Goal: Obtain resource: Download file/media

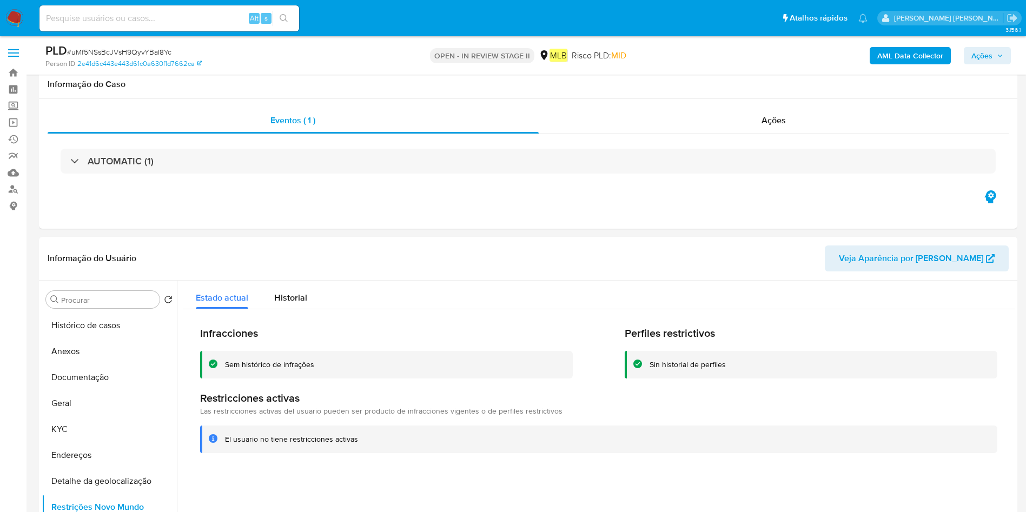
select select "10"
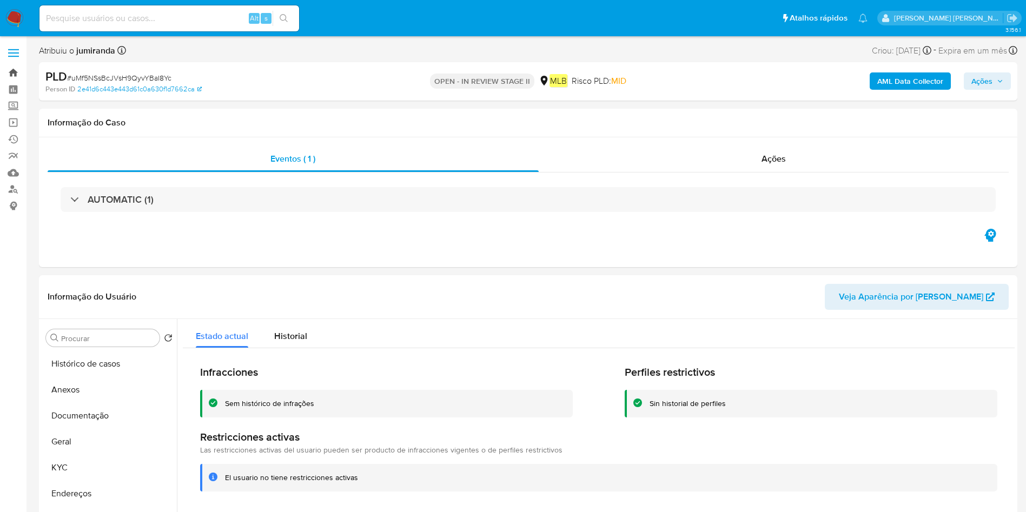
click at [19, 75] on link "Bandeja" at bounding box center [64, 72] width 129 height 17
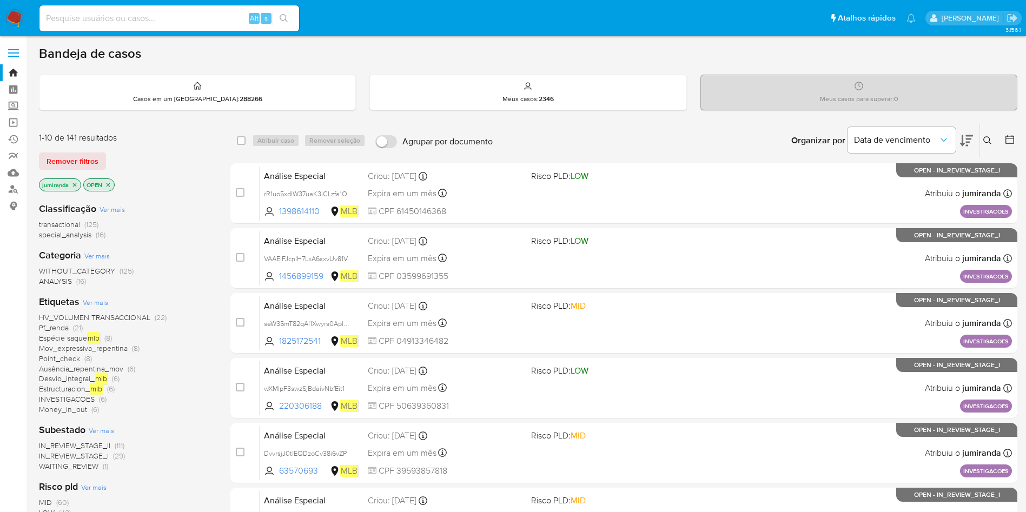
click at [204, 17] on input at bounding box center [169, 18] width 260 height 14
paste input "F4zh5fZOLyeXFzxiV8PVX4HQ"
type input "F4zh5fZOLyeXFzxiV8PVX4HQ"
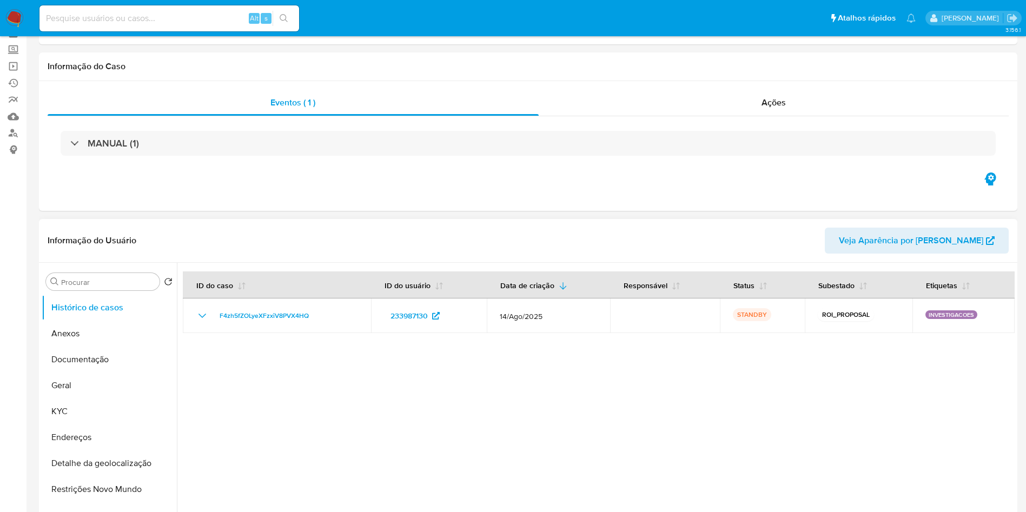
select select "10"
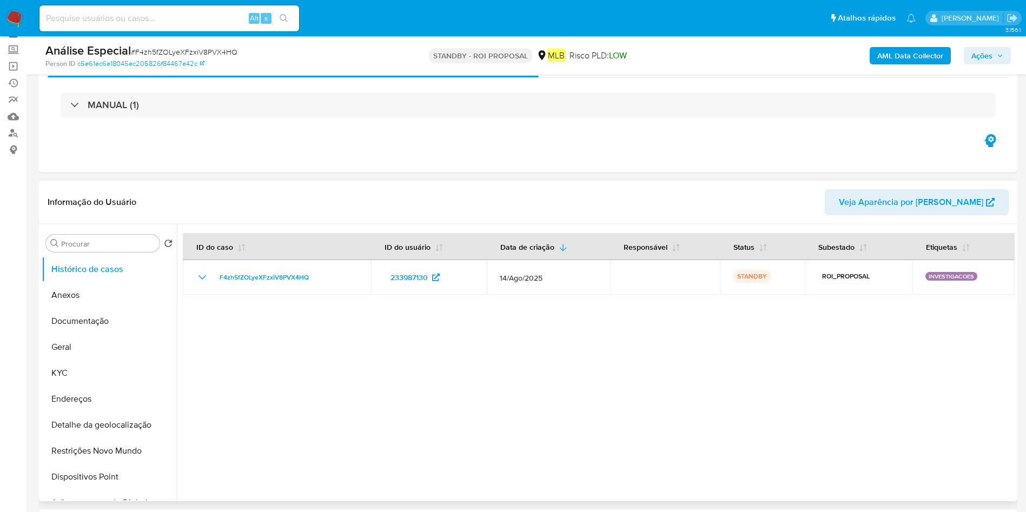
scroll to position [81, 0]
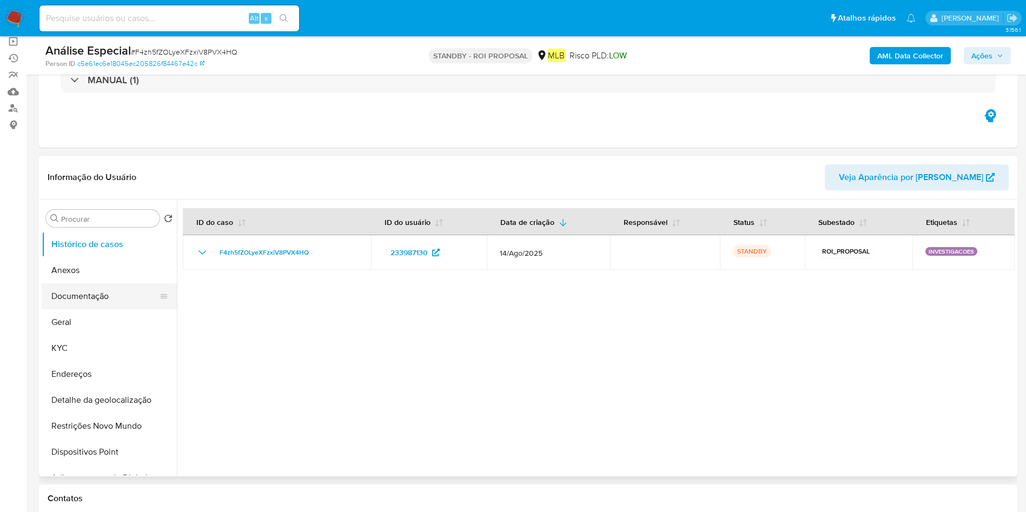
click at [88, 277] on button "Anexos" at bounding box center [109, 270] width 135 height 26
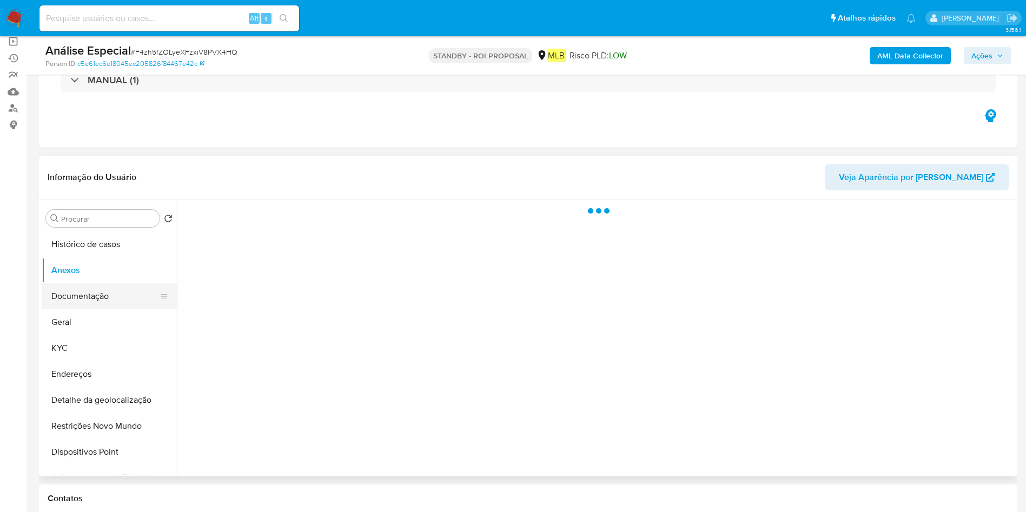
click at [94, 286] on button "Documentação" at bounding box center [105, 296] width 127 height 26
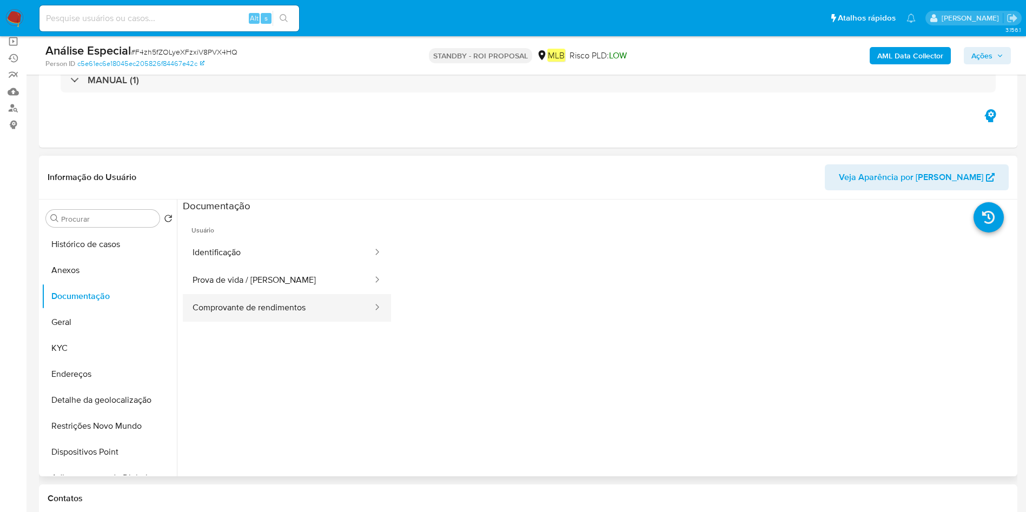
click at [315, 309] on button "Comprovante de rendimentos" at bounding box center [278, 308] width 191 height 28
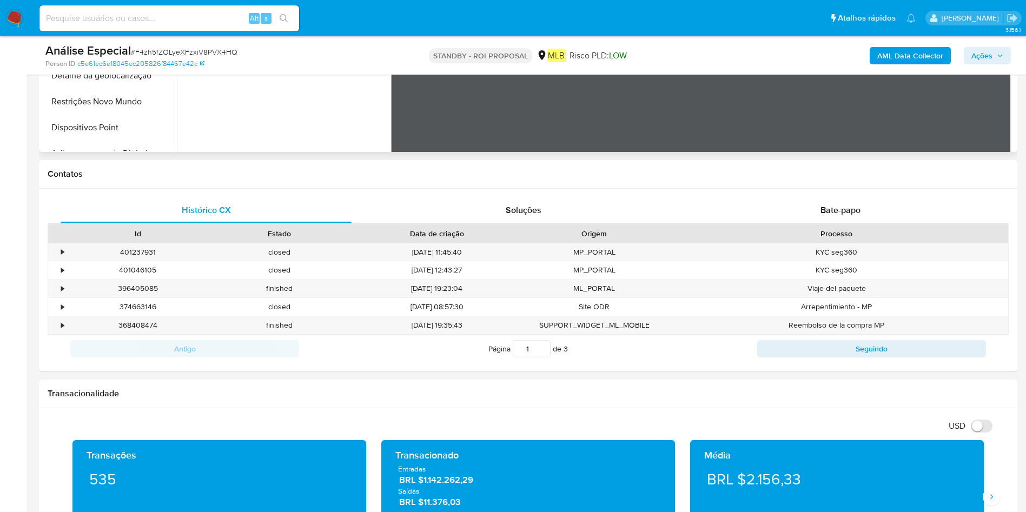
scroll to position [0, 0]
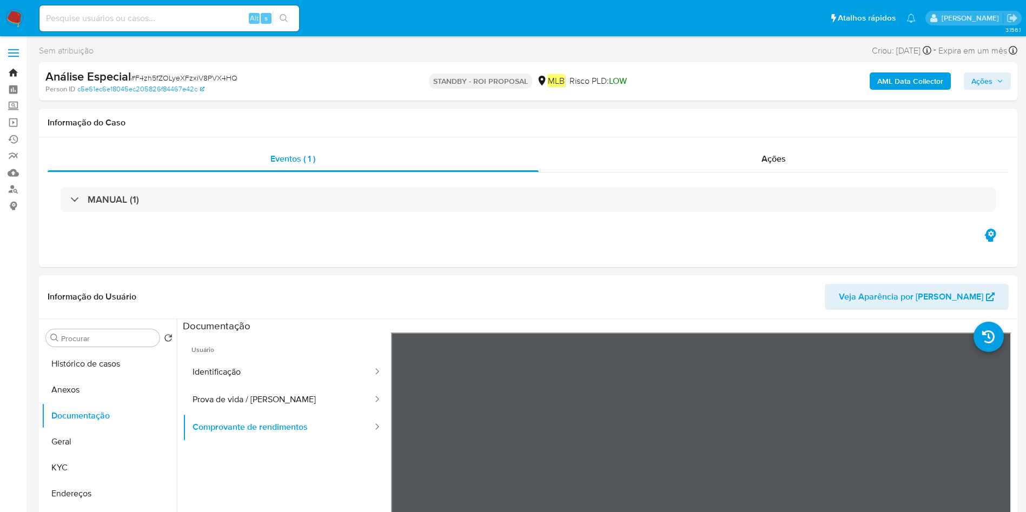
click at [11, 70] on link "Bandeja" at bounding box center [64, 72] width 129 height 17
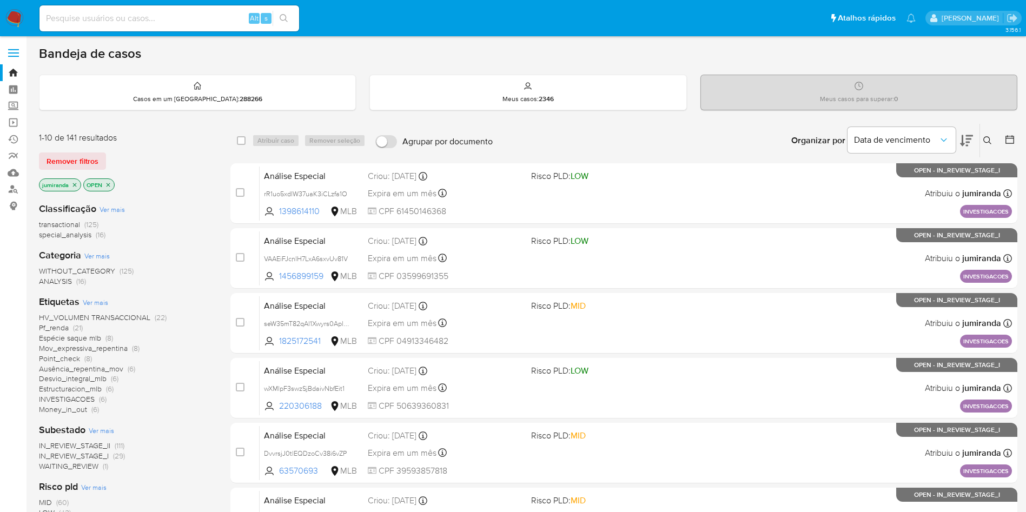
click at [57, 413] on span "Money_in_out" at bounding box center [63, 409] width 48 height 11
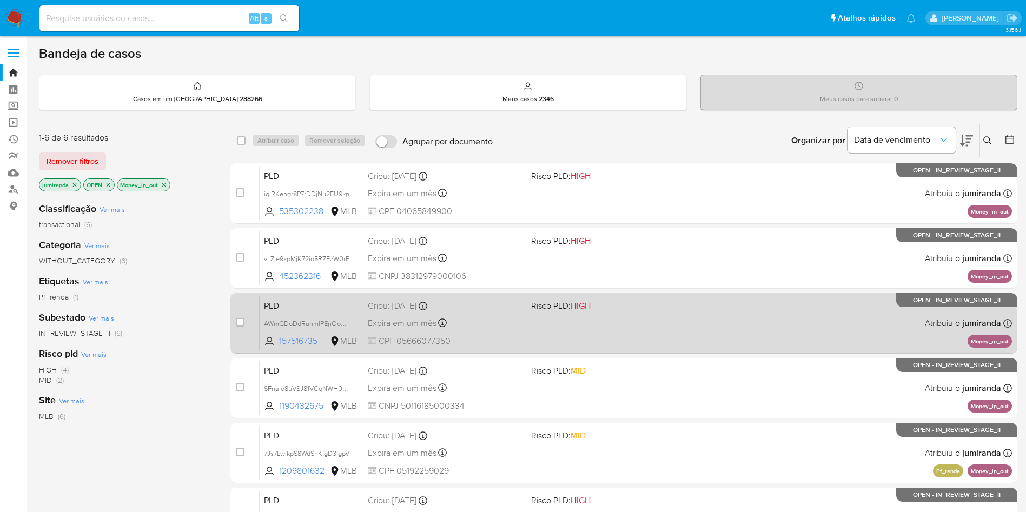
scroll to position [81, 0]
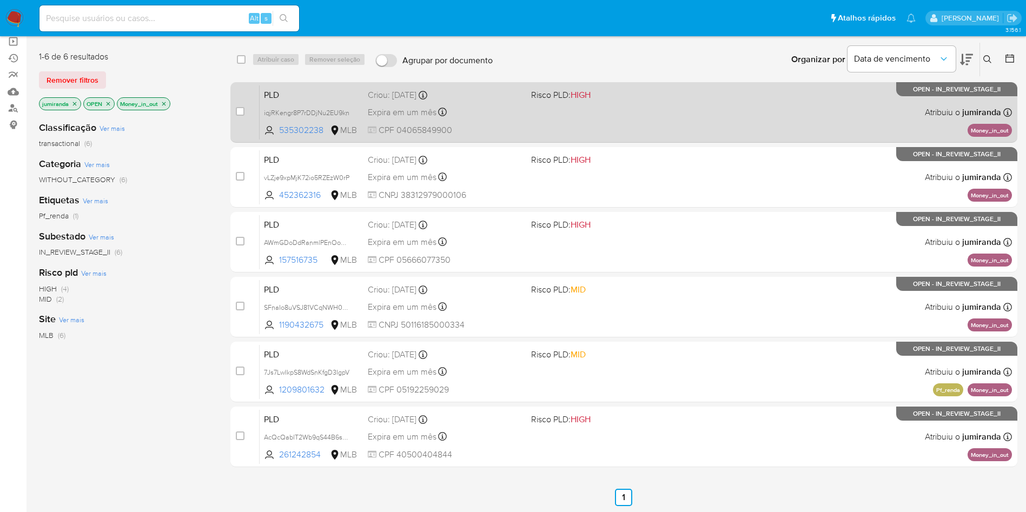
click at [466, 100] on div "Criou: 12/08/2025 Criou: 12/08/2025 00:32:30" at bounding box center [445, 95] width 155 height 12
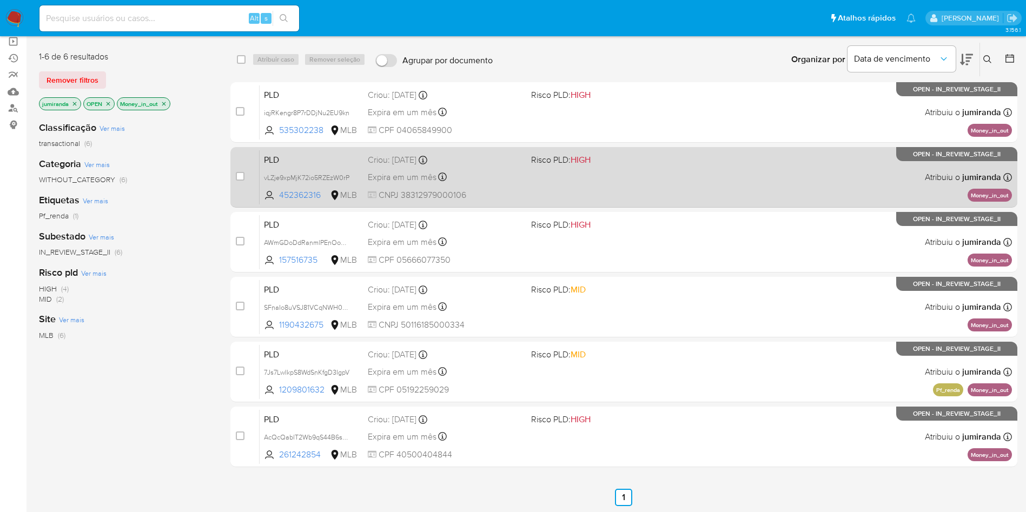
click at [475, 163] on div "Criou: 12/08/2025 Criou: 12/08/2025 00:31:25" at bounding box center [445, 160] width 155 height 12
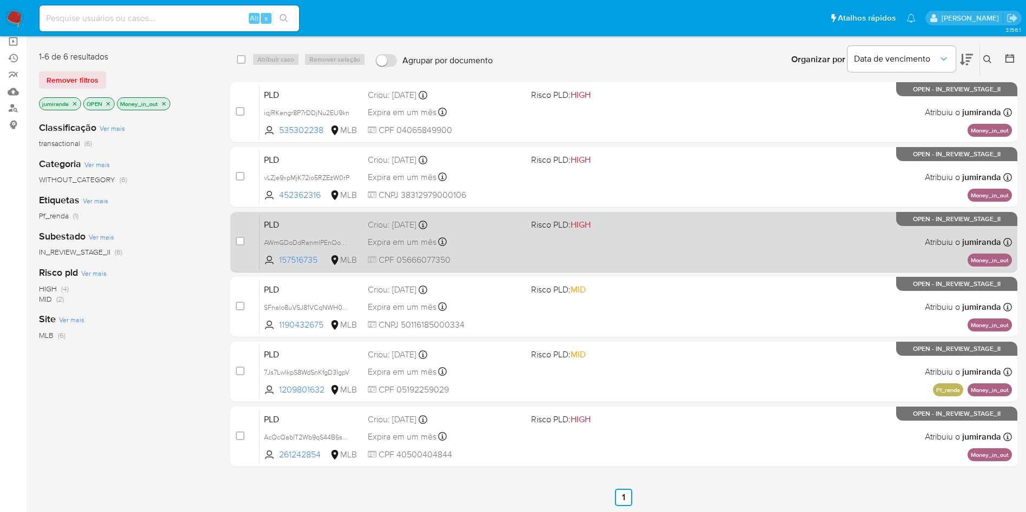
click at [489, 228] on div "Criou: 12/08/2025 Criou: 12/08/2025 00:30:58" at bounding box center [445, 225] width 155 height 12
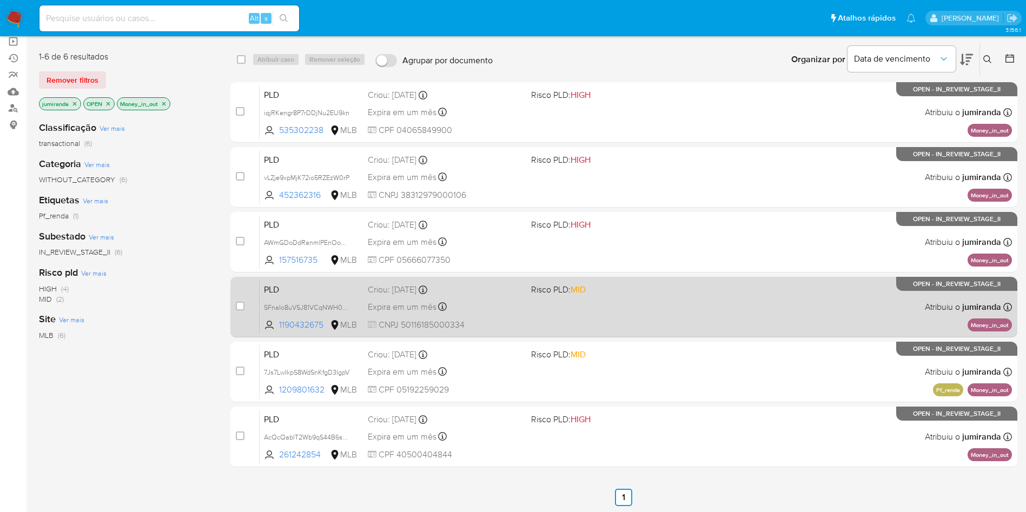
click at [496, 296] on div "PLD SFnaIo8uVSJ81VCqNWH0shH2 1190432675 MLB Risco PLD: MID Criou: 12/08/2025 Cr…" at bounding box center [636, 307] width 752 height 55
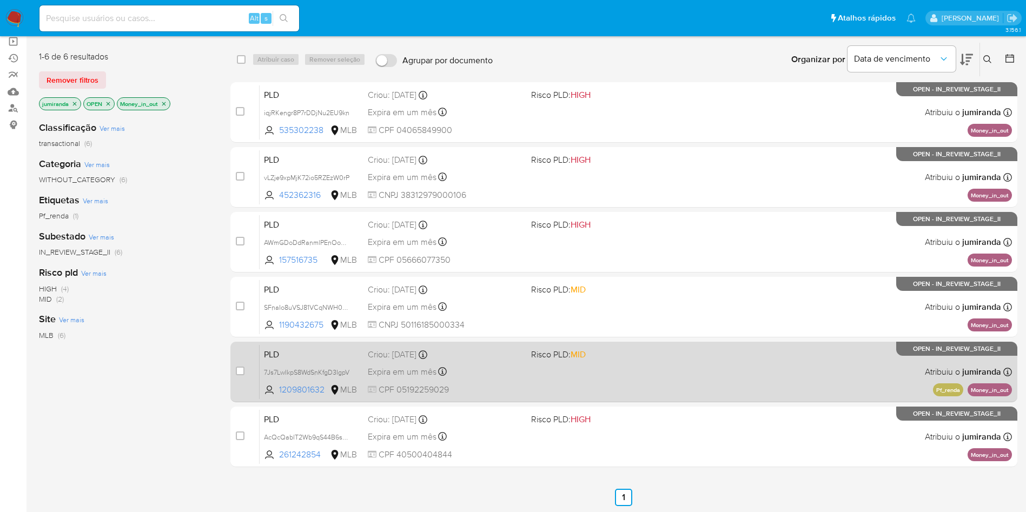
click at [491, 357] on div "Criou: 12/08/2025 Criou: 12/08/2025 00:09:22" at bounding box center [445, 355] width 155 height 12
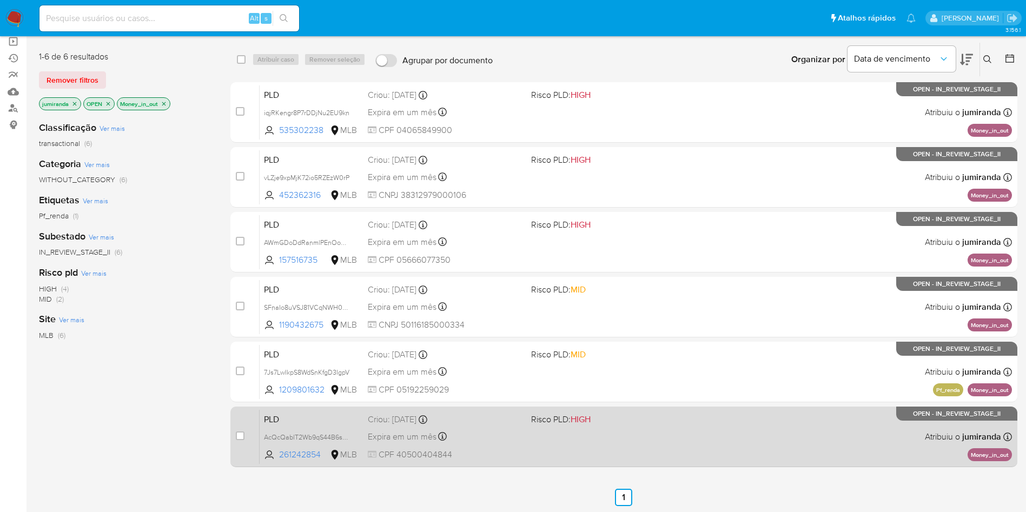
click at [510, 440] on div "Expira em um mês Expira em 26/09/2025 00:06:42" at bounding box center [445, 436] width 155 height 15
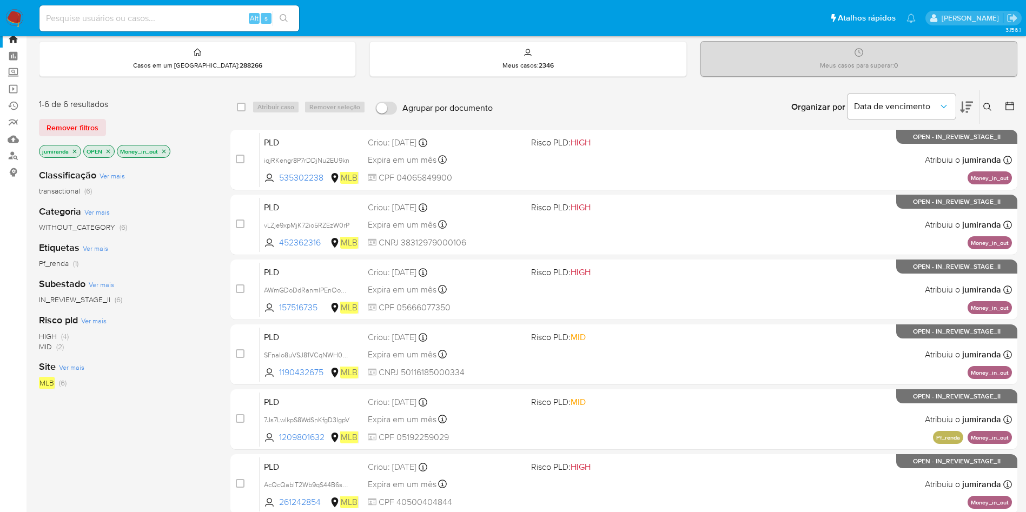
scroll to position [0, 0]
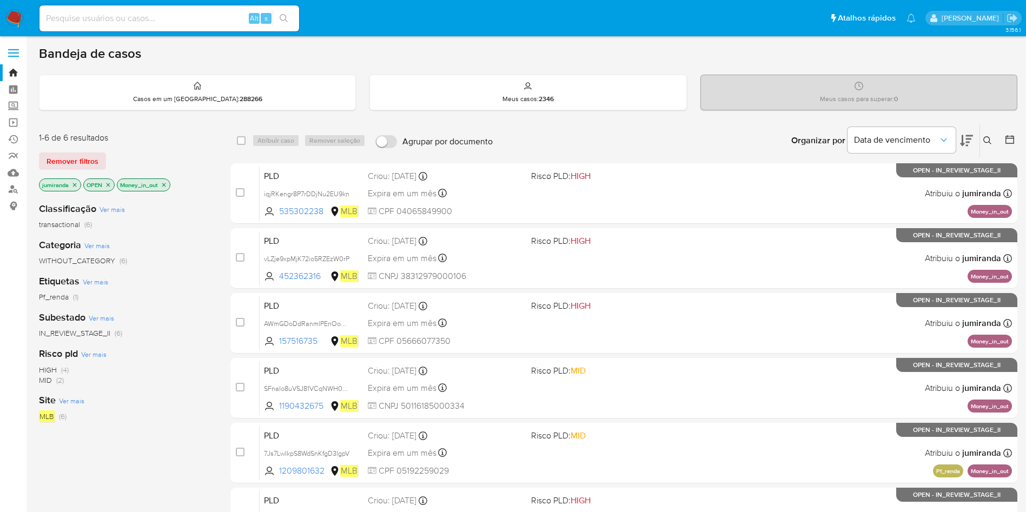
click at [167, 182] on icon "close-filter" at bounding box center [164, 185] width 6 height 6
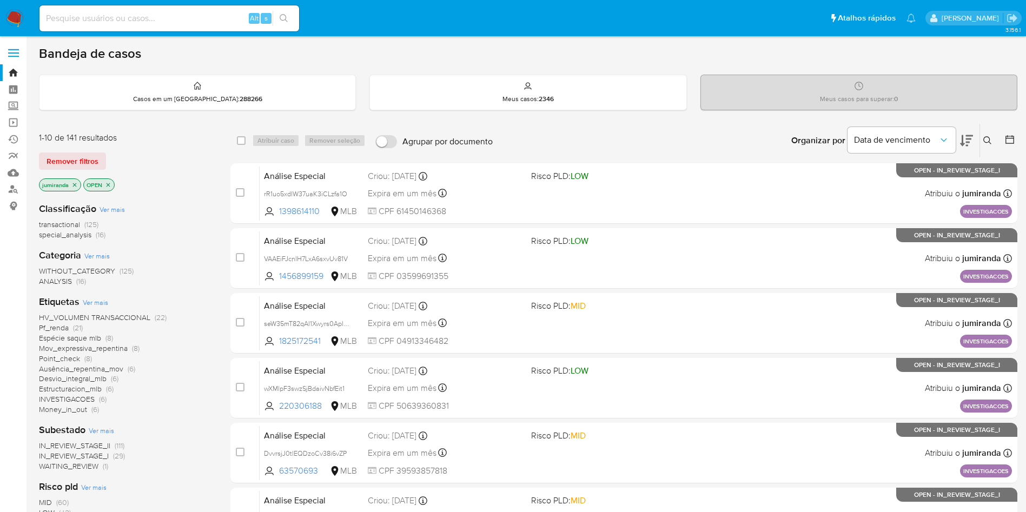
click at [61, 327] on span "Pf_renda" at bounding box center [54, 327] width 30 height 11
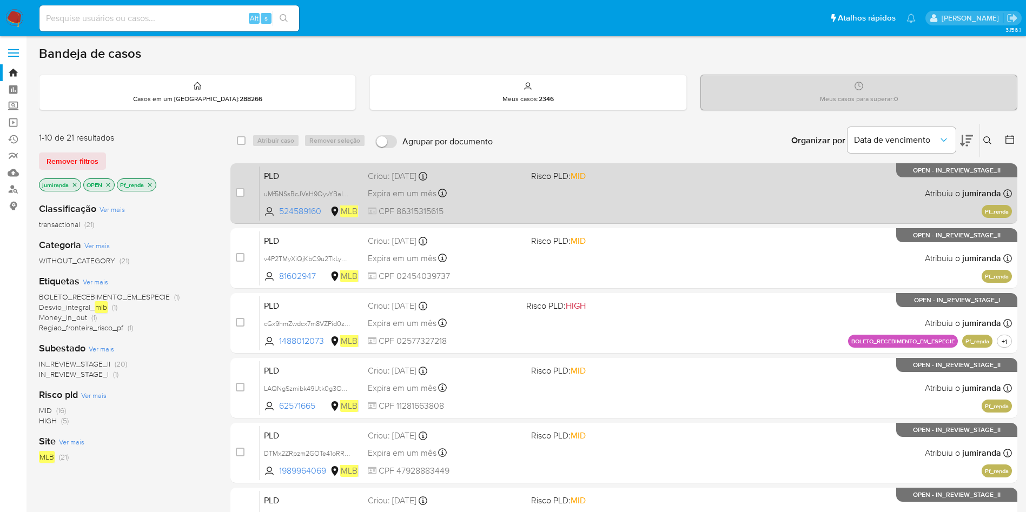
click at [497, 191] on div "Expira em um mês Expira em 26/09/2025 00:25:46" at bounding box center [445, 193] width 155 height 15
click at [540, 200] on div "PLD uMf5NSsBcJVsH9QyvYBaI8Yc 524589160 MLB Risco PLD: MID Criou: 12/08/2025 Cri…" at bounding box center [636, 193] width 752 height 55
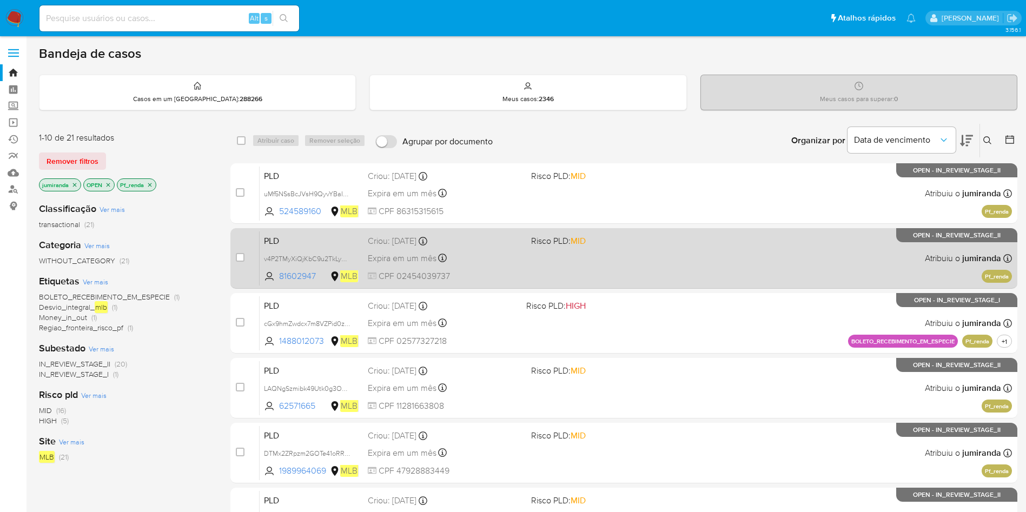
click at [527, 249] on div "PLD v4P2TMyXiQjKbC9u2TkLyAN5 81602947 MLB Risco PLD: MID Criou: 12/08/2025 Crio…" at bounding box center [636, 258] width 752 height 55
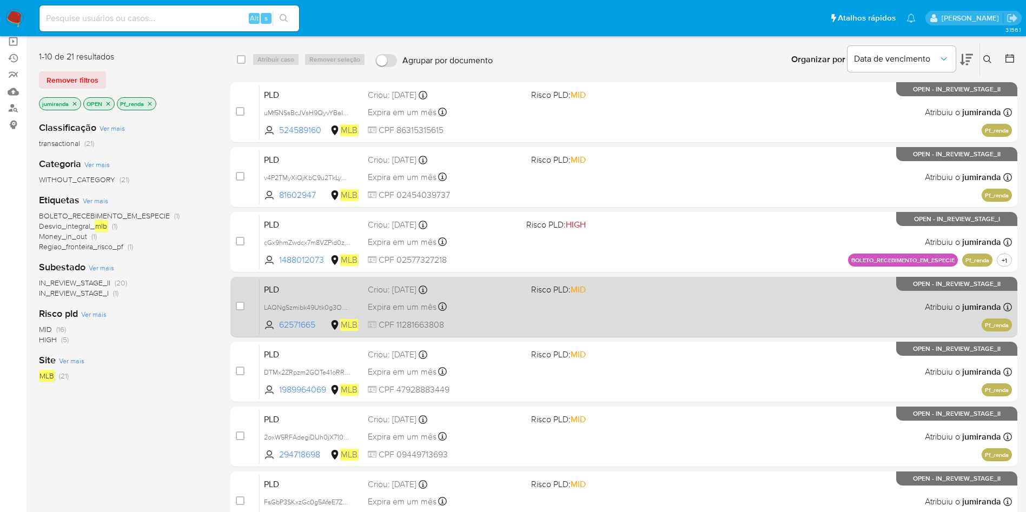
click at [526, 308] on div "PLD LAQNgSzmibk49Utk0g3OXt04 62571665 MLB Risco PLD: MID Criou: 12/08/2025 Crio…" at bounding box center [636, 307] width 752 height 55
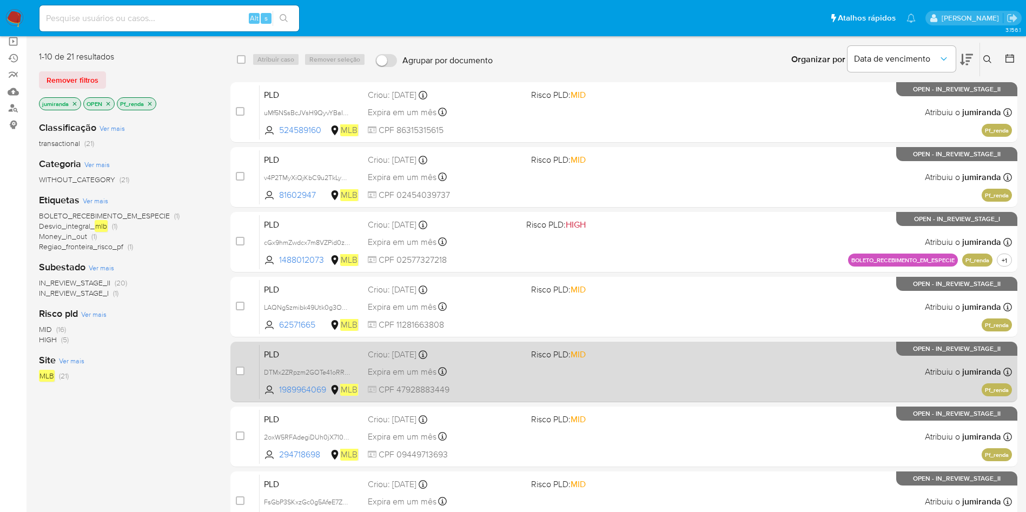
click at [518, 365] on div "Expira em um mês Expira em 26/09/2025 00:13:53" at bounding box center [445, 371] width 155 height 15
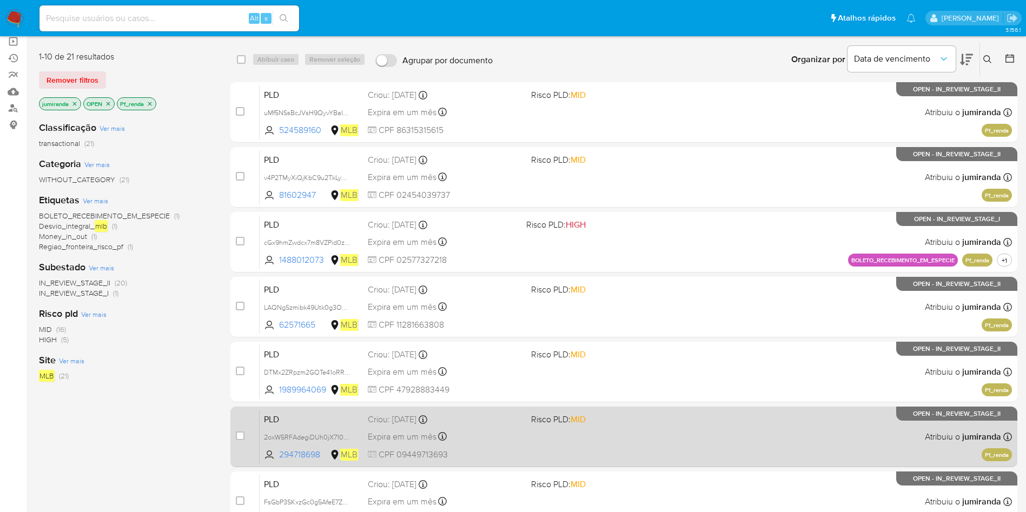
click at [529, 441] on div "PLD 2oxW5RFAdegiDUh0jX7103uT 294718698 MLB Risco PLD: MID Criou: 12/08/2025 Cri…" at bounding box center [636, 436] width 752 height 55
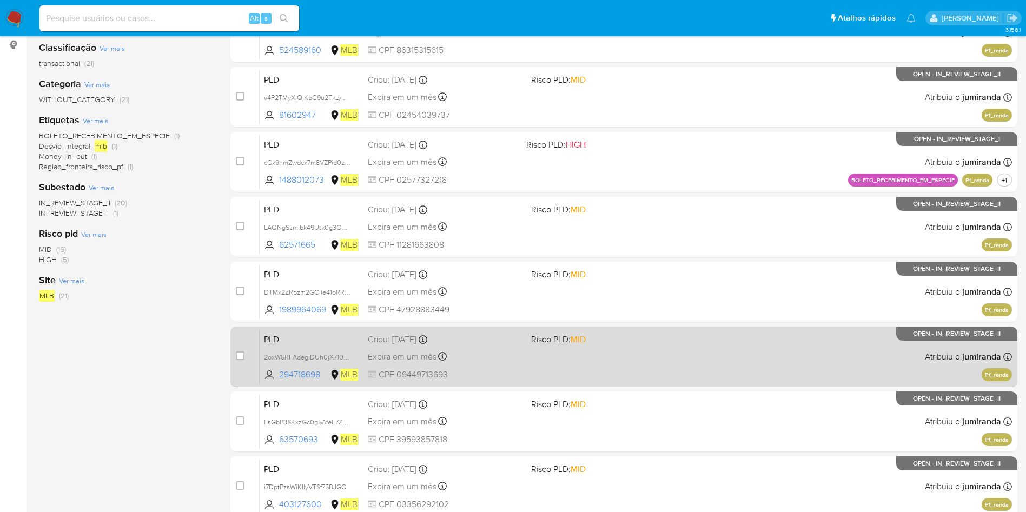
scroll to position [162, 0]
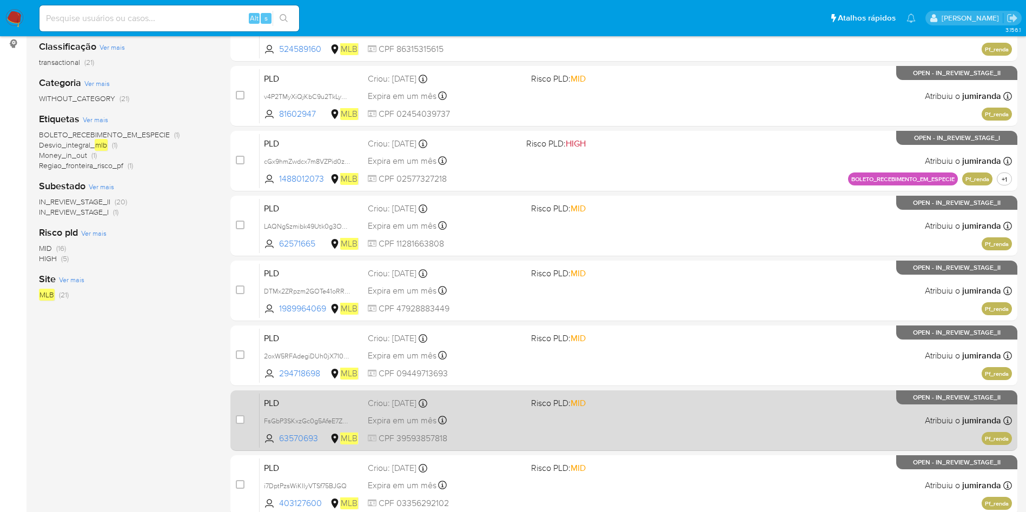
click at [540, 415] on div "PLD FsGbP3SKxzGc0g5AfeE7ZoC9 63570693 MLB Risco PLD: MID Criou: 12/08/2025 Crio…" at bounding box center [636, 420] width 752 height 55
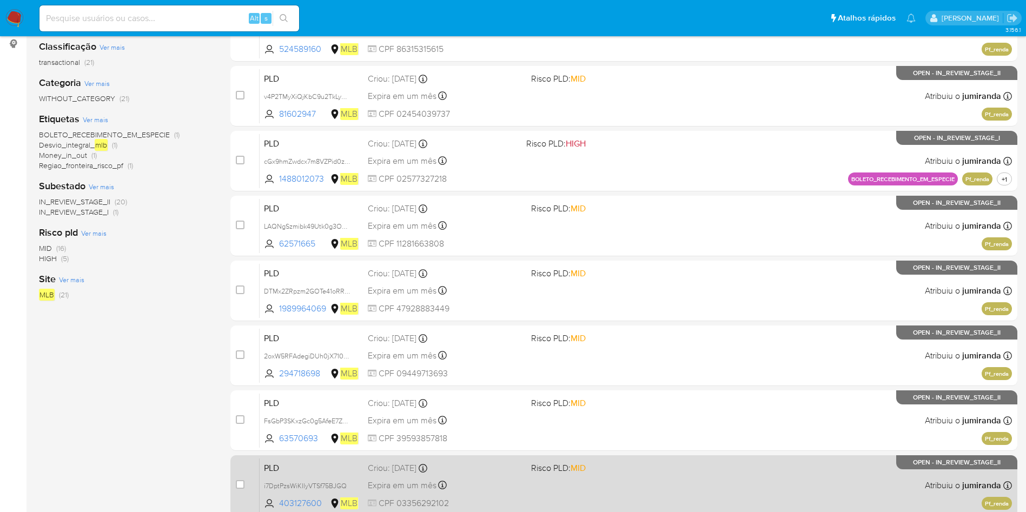
click at [541, 460] on span "Risco PLD: MID" at bounding box center [608, 467] width 155 height 14
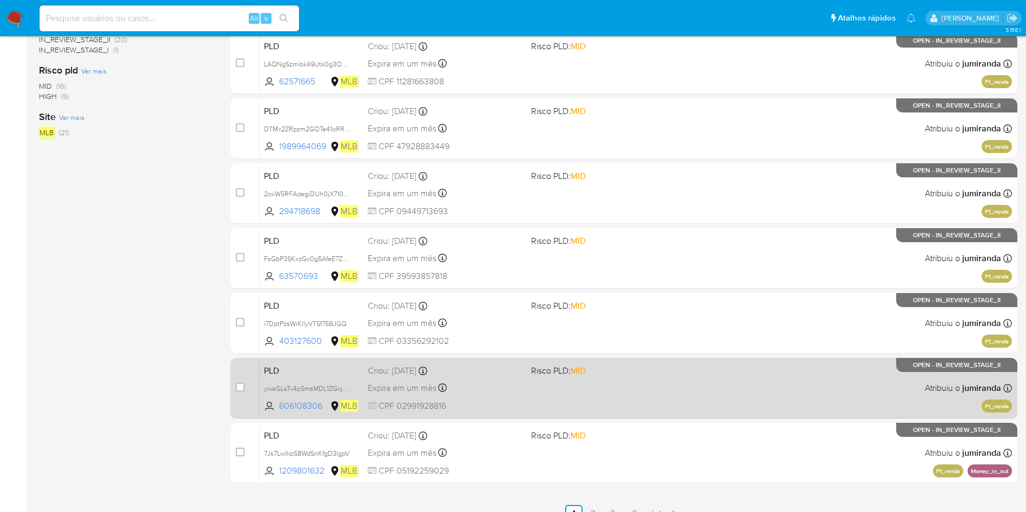
click at [580, 406] on div "PLD ywaGLsTv4pSmsMDL1ZGxjbC5 606108306 MLB Risco PLD: MID Criou: 12/08/2025 Cri…" at bounding box center [636, 388] width 752 height 55
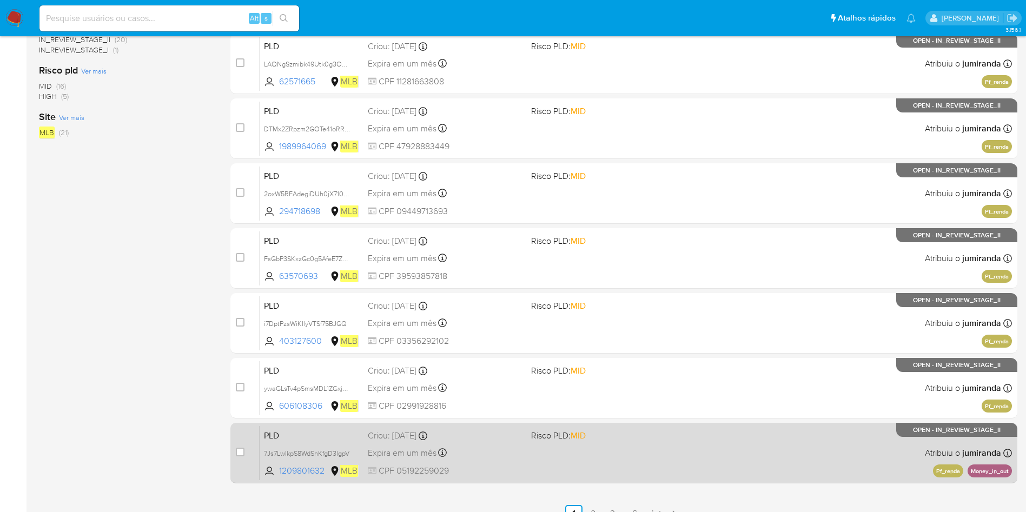
click at [570, 452] on div "PLD 7Js7LwIkpS8WdSnKfgD3IgpV 1209801632 MLB Risco PLD: MID Criou: 12/08/2025 Cr…" at bounding box center [636, 453] width 752 height 55
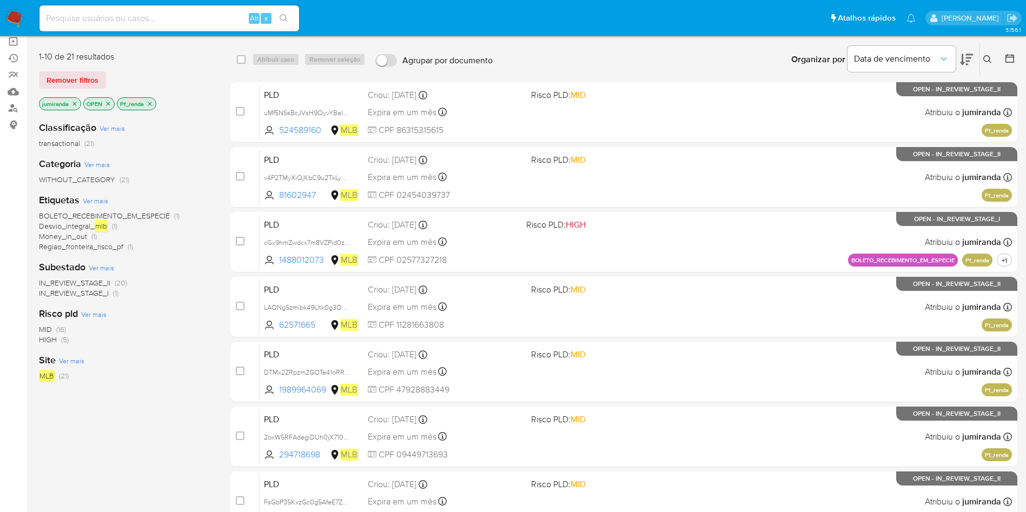
scroll to position [0, 0]
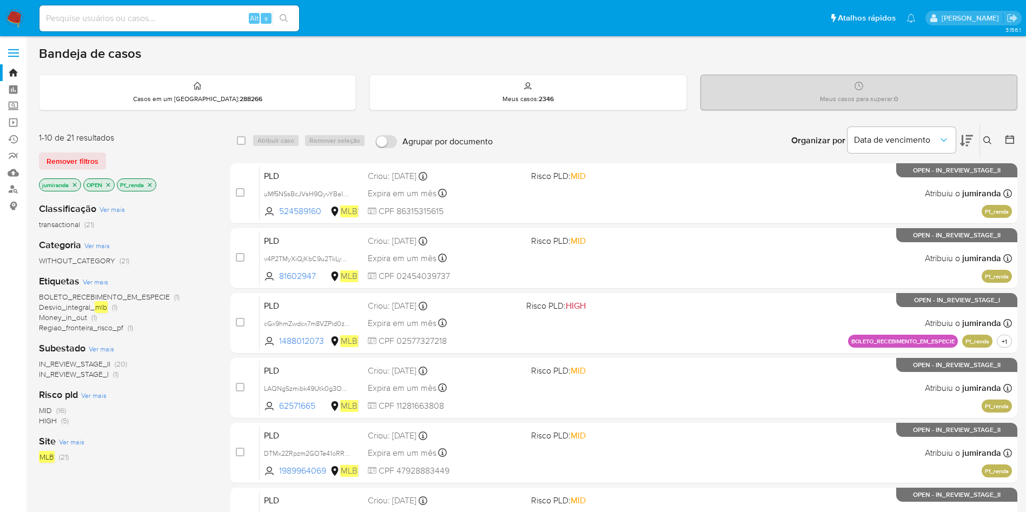
click at [153, 180] on p "Pf_renda" at bounding box center [136, 185] width 38 height 12
click at [149, 184] on icon "close-filter" at bounding box center [150, 185] width 6 height 6
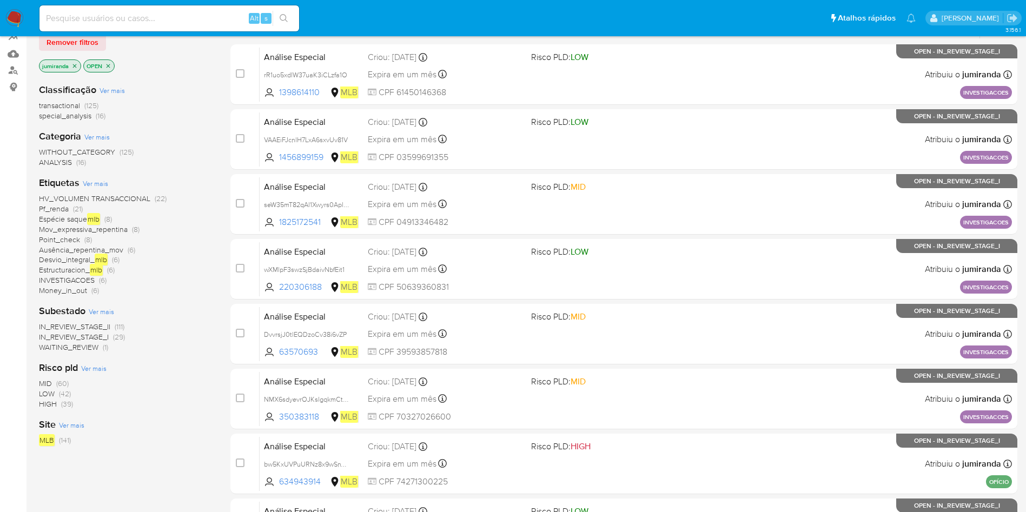
scroll to position [162, 0]
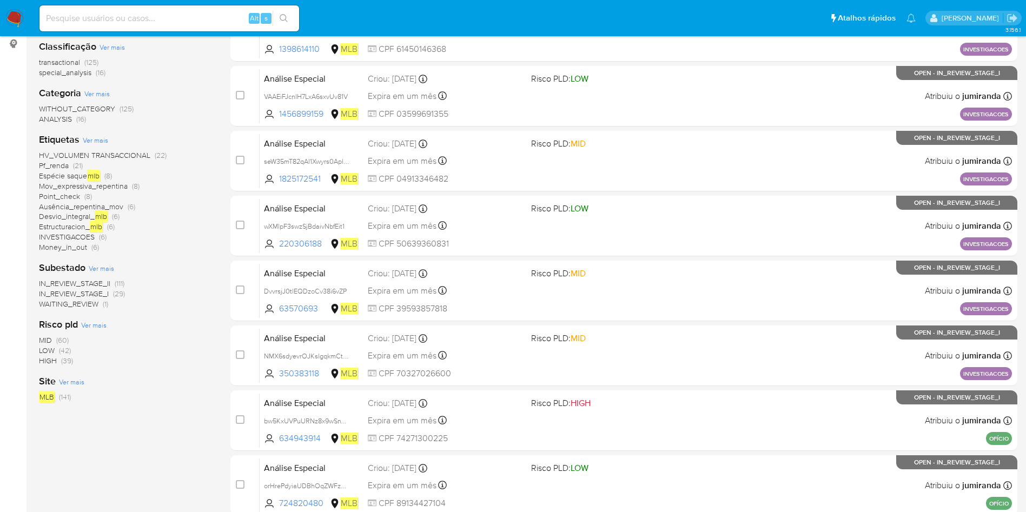
click at [72, 204] on span "Ausência_repentina_mov" at bounding box center [81, 206] width 84 height 11
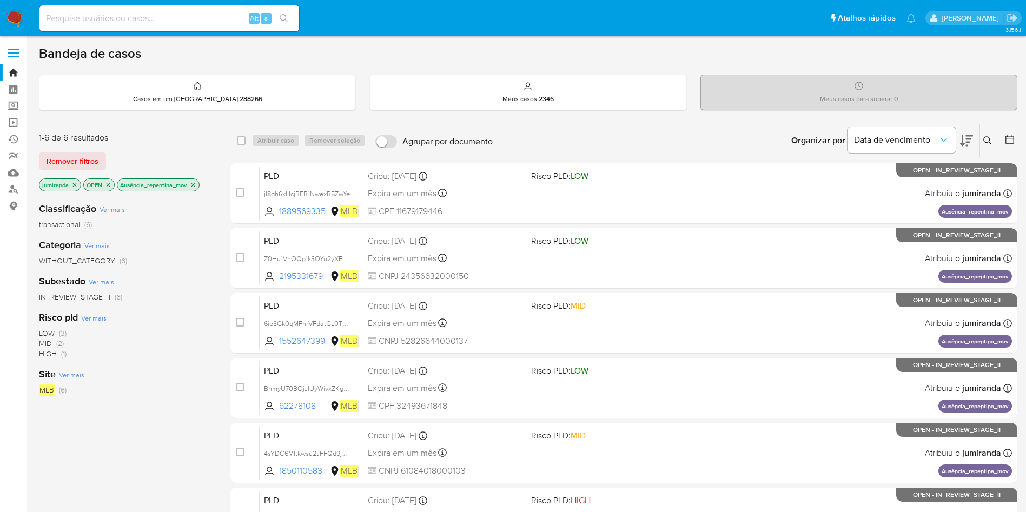
click at [192, 182] on icon "close-filter" at bounding box center [193, 185] width 6 height 6
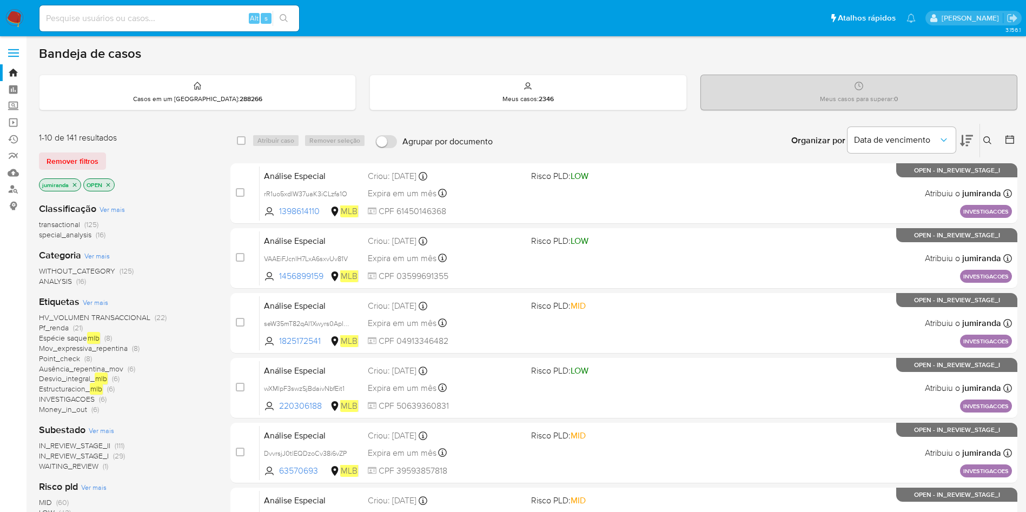
click at [96, 347] on span "Mov_expressiva_repentina" at bounding box center [83, 348] width 89 height 11
click at [74, 359] on span "Point_check" at bounding box center [59, 358] width 41 height 11
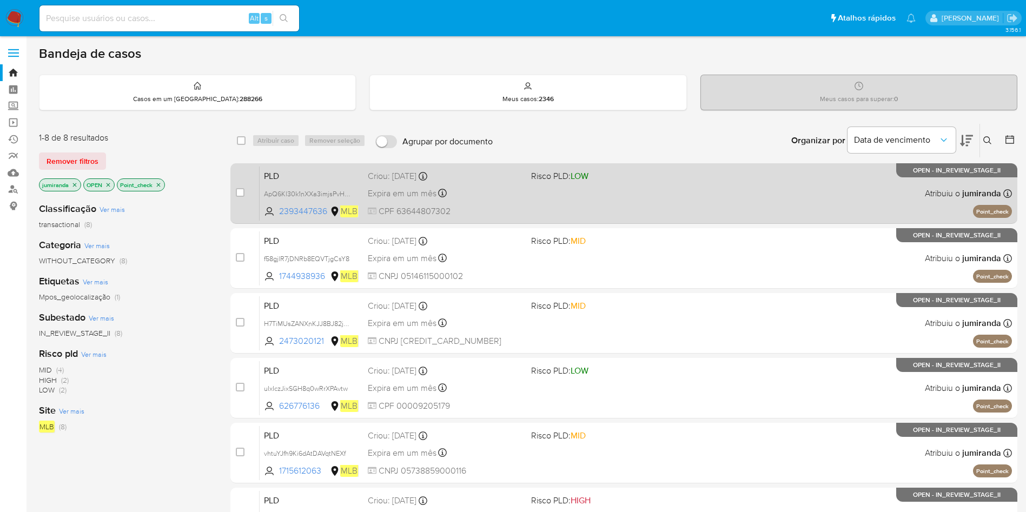
click at [632, 183] on div "PLD ApQ6Kl30k1nXXa3imjsPvHWR 2393447636 MLB Risco PLD: LOW Criou: 12/08/2025 Cr…" at bounding box center [636, 193] width 752 height 55
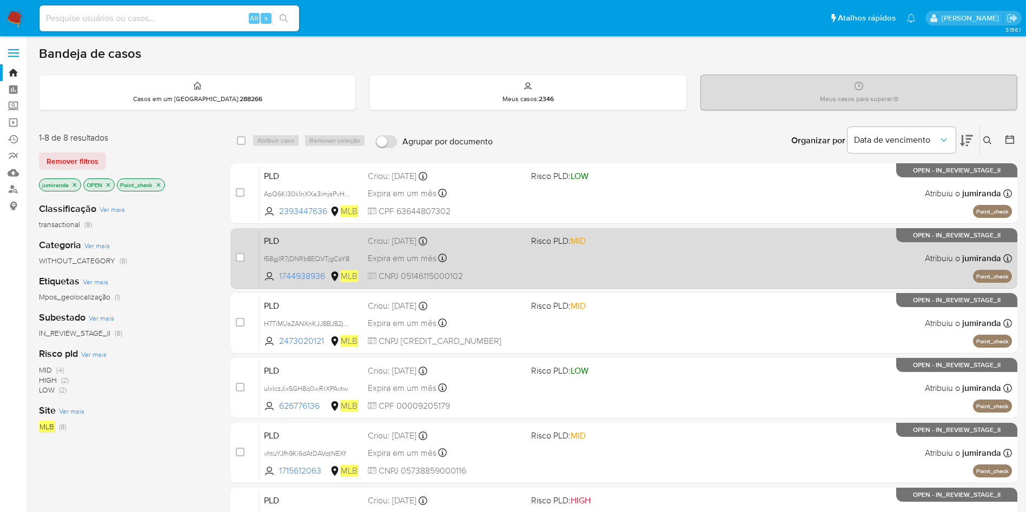
click at [602, 254] on div "PLD f58gjlR7jDNRb8EQVTjgCsY8 1744938936 MLB Risco PLD: MID Criou: 12/08/2025 Cr…" at bounding box center [636, 258] width 752 height 55
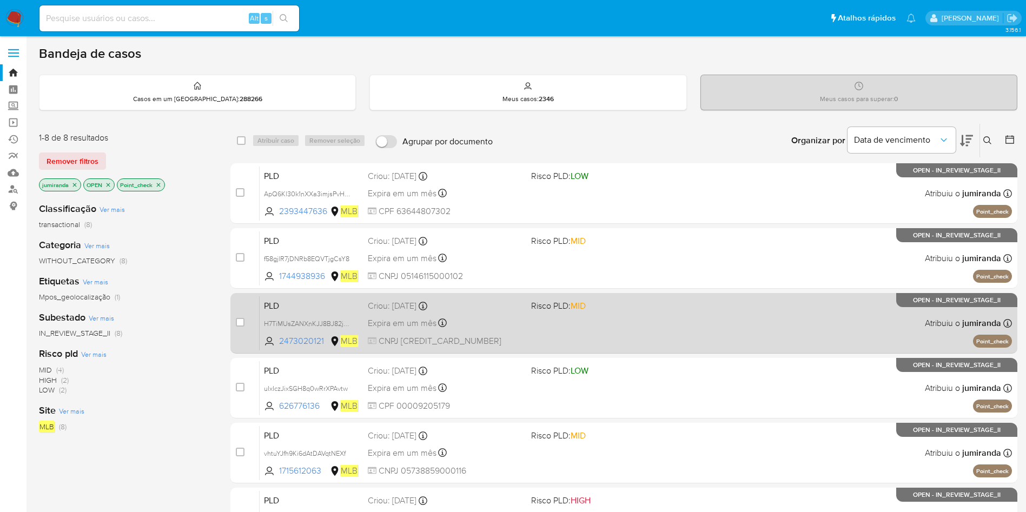
click at [610, 322] on div "PLD H7TiMUsZANXnKJJ8BJ82jM0d 2473020121 MLB Risco PLD: MID Criou: 12/08/2025 Cr…" at bounding box center [636, 323] width 752 height 55
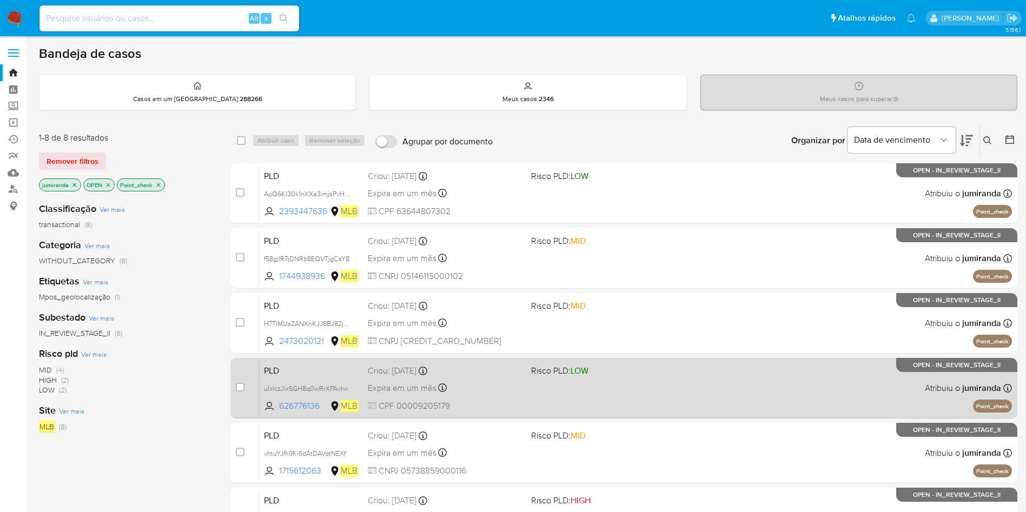
click at [611, 402] on div "PLD uIxIczJixSGH8q0wRrXPAvtw 626776136 MLB Risco PLD: LOW Criou: 12/08/2025 Cri…" at bounding box center [636, 388] width 752 height 55
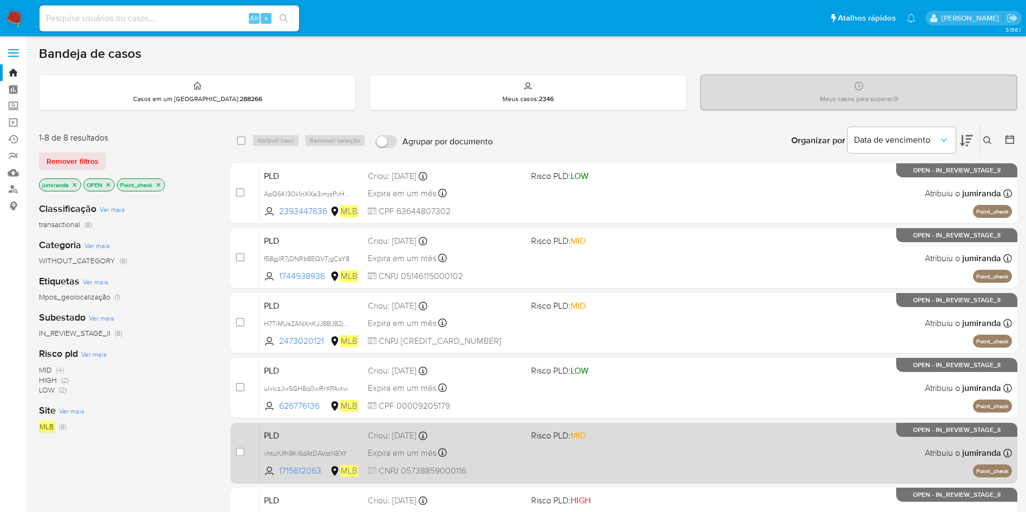
click at [610, 450] on div "PLD vhtuYJfh9Ki6dAtDAVqtNEXf 1715612063 MLB Risco PLD: MID Criou: 12/08/2025 Cr…" at bounding box center [636, 453] width 752 height 55
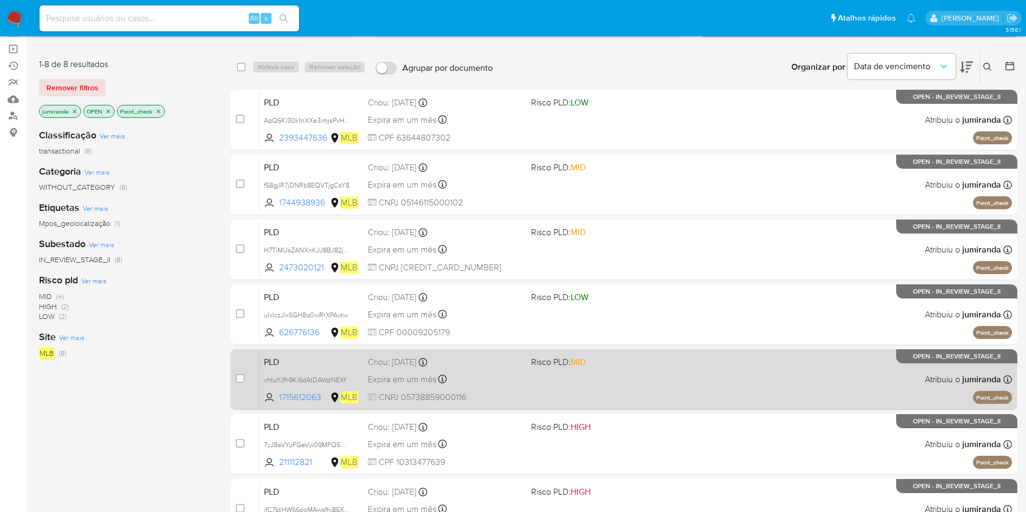
scroll to position [81, 0]
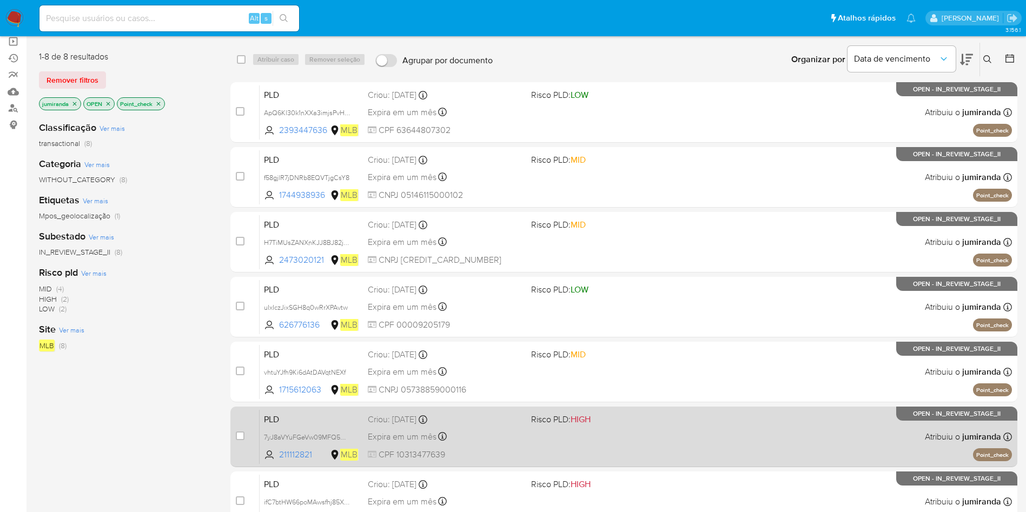
click at [618, 426] on div "PLD 7yJ8aVYuFGeVw09MFQ5wjstj 211112821 MLB Risco PLD: HIGH Criou: 12/08/2025 Cr…" at bounding box center [636, 436] width 752 height 55
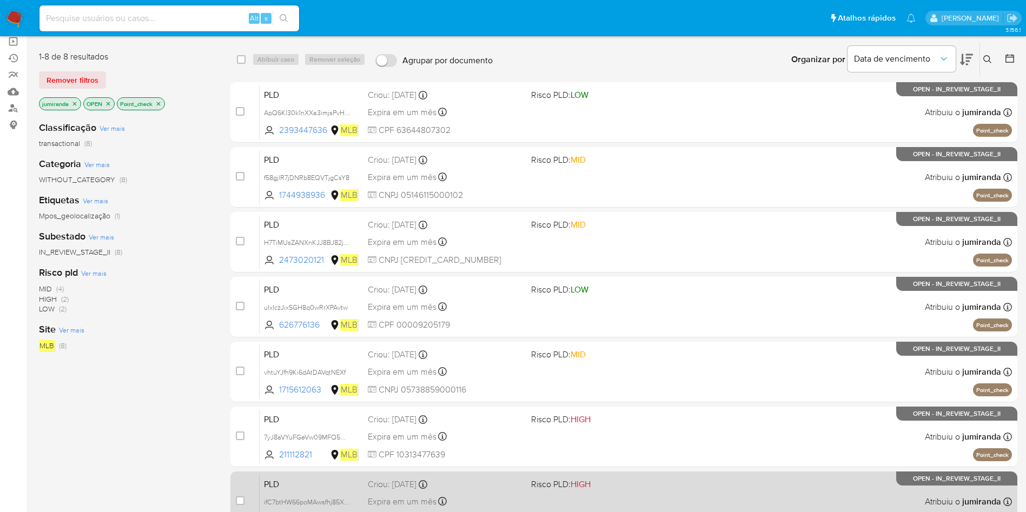
click at [613, 481] on span "Risco PLD: HIGH" at bounding box center [608, 483] width 155 height 14
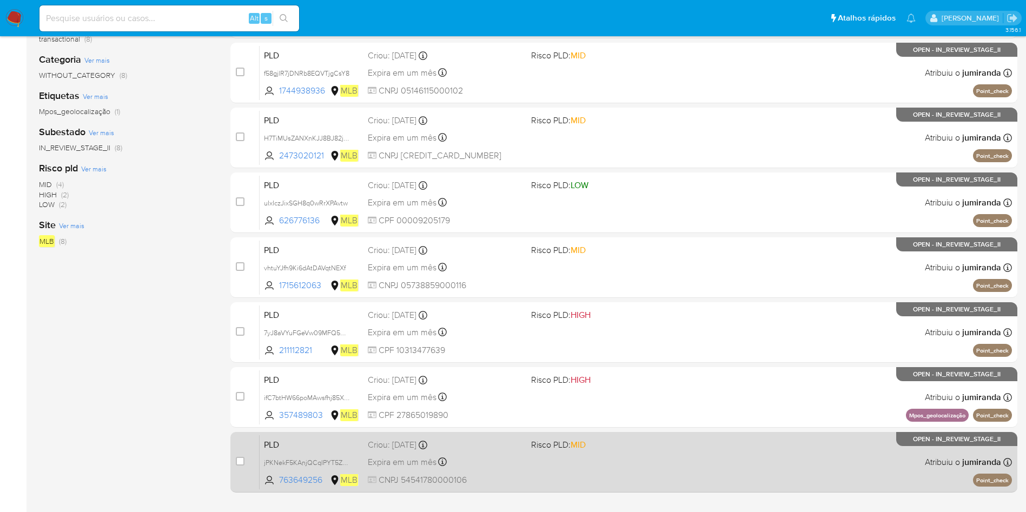
scroll to position [212, 0]
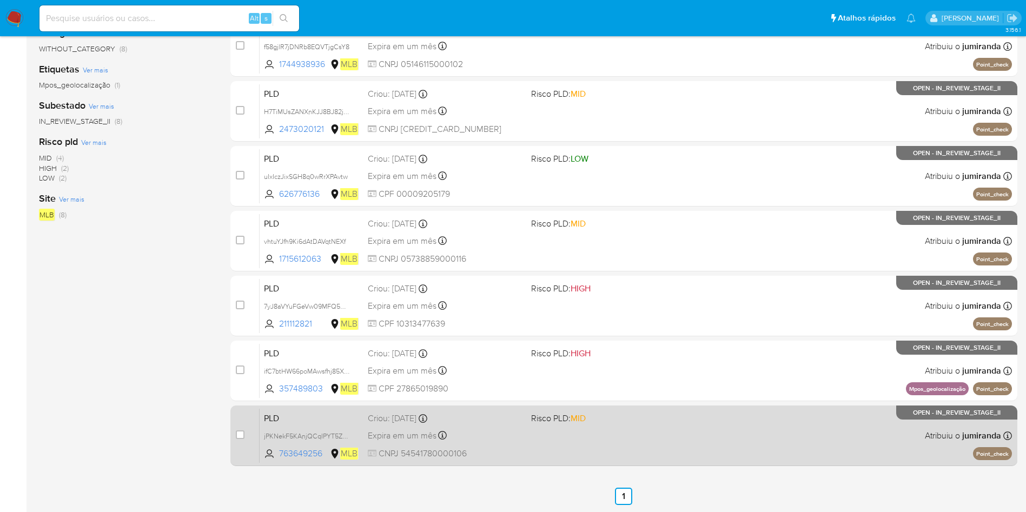
click at [631, 428] on div "PLD jPKNekF5KAnjQCqIPYT5ZpnV 763649256 MLB Risco PLD: MID Criou: 12/08/2025 Cri…" at bounding box center [636, 435] width 752 height 55
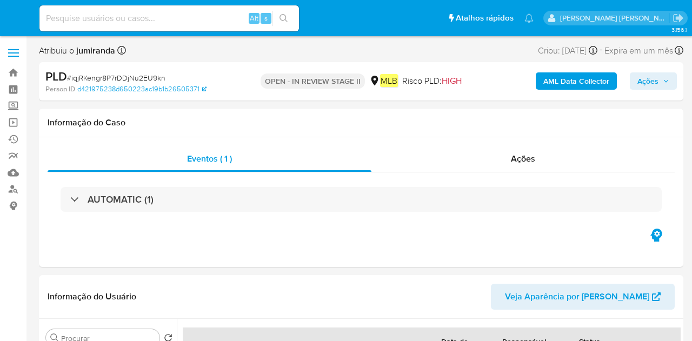
select select "10"
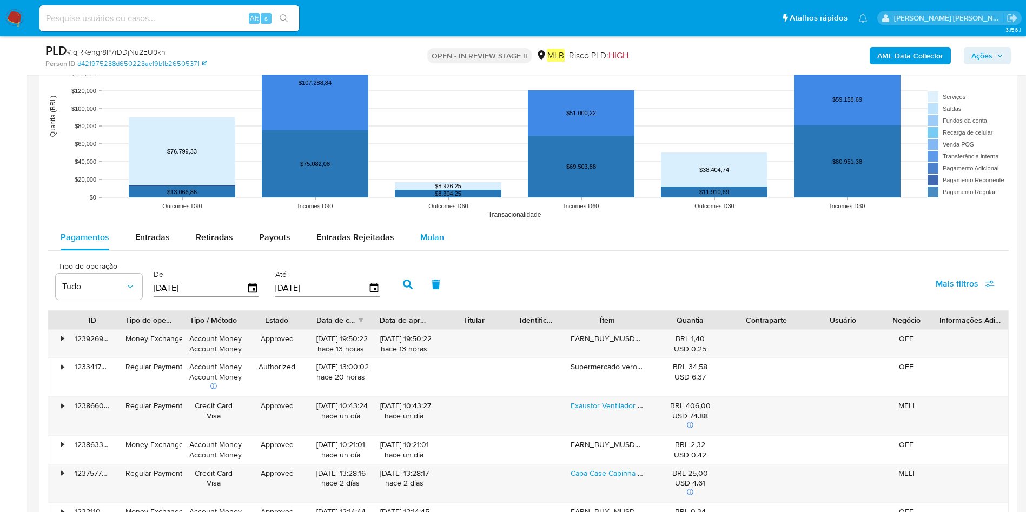
click at [426, 235] on span "Mulan" at bounding box center [432, 237] width 24 height 12
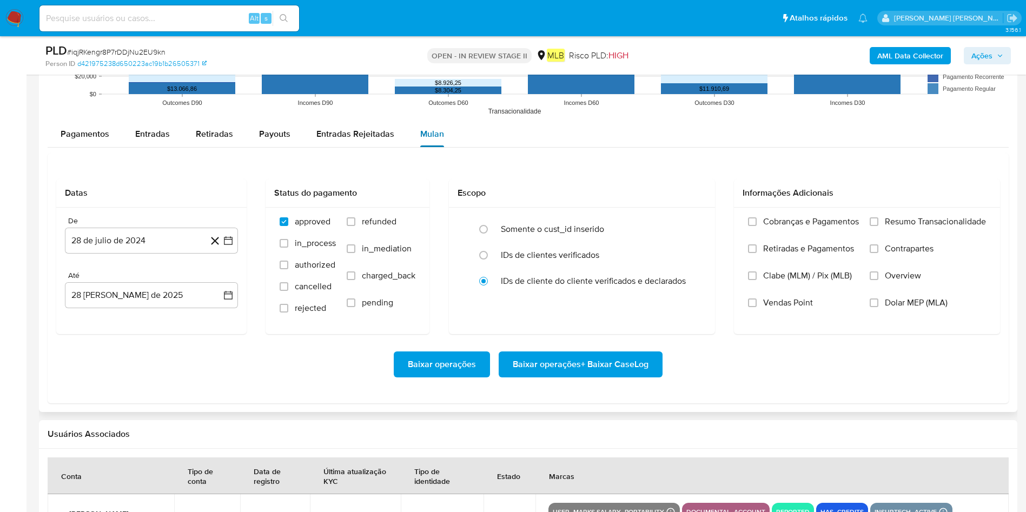
scroll to position [1217, 0]
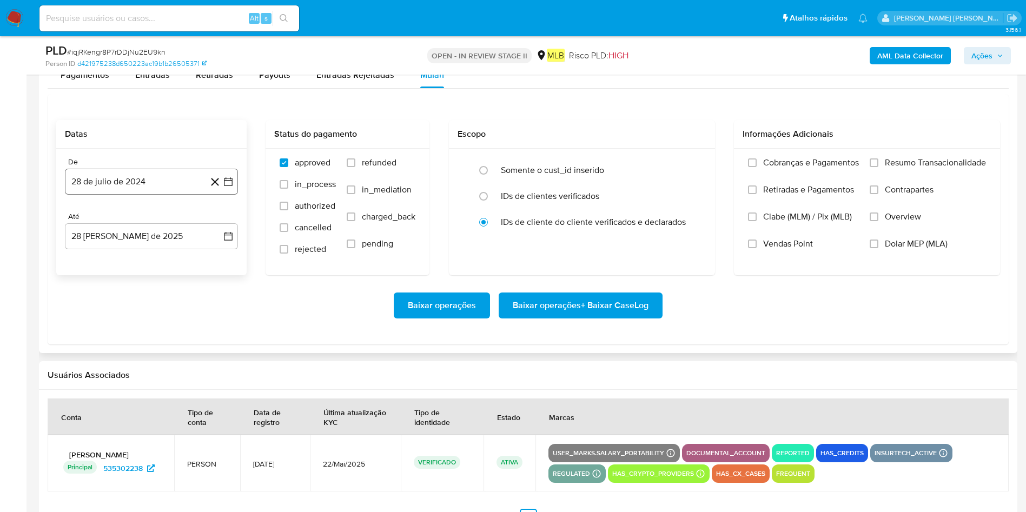
click at [133, 184] on button "28 de julio de 2024" at bounding box center [151, 182] width 173 height 26
click at [142, 215] on span "julio 2024" at bounding box center [146, 220] width 41 height 11
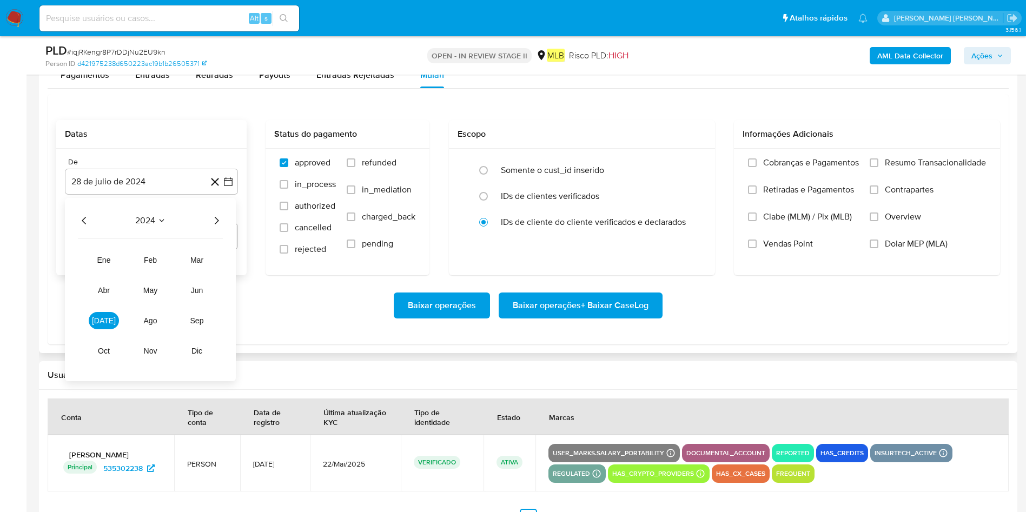
click at [216, 222] on icon "Año siguiente" at bounding box center [216, 220] width 13 height 13
click at [107, 319] on span "[DATE]" at bounding box center [104, 320] width 24 height 9
click at [104, 267] on button "1" at bounding box center [108, 260] width 17 height 17
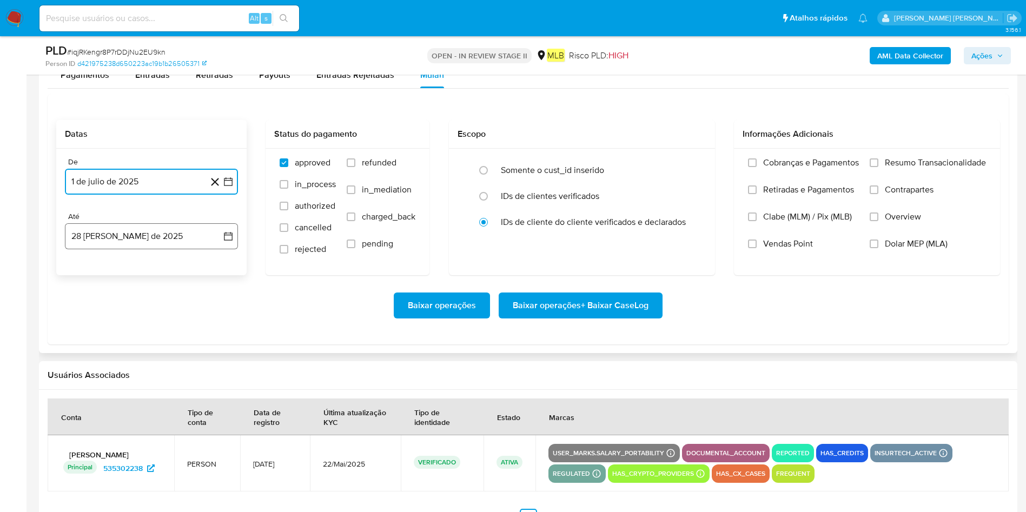
click at [109, 237] on button "28 [PERSON_NAME] de 2025" at bounding box center [151, 236] width 173 height 26
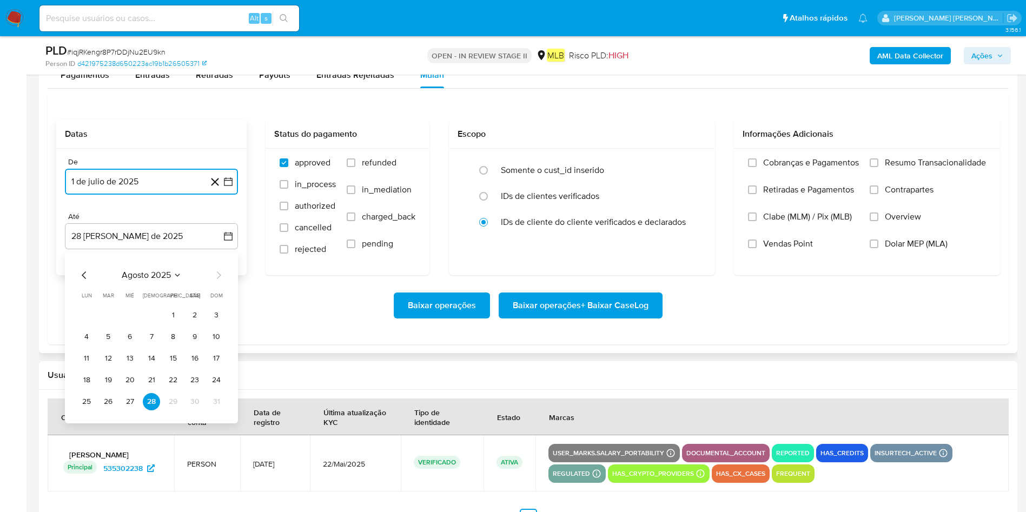
click at [138, 341] on td "27" at bounding box center [129, 401] width 17 height 17
click at [135, 341] on button "27" at bounding box center [129, 401] width 17 height 17
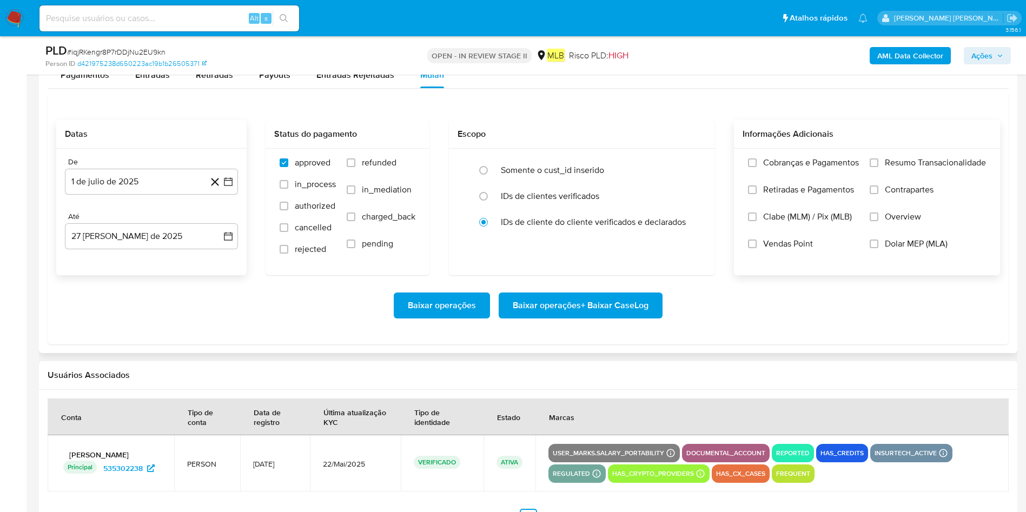
click at [692, 168] on span "Resumo Transacionalidade" at bounding box center [935, 162] width 101 height 11
click at [692, 167] on input "Resumo Transacionalidade" at bounding box center [874, 162] width 9 height 9
click at [508, 304] on button "Baixar operações + Baixar CaseLog" at bounding box center [581, 306] width 164 height 26
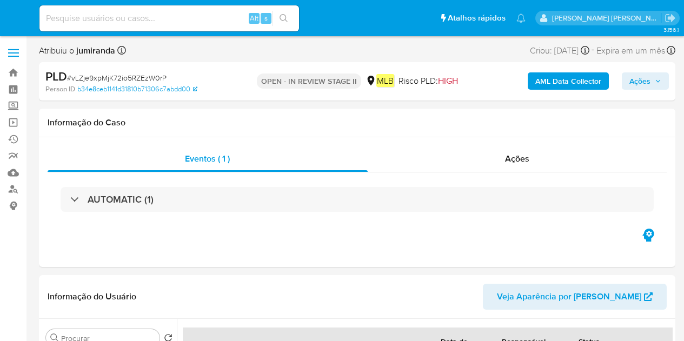
select select "10"
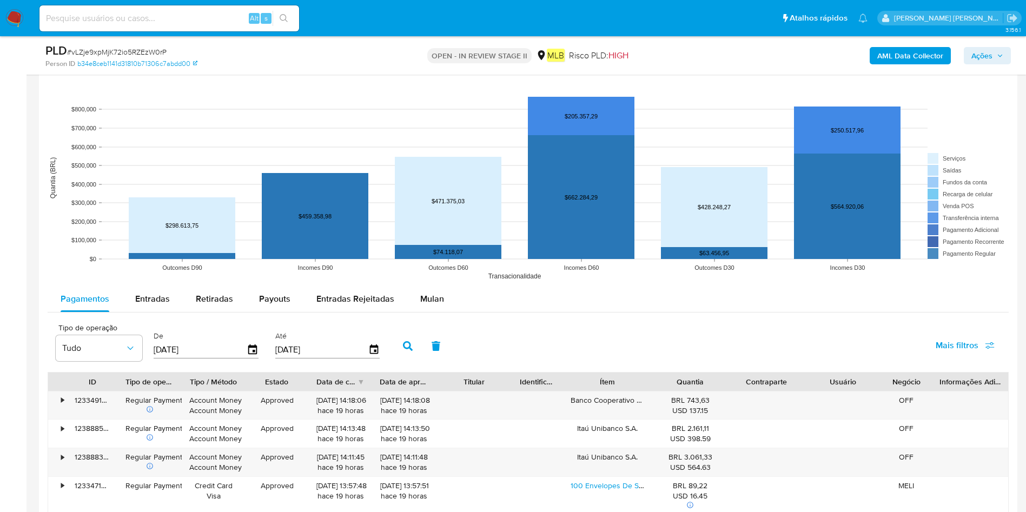
scroll to position [1136, 0]
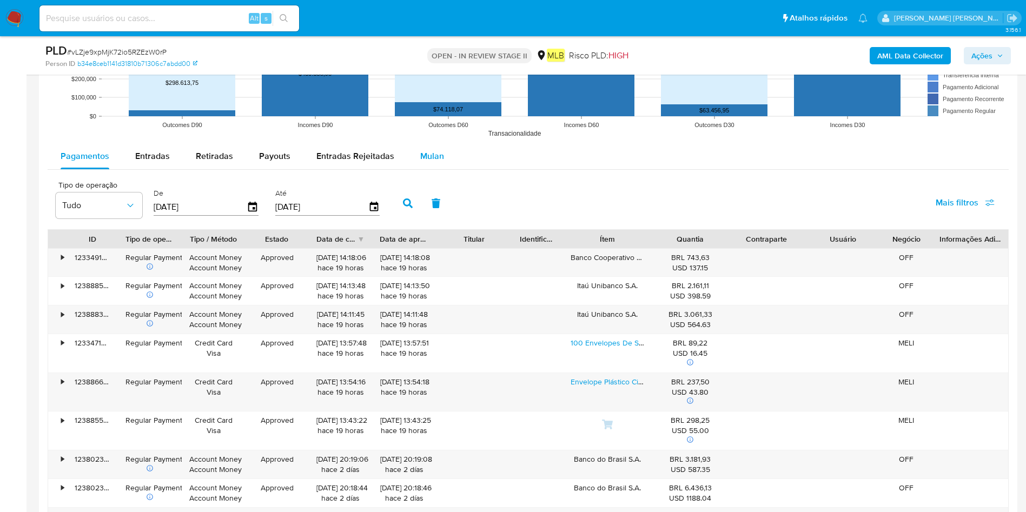
click at [428, 144] on div "Mulan" at bounding box center [432, 156] width 24 height 26
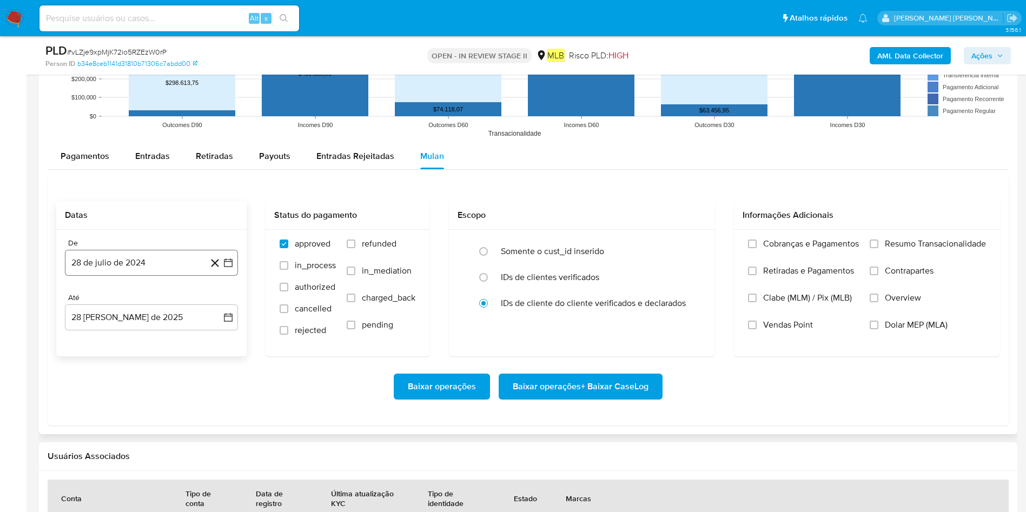
click at [93, 260] on button "28 de julio de 2024" at bounding box center [151, 263] width 173 height 26
click at [128, 301] on span "julio 2024" at bounding box center [146, 301] width 41 height 11
click at [213, 301] on icon "Año siguiente" at bounding box center [216, 301] width 13 height 13
click at [107, 341] on span "[DATE]" at bounding box center [104, 401] width 24 height 9
click at [105, 341] on button "1" at bounding box center [108, 341] width 17 height 17
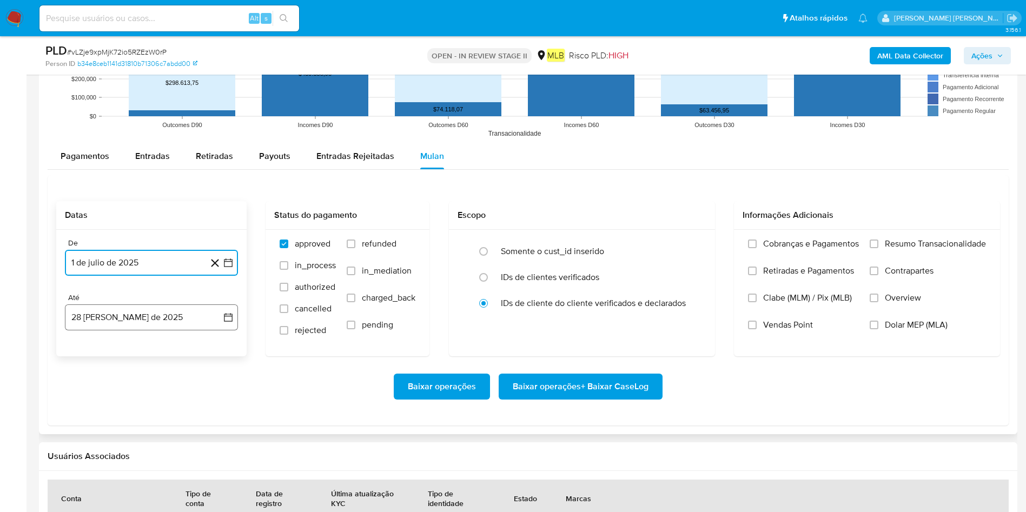
click at [121, 323] on button "28 [PERSON_NAME] de 2025" at bounding box center [151, 317] width 173 height 26
click at [126, 341] on button "27" at bounding box center [129, 482] width 17 height 17
click at [684, 248] on span "Resumo Transacionalidade" at bounding box center [935, 243] width 101 height 11
click at [684, 248] on input "Resumo Transacionalidade" at bounding box center [874, 244] width 9 height 9
click at [629, 341] on span "Baixar operações + Baixar CaseLog" at bounding box center [581, 387] width 136 height 24
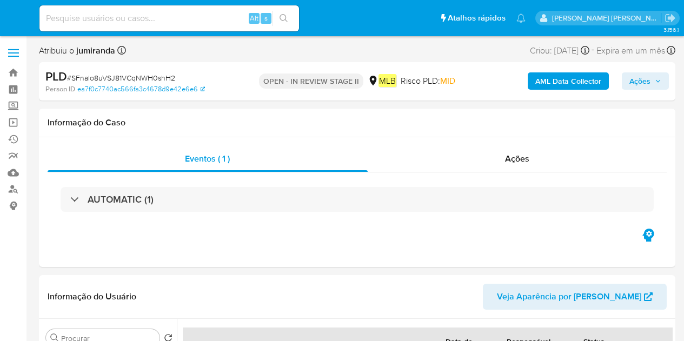
select select "10"
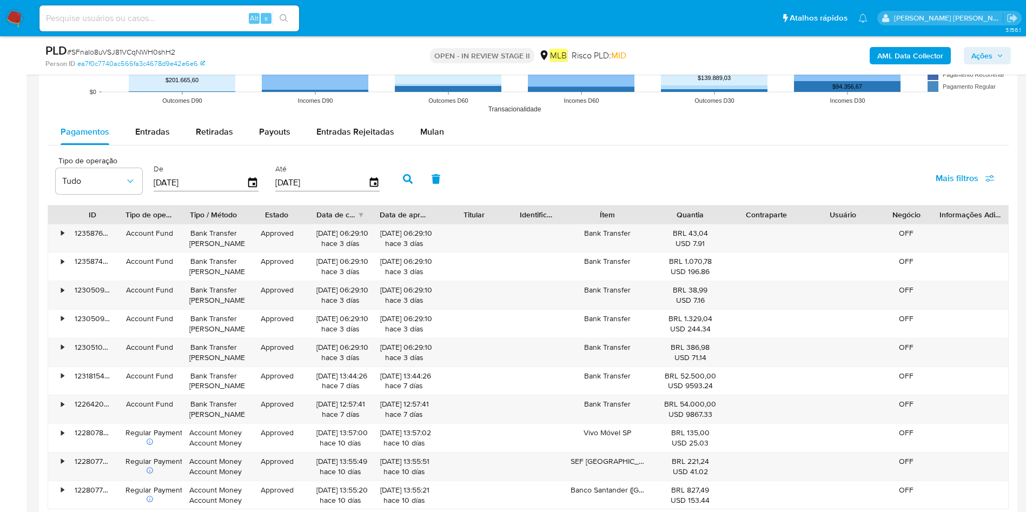
scroll to position [1136, 0]
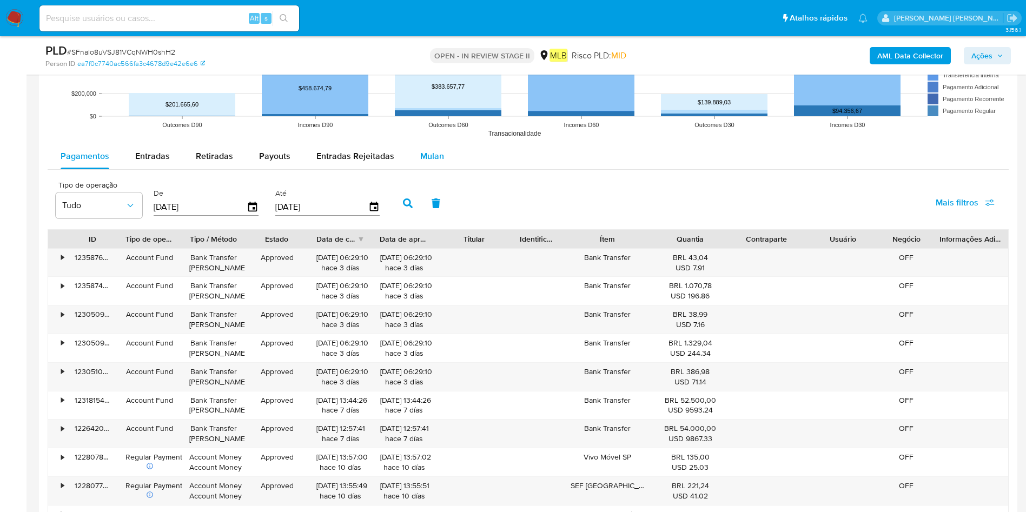
click at [430, 154] on span "Mulan" at bounding box center [432, 156] width 24 height 12
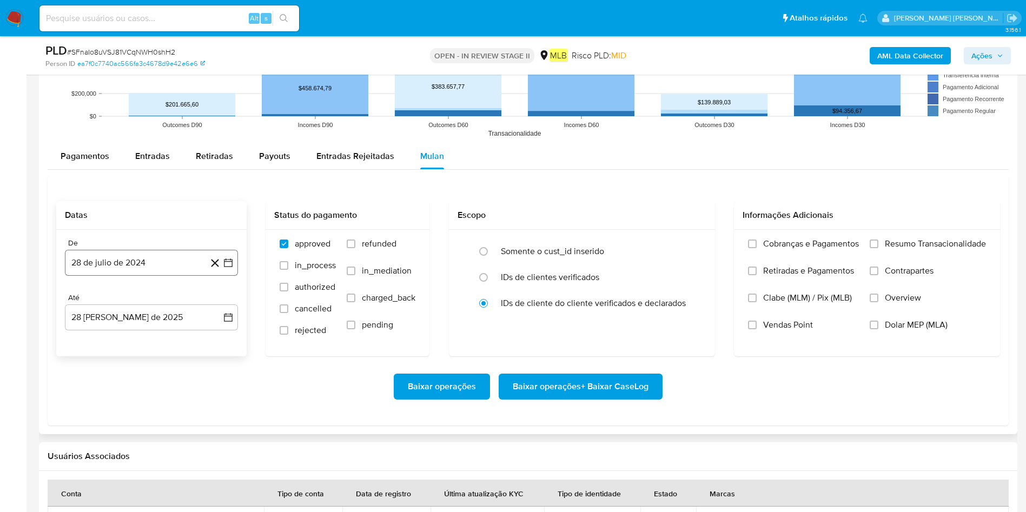
click at [138, 264] on button "28 de julio de 2024" at bounding box center [151, 263] width 173 height 26
click at [134, 301] on span "julio 2024" at bounding box center [146, 301] width 41 height 11
click at [218, 300] on icon "Año siguiente" at bounding box center [216, 301] width 13 height 13
click at [108, 341] on span "[DATE]" at bounding box center [104, 401] width 24 height 9
click at [108, 334] on button "1" at bounding box center [108, 341] width 17 height 17
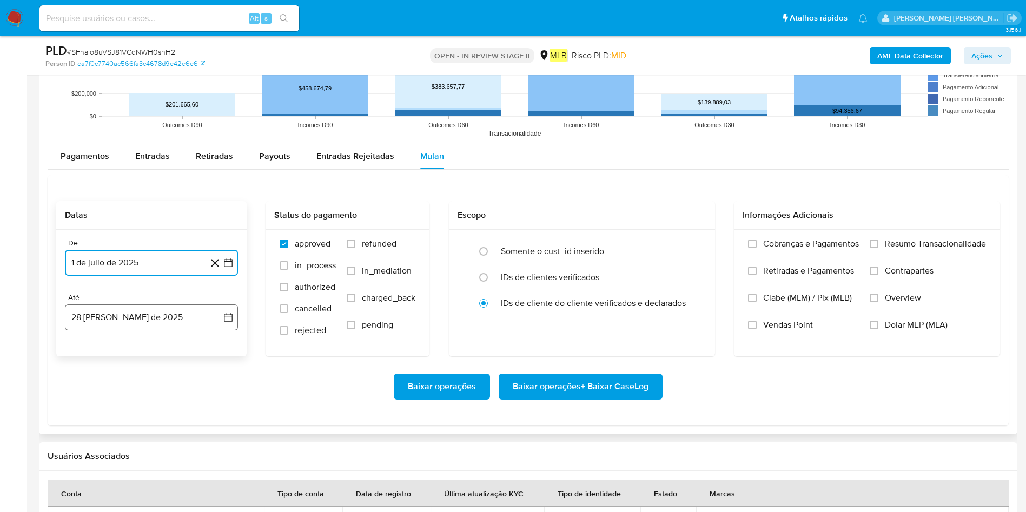
click at [129, 316] on button "28 [PERSON_NAME] de 2025" at bounding box center [151, 317] width 173 height 26
click at [128, 341] on button "27" at bounding box center [129, 482] width 17 height 17
click at [684, 241] on span "Resumo Transacionalidade" at bounding box center [935, 243] width 101 height 11
click at [684, 241] on input "Resumo Transacionalidade" at bounding box center [874, 244] width 9 height 9
click at [605, 341] on span "Baixar operações + Baixar CaseLog" at bounding box center [581, 387] width 136 height 24
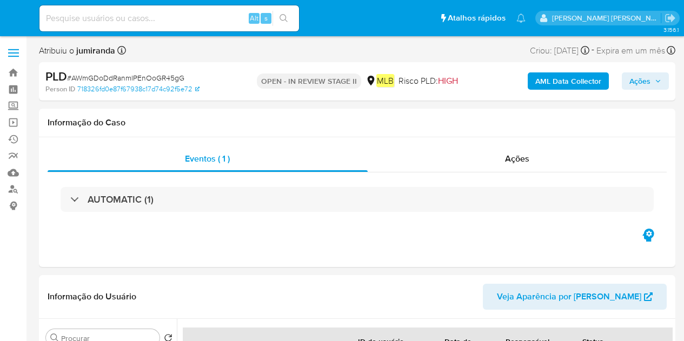
select select "10"
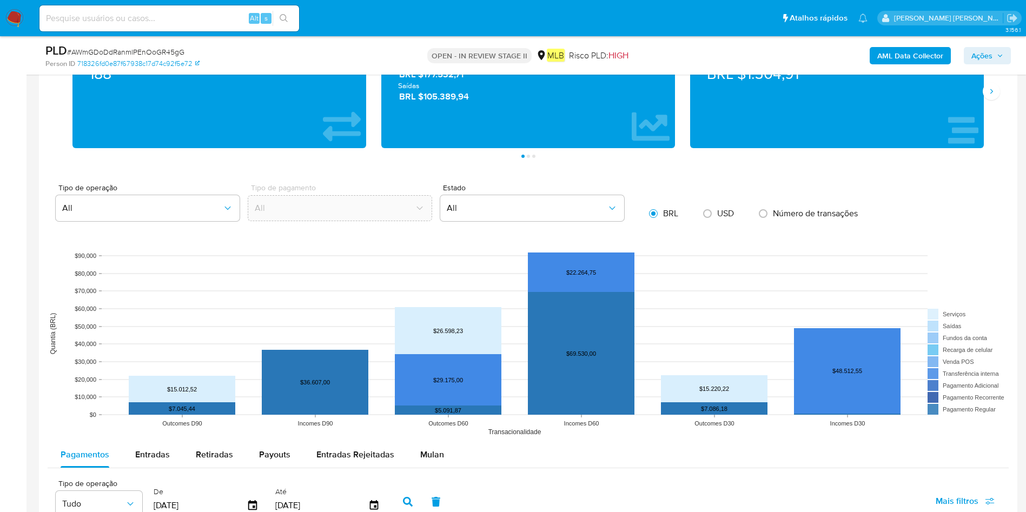
scroll to position [892, 0]
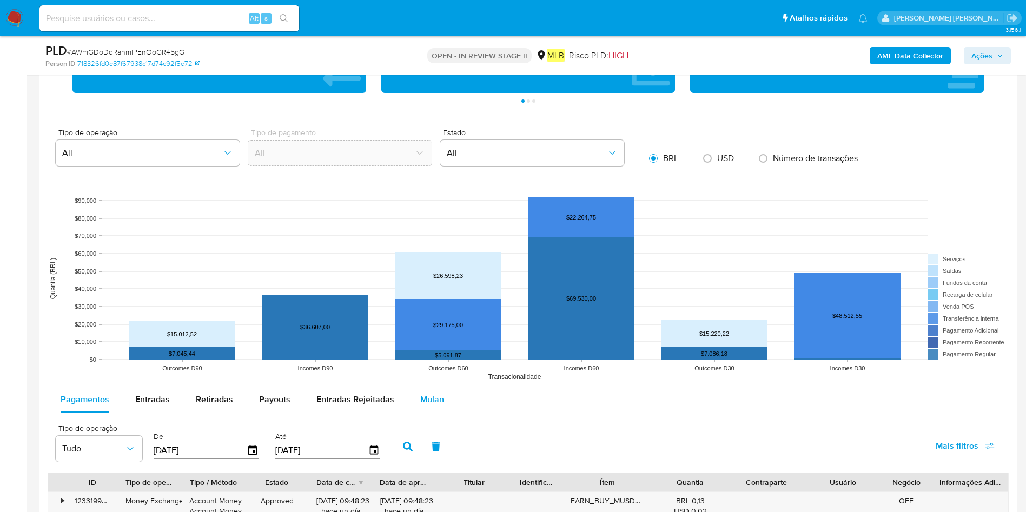
click at [447, 341] on button "Mulan" at bounding box center [432, 400] width 50 height 26
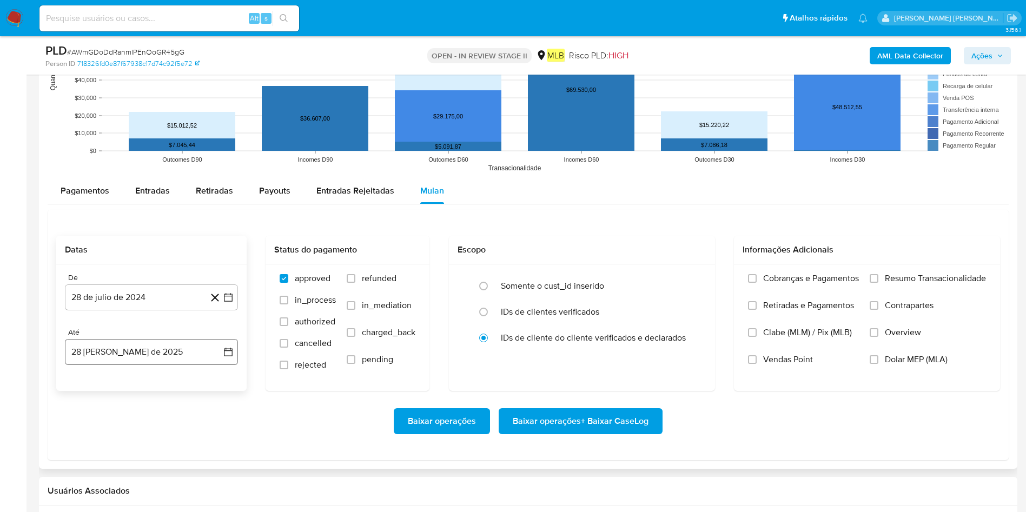
scroll to position [1136, 0]
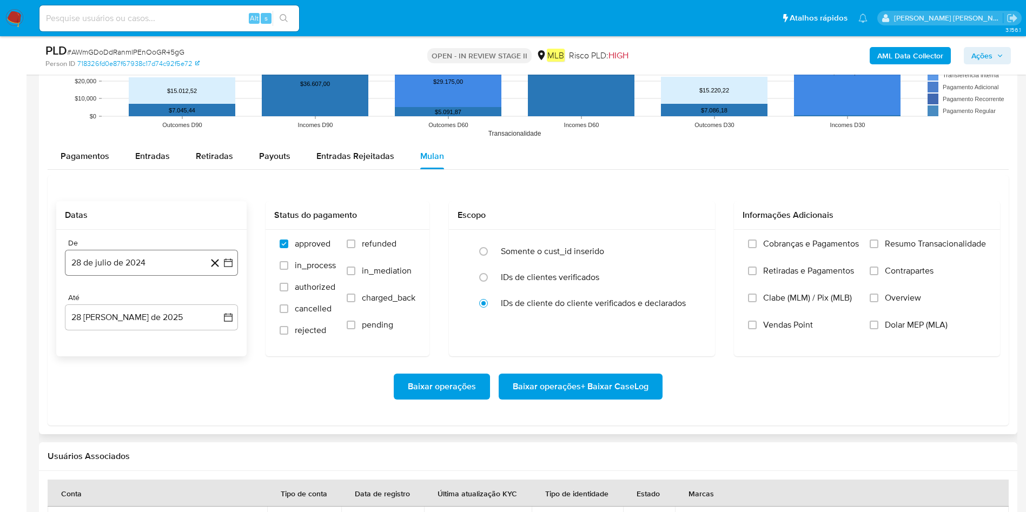
click at [140, 254] on button "28 de julio de 2024" at bounding box center [151, 263] width 173 height 26
click at [141, 293] on div "julio 2024 julio 2024 lun lunes mar martes mié miércoles jue jueves vie viernes…" at bounding box center [151, 364] width 173 height 171
click at [141, 299] on span "julio 2024" at bounding box center [146, 301] width 41 height 11
click at [215, 300] on icon "Año siguiente" at bounding box center [216, 301] width 13 height 13
click at [92, 341] on button "[DATE]" at bounding box center [104, 401] width 30 height 17
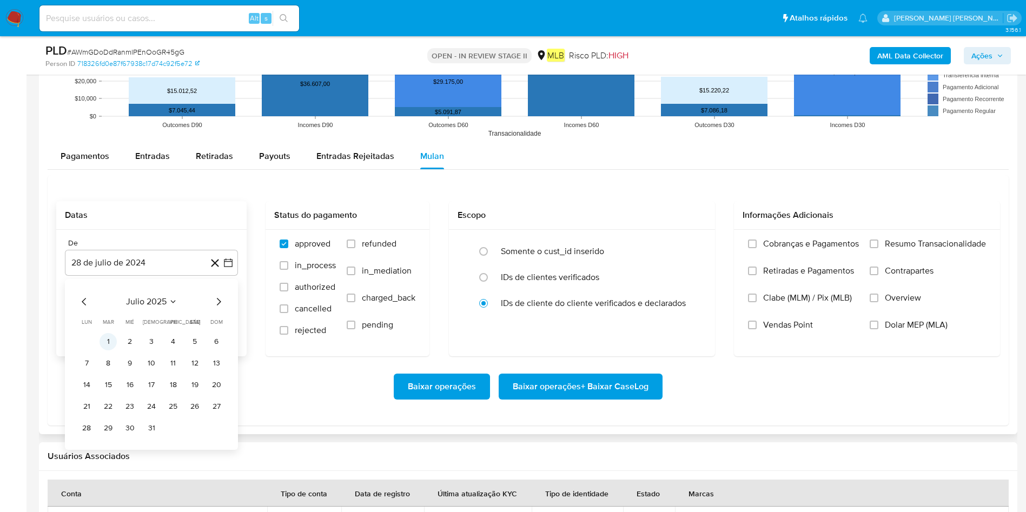
click at [106, 341] on button "1" at bounding box center [108, 341] width 17 height 17
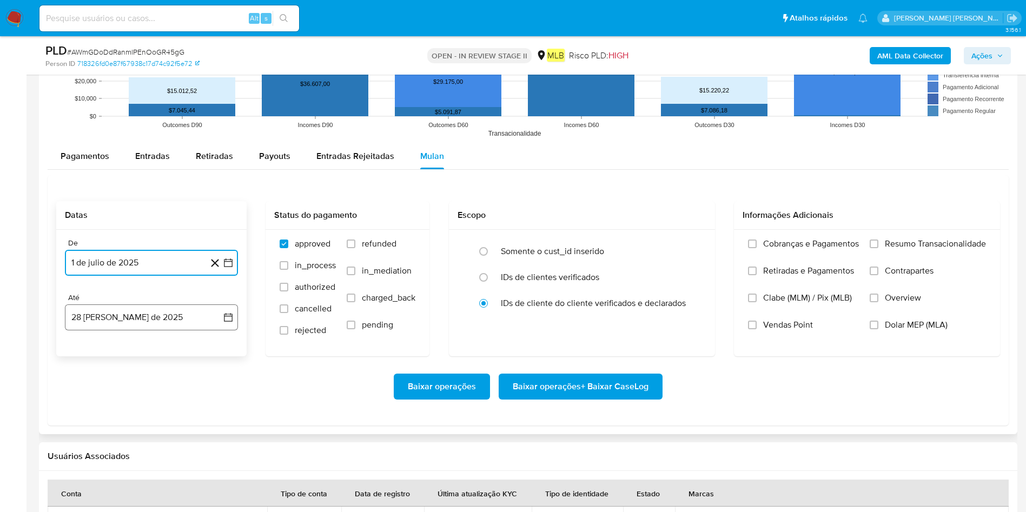
click at [120, 323] on button "28 [PERSON_NAME] de 2025" at bounding box center [151, 317] width 173 height 26
click at [134, 341] on button "27" at bounding box center [129, 482] width 17 height 17
click at [684, 256] on label "Resumo Transacionalidade" at bounding box center [928, 251] width 116 height 27
click at [684, 248] on input "Resumo Transacionalidade" at bounding box center [874, 244] width 9 height 9
click at [598, 341] on span "Baixar operações + Baixar CaseLog" at bounding box center [581, 387] width 136 height 24
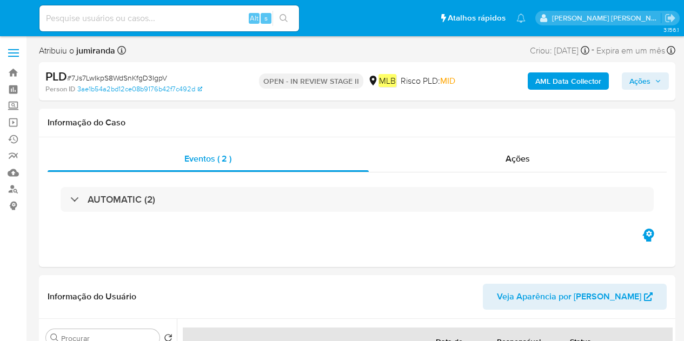
select select "10"
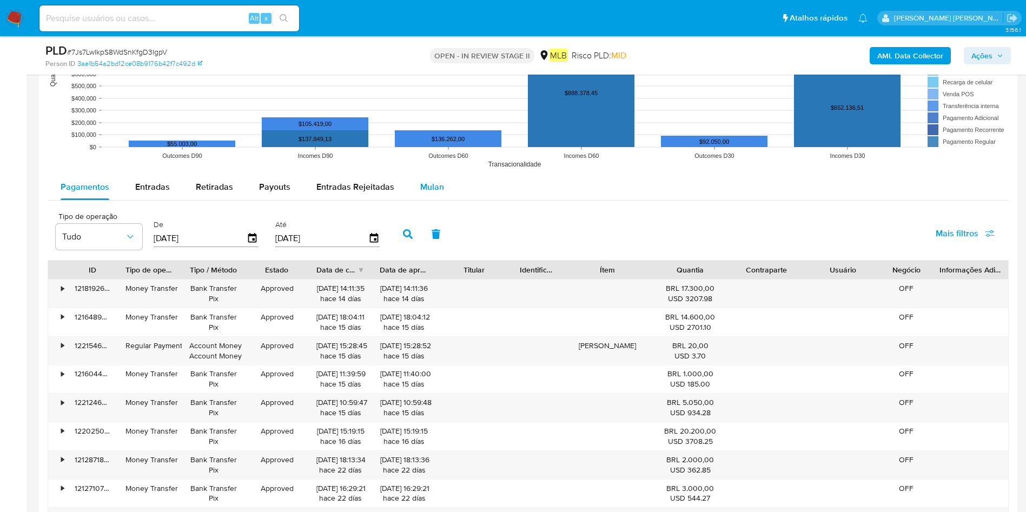
click at [448, 193] on button "Mulan" at bounding box center [432, 187] width 50 height 26
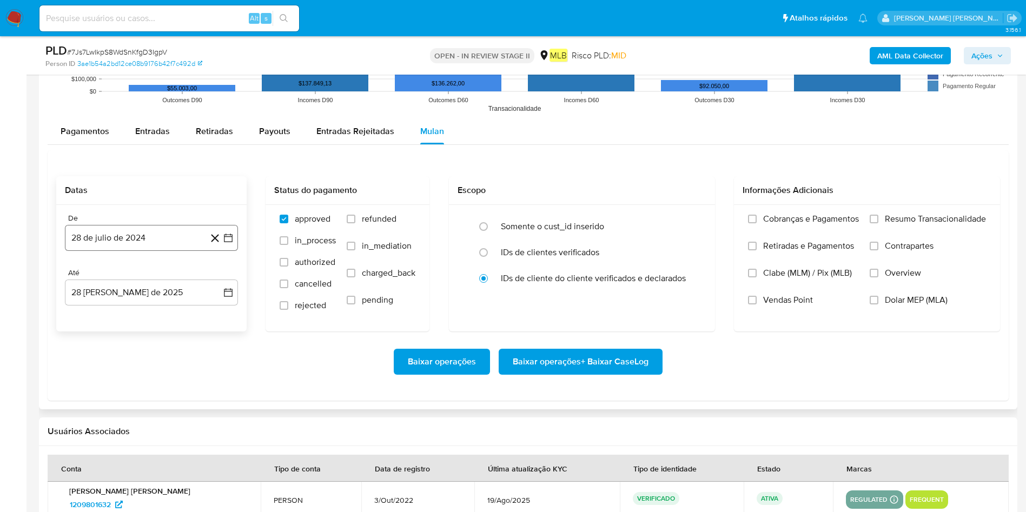
scroll to position [1112, 0]
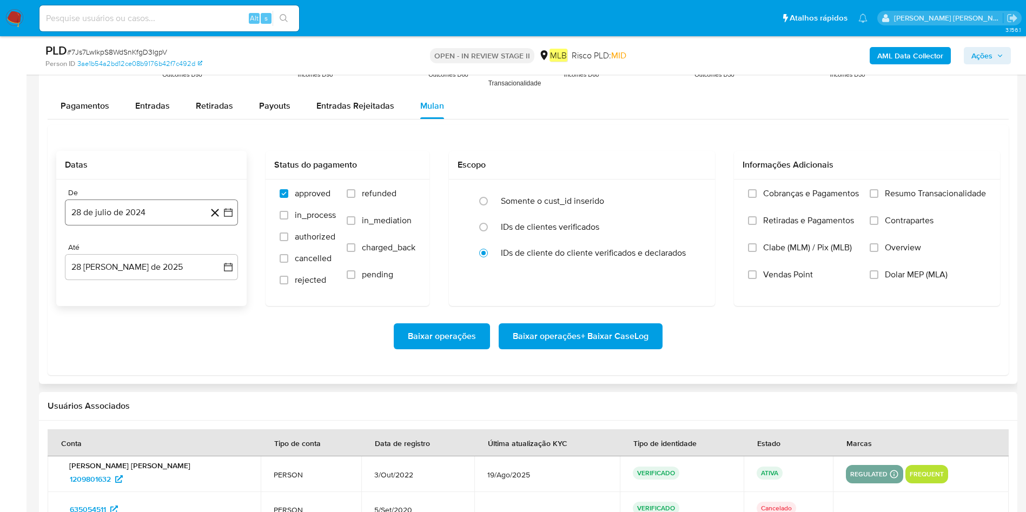
click at [159, 208] on button "28 de julio de 2024" at bounding box center [151, 213] width 173 height 26
click at [155, 256] on span "julio 2024" at bounding box center [146, 251] width 41 height 11
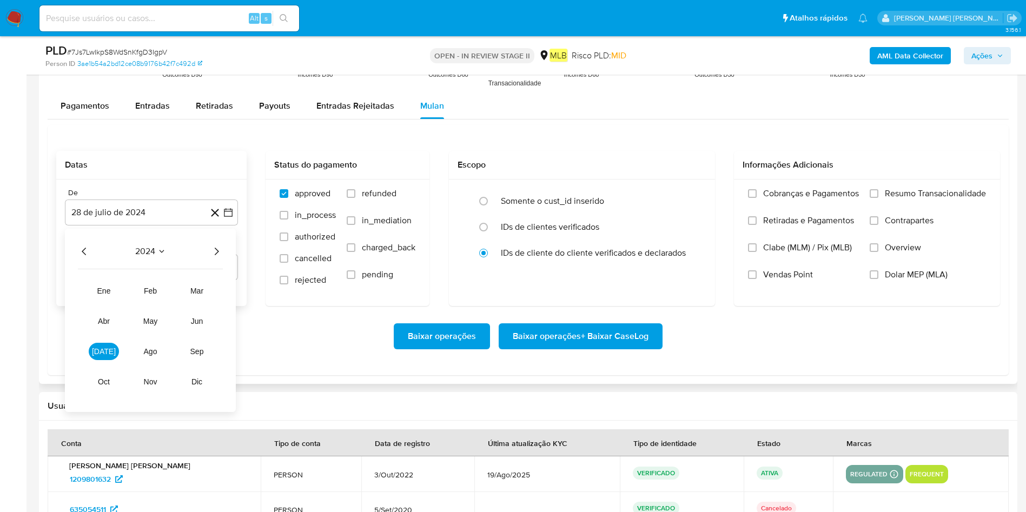
click at [221, 247] on icon "Año siguiente" at bounding box center [216, 251] width 13 height 13
click at [98, 341] on button "[DATE]" at bounding box center [104, 351] width 30 height 17
click at [109, 289] on button "1" at bounding box center [108, 291] width 17 height 17
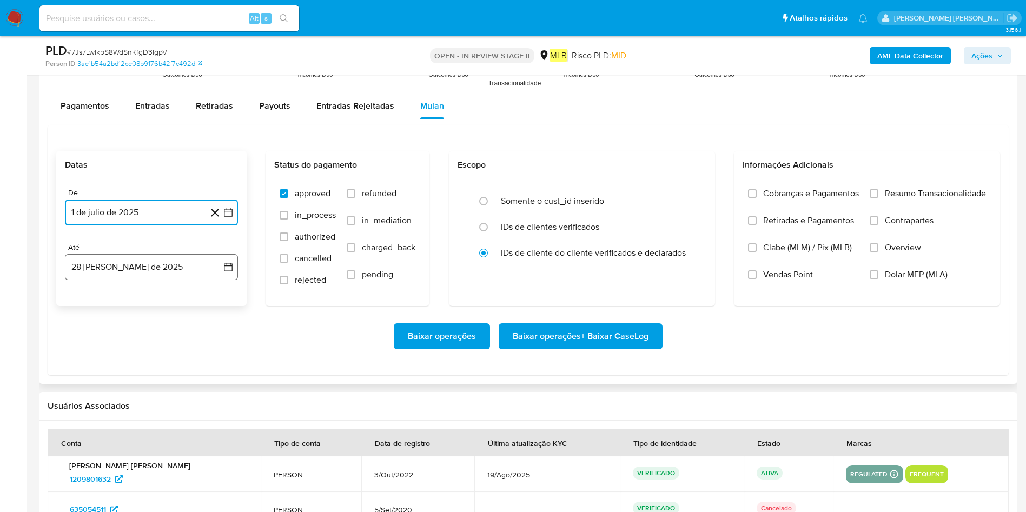
click at [153, 270] on button "28 de agosto de 2025" at bounding box center [151, 267] width 173 height 26
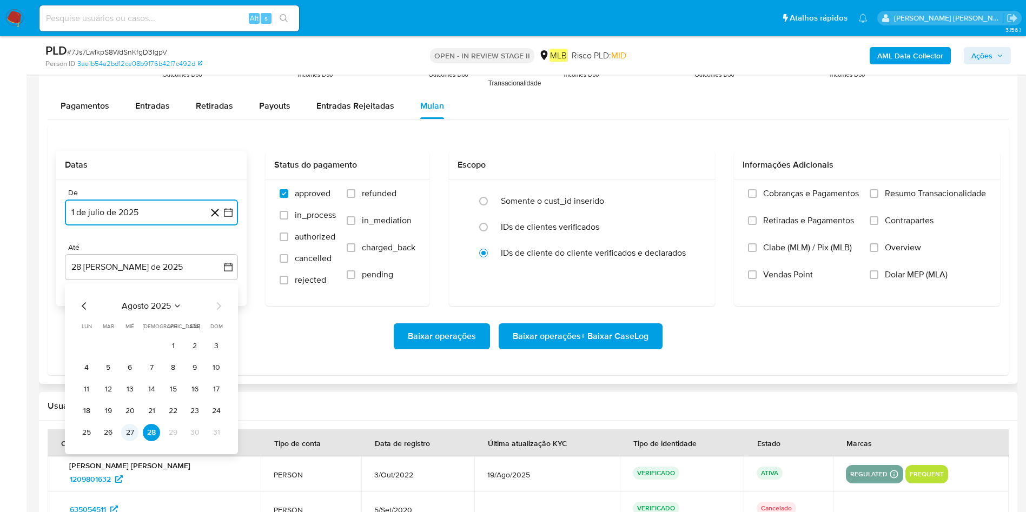
click at [132, 341] on button "27" at bounding box center [129, 432] width 17 height 17
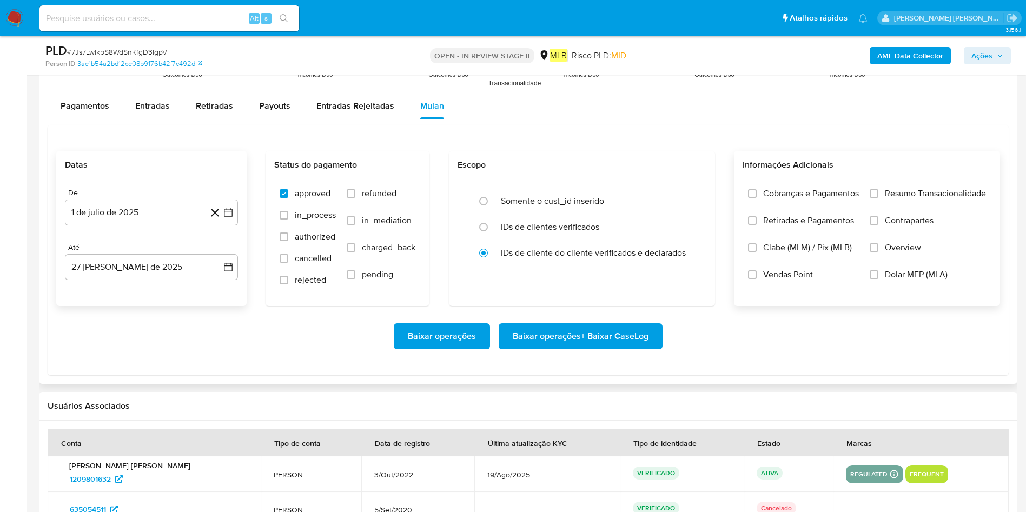
click at [684, 197] on span "Resumo Transacionalidade" at bounding box center [935, 193] width 101 height 11
click at [684, 197] on input "Resumo Transacionalidade" at bounding box center [874, 193] width 9 height 9
click at [556, 337] on span "Baixar operações + Baixar CaseLog" at bounding box center [581, 336] width 136 height 24
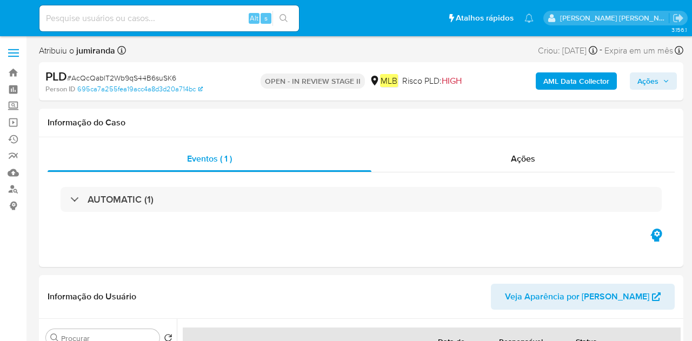
select select "10"
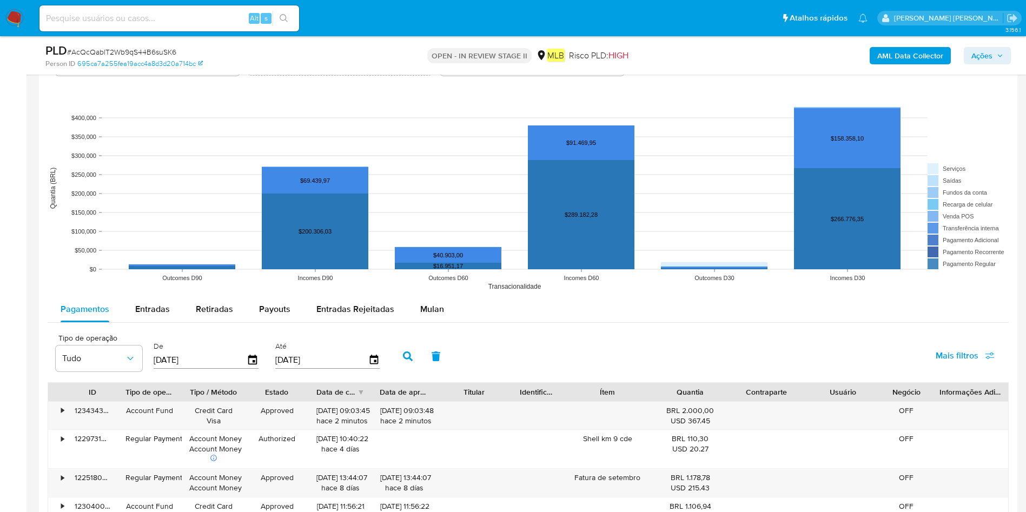
scroll to position [1055, 0]
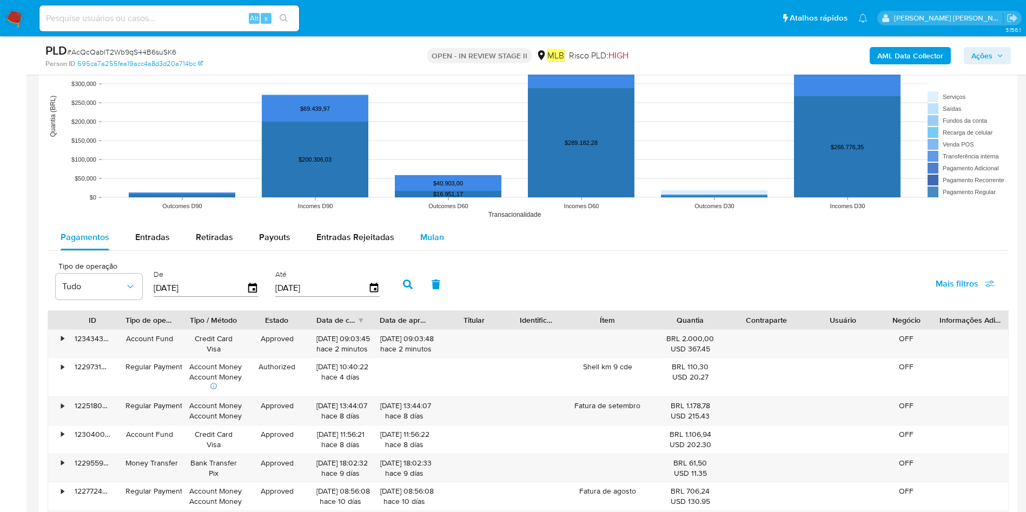
click at [438, 246] on div "Mulan" at bounding box center [432, 237] width 24 height 26
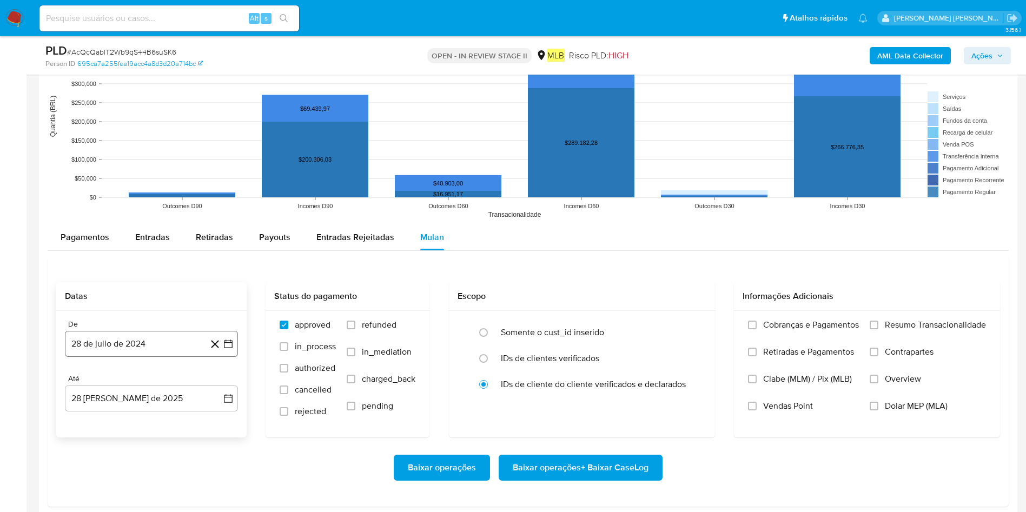
click at [94, 341] on button "28 de julio de 2024" at bounding box center [151, 344] width 173 height 26
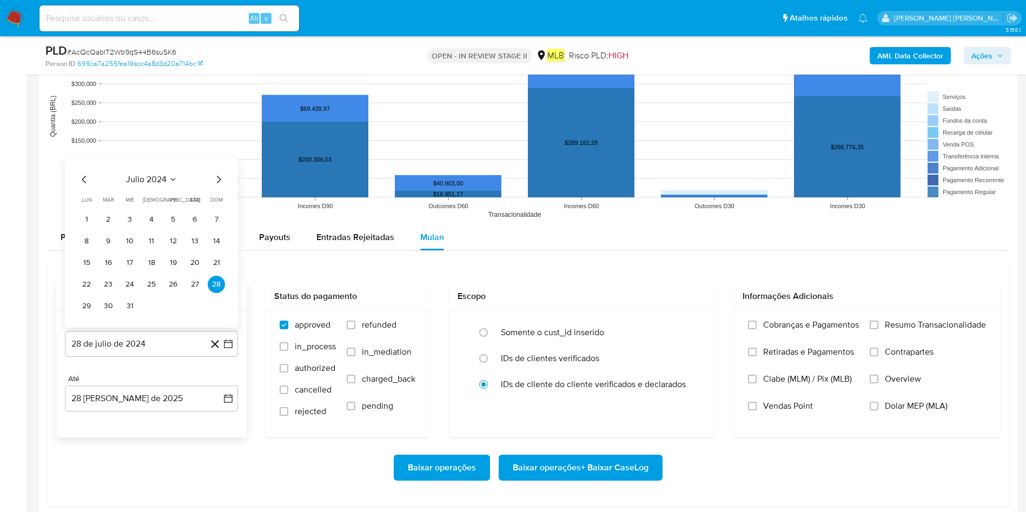
click at [141, 168] on div "julio 2024 julio 2024 lun lunes mar martes mié miércoles jue jueves vie viernes…" at bounding box center [151, 242] width 173 height 171
click at [142, 181] on span "julio 2024" at bounding box center [146, 179] width 41 height 11
click at [213, 170] on icon "Año siguiente" at bounding box center [216, 167] width 13 height 13
click at [100, 272] on button "[DATE]" at bounding box center [104, 267] width 30 height 17
click at [111, 212] on button "1" at bounding box center [108, 219] width 17 height 17
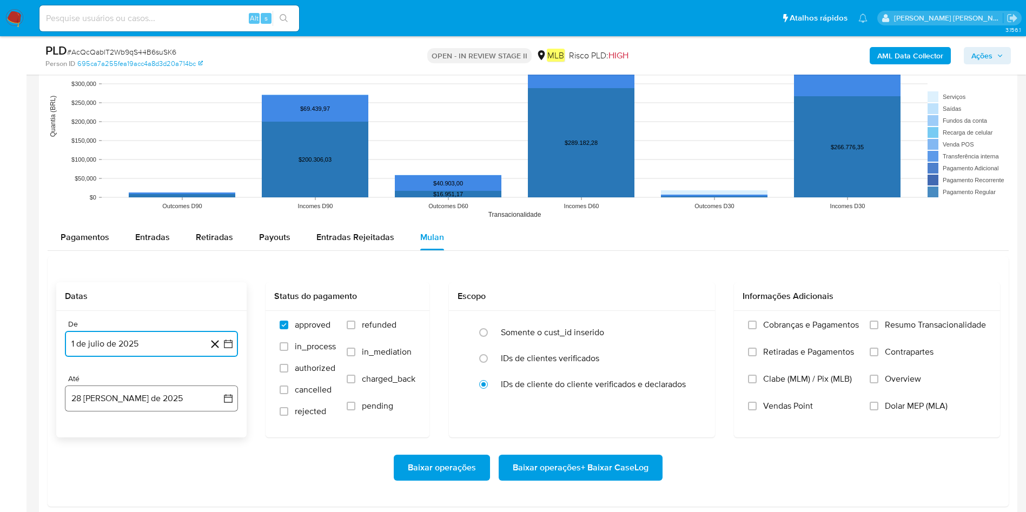
click at [90, 341] on button "28 [PERSON_NAME] de 2025" at bounding box center [151, 399] width 173 height 26
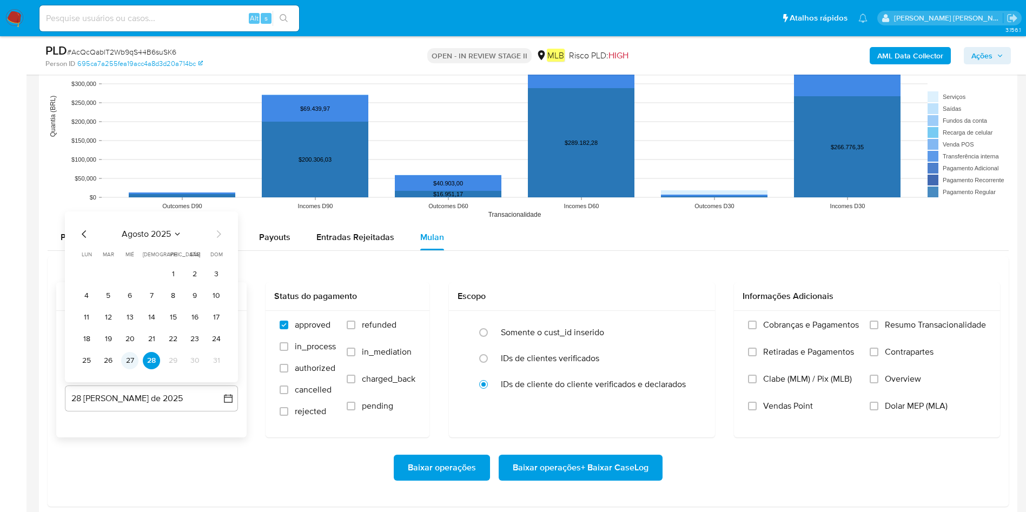
click at [136, 341] on button "27" at bounding box center [129, 360] width 17 height 17
click at [692, 333] on label "Resumo Transacionalidade" at bounding box center [928, 333] width 116 height 27
click at [692, 329] on input "Resumo Transacionalidade" at bounding box center [874, 325] width 9 height 9
click at [586, 341] on span "Baixar operações + Baixar CaseLog" at bounding box center [581, 468] width 136 height 24
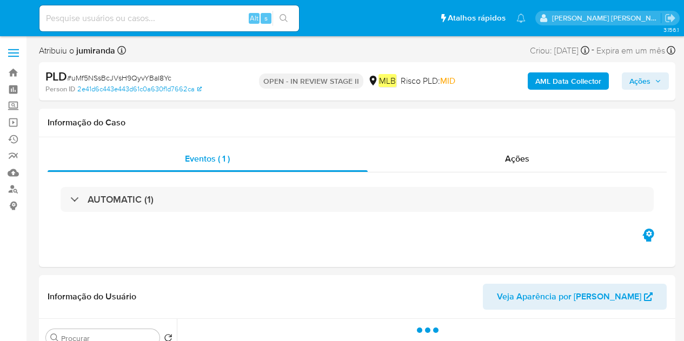
select select "10"
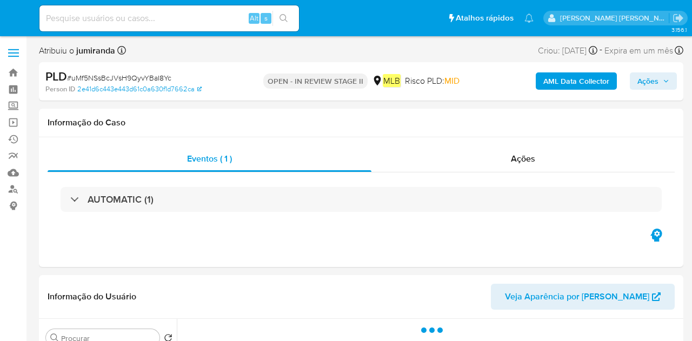
select select "10"
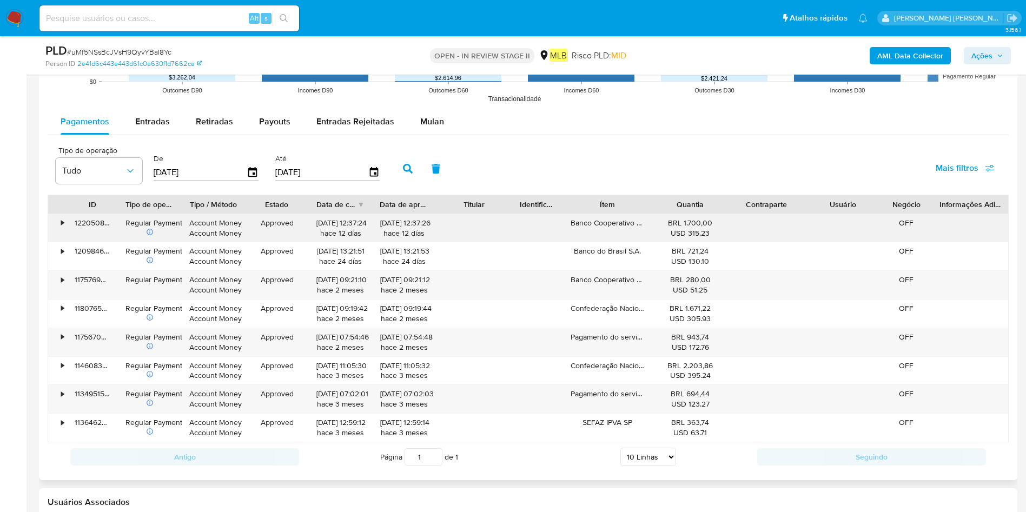
scroll to position [1175, 0]
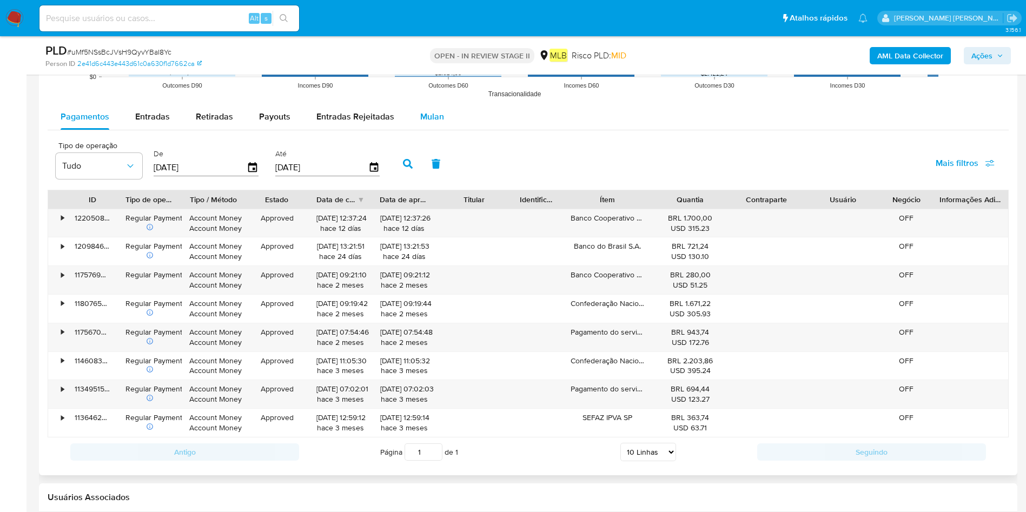
click at [432, 114] on span "Mulan" at bounding box center [432, 116] width 24 height 12
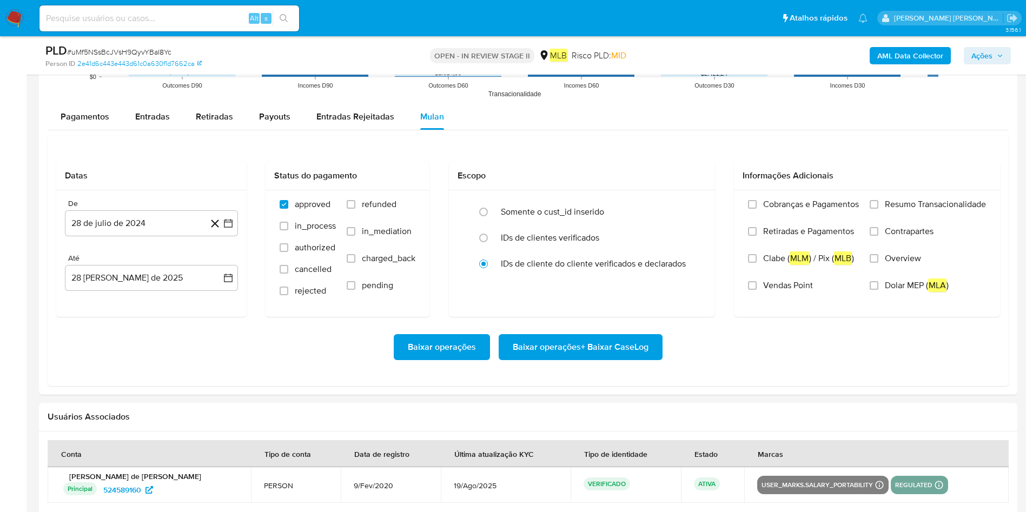
scroll to position [770, 0]
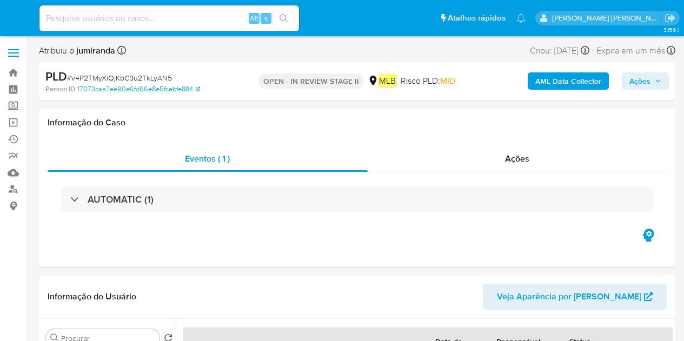
select select "10"
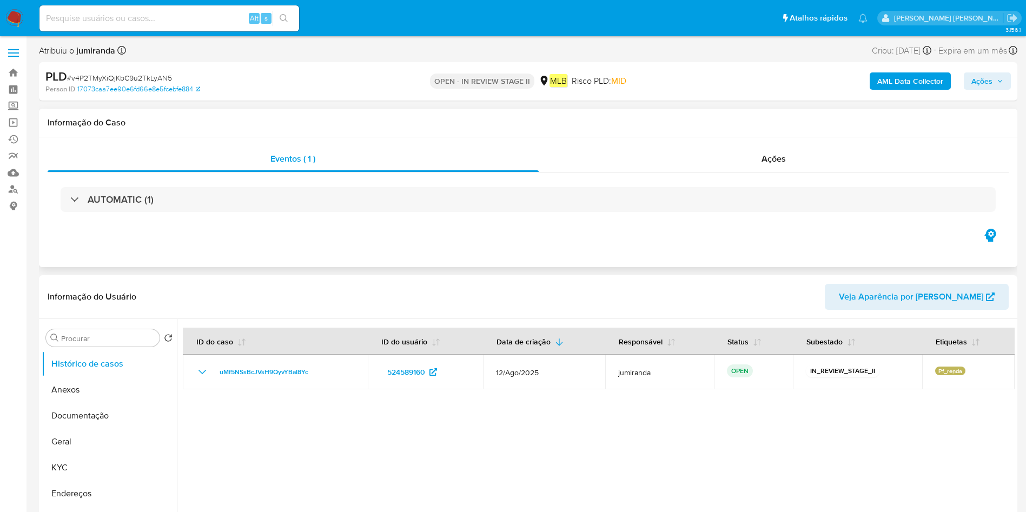
click at [267, 230] on div "Eventos ( 1 ) Ações AUTOMATIC (1)" at bounding box center [528, 202] width 978 height 130
click at [300, 181] on div "AUTOMATIC (1)" at bounding box center [528, 200] width 961 height 54
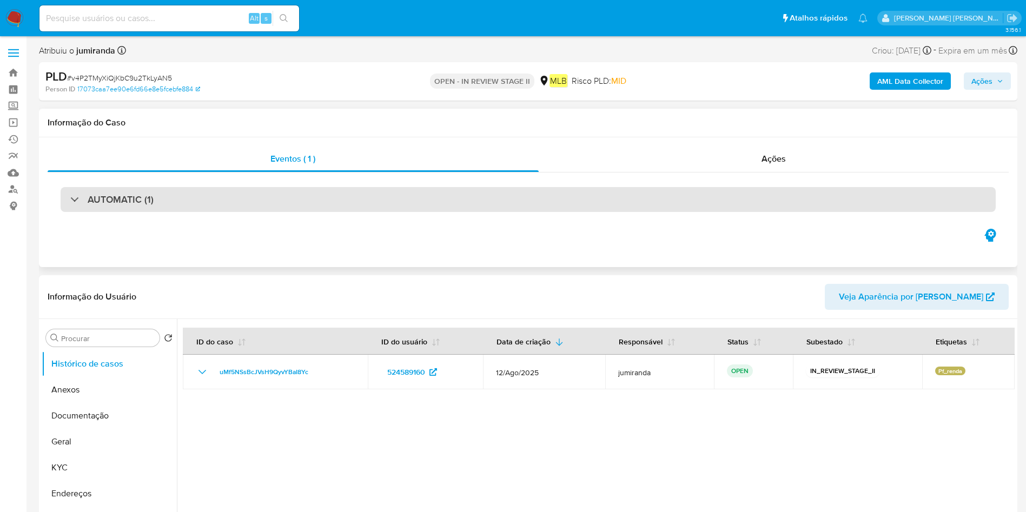
click at [306, 202] on div "AUTOMATIC (1)" at bounding box center [528, 199] width 935 height 25
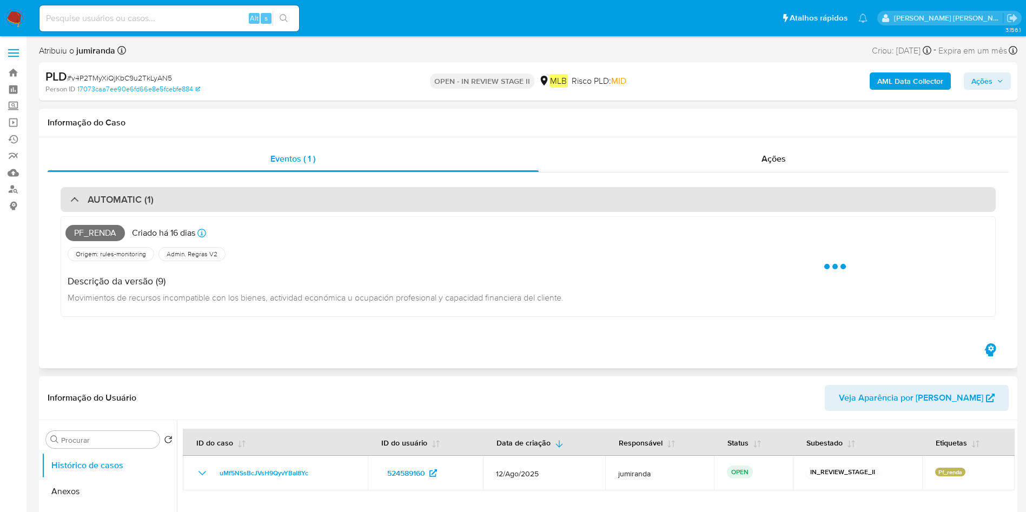
click at [306, 202] on div "AUTOMATIC (1)" at bounding box center [528, 199] width 935 height 25
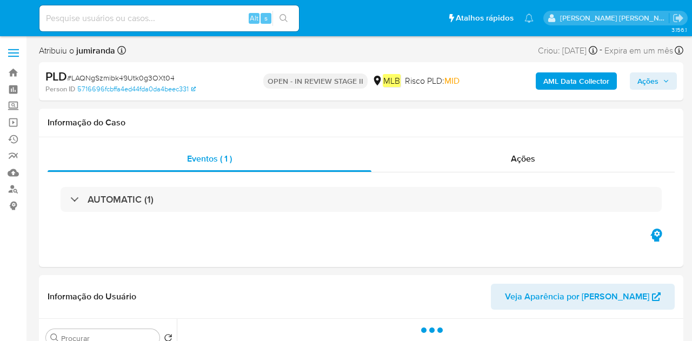
select select "10"
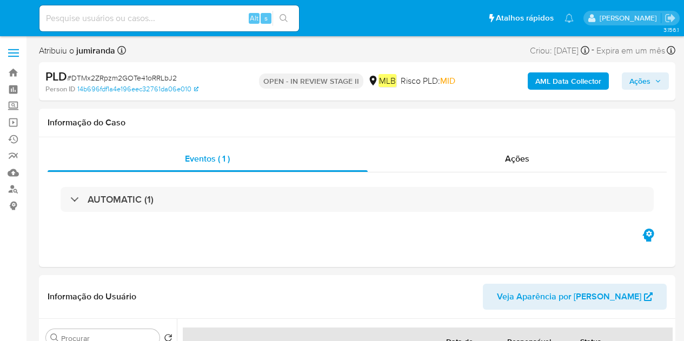
select select "10"
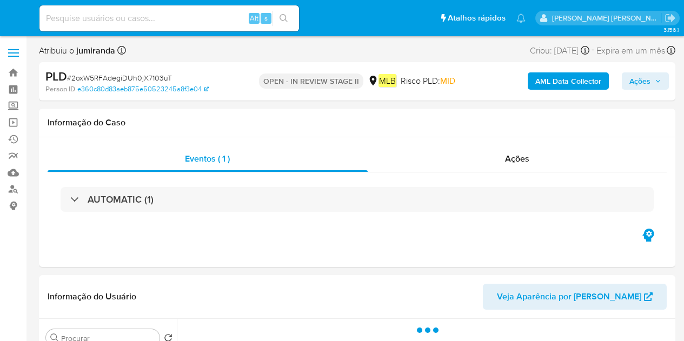
select select "10"
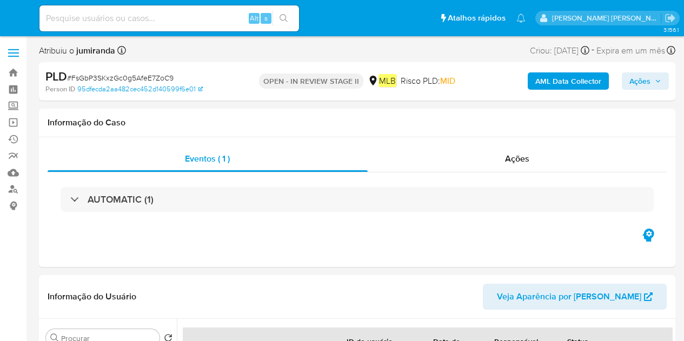
select select "10"
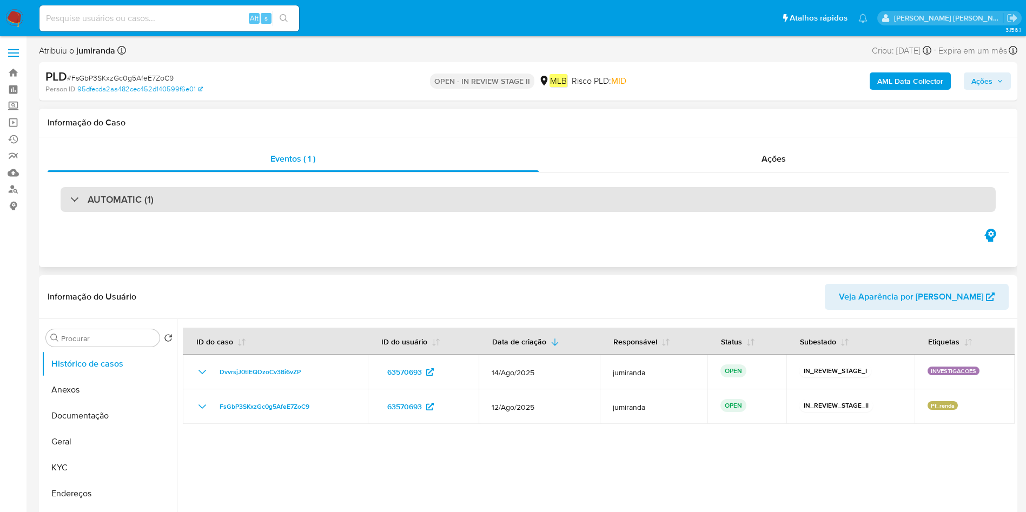
click at [289, 203] on div "AUTOMATIC (1)" at bounding box center [528, 199] width 935 height 25
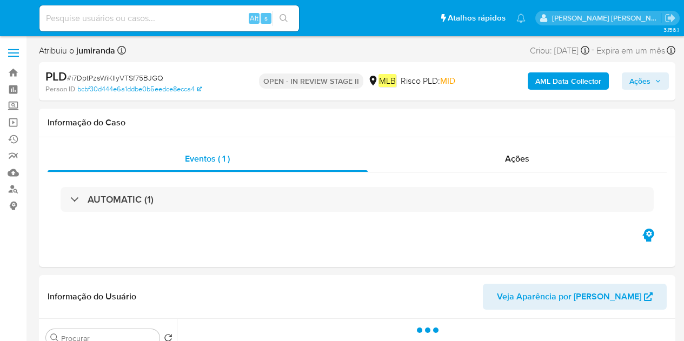
select select "10"
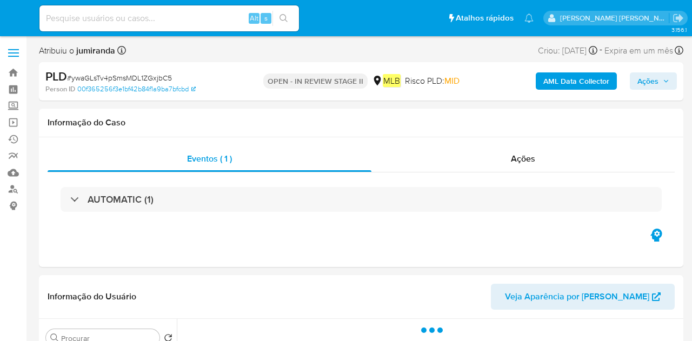
select select "10"
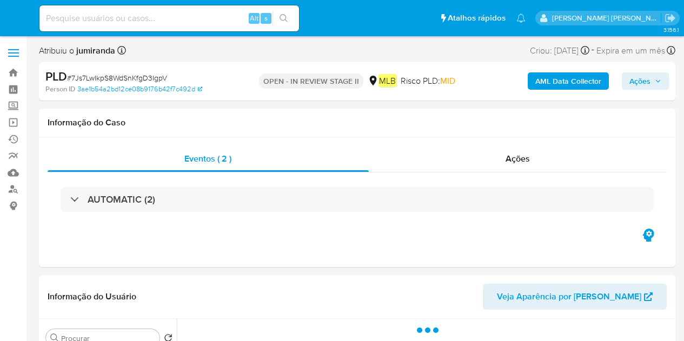
select select "10"
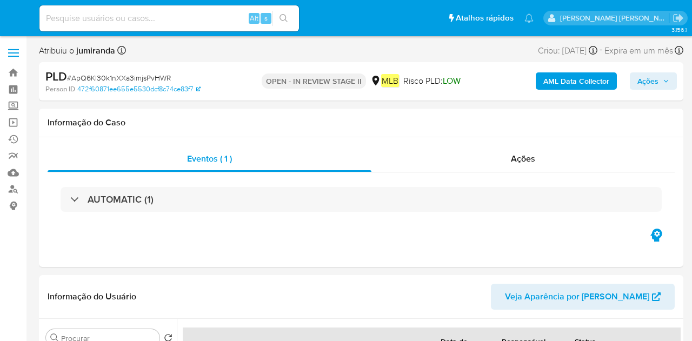
select select "10"
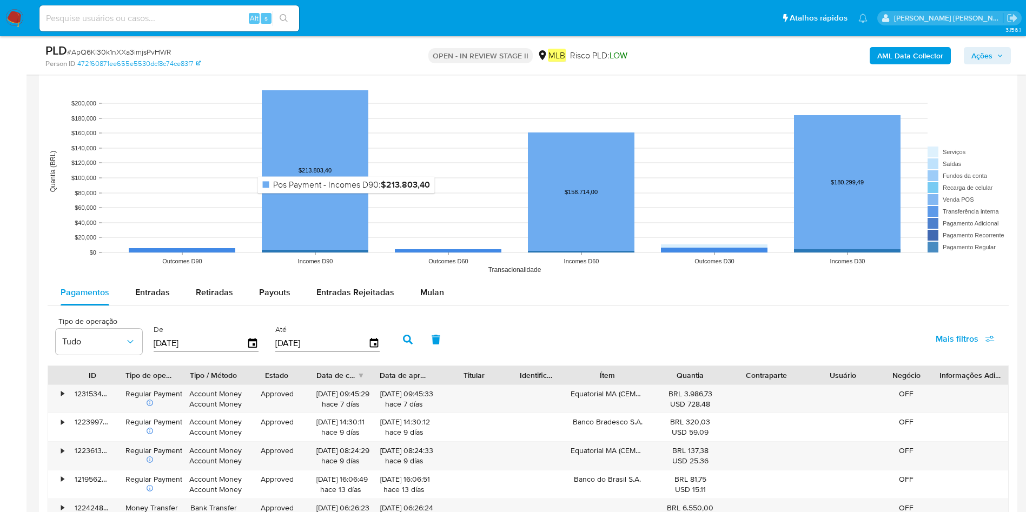
scroll to position [1055, 0]
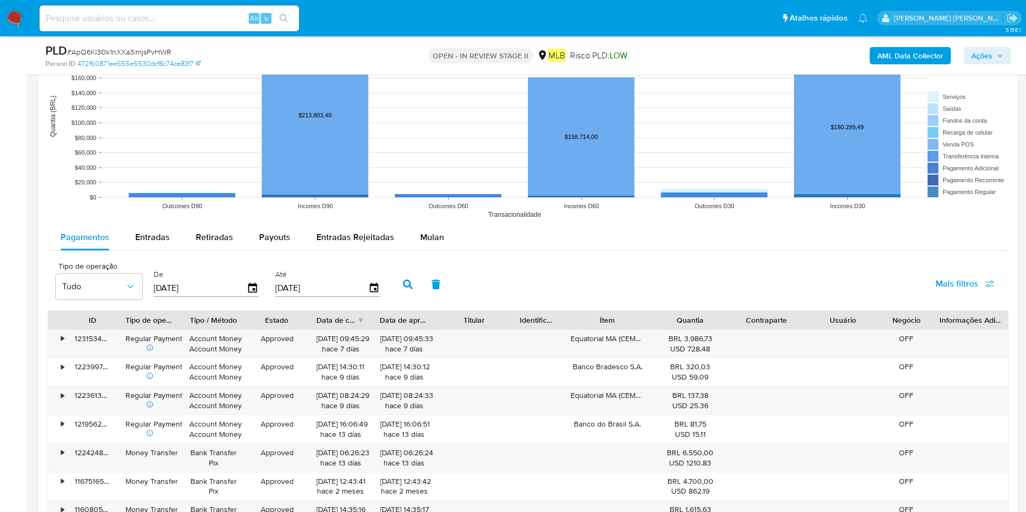
click at [439, 213] on rect at bounding box center [528, 116] width 961 height 216
click at [438, 228] on div "Mulan" at bounding box center [432, 237] width 24 height 26
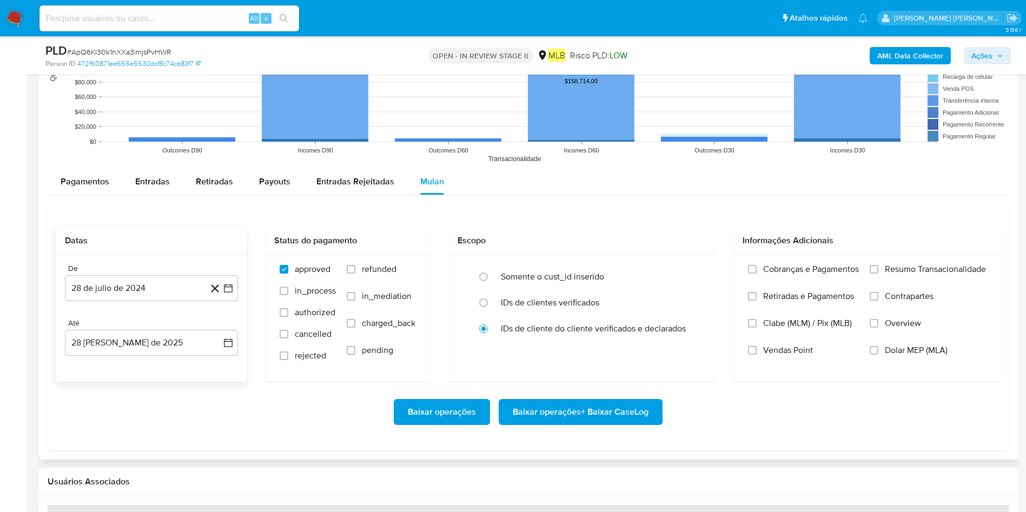
scroll to position [1136, 0]
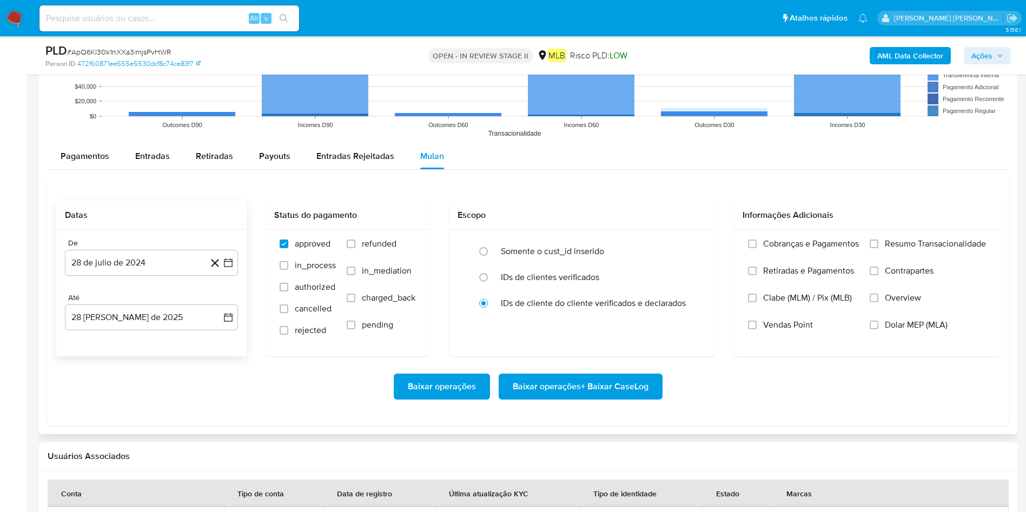
click at [129, 277] on div "De 28 de julio de 2024 28-07-2024 Até 28 de agosto de 2025 28-08-2025" at bounding box center [151, 293] width 190 height 127
click at [147, 254] on button "28 de julio de 2024" at bounding box center [151, 263] width 173 height 26
click at [140, 294] on div "julio 2024 julio 2024 lun lunes mar martes mié miércoles jue jueves vie viernes…" at bounding box center [151, 364] width 173 height 171
click at [141, 303] on span "julio 2024" at bounding box center [146, 301] width 41 height 11
click at [216, 299] on icon "Año siguiente" at bounding box center [217, 302] width 4 height 8
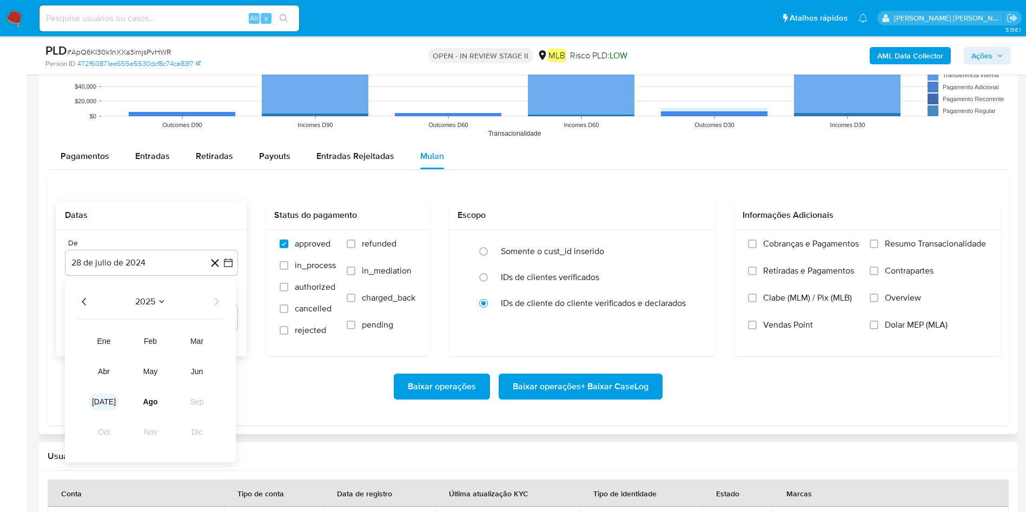
click at [107, 341] on button "[DATE]" at bounding box center [104, 401] width 30 height 17
click at [104, 341] on td "1" at bounding box center [108, 341] width 17 height 17
click at [105, 341] on button "1" at bounding box center [108, 341] width 17 height 17
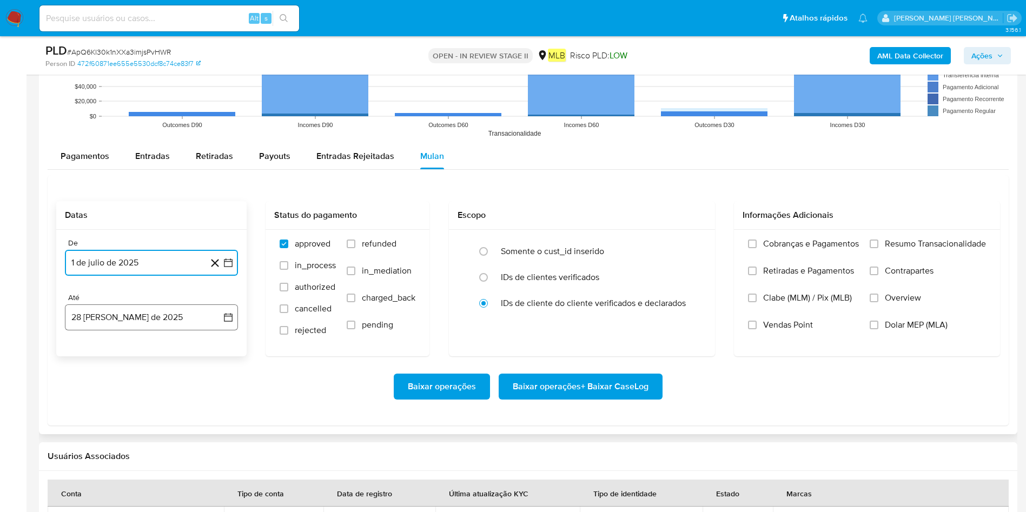
click at [117, 327] on button "28 [PERSON_NAME] de 2025" at bounding box center [151, 317] width 173 height 26
click at [125, 341] on button "27" at bounding box center [129, 482] width 17 height 17
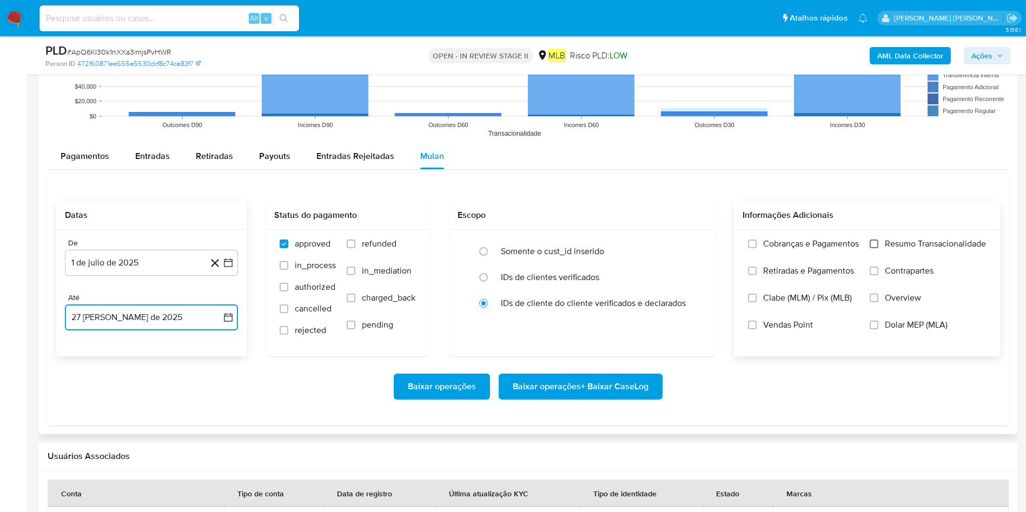
click at [692, 245] on input "Resumo Transacionalidade" at bounding box center [874, 244] width 9 height 9
click at [593, 341] on span "Baixar operações + Baixar CaseLog" at bounding box center [581, 387] width 136 height 24
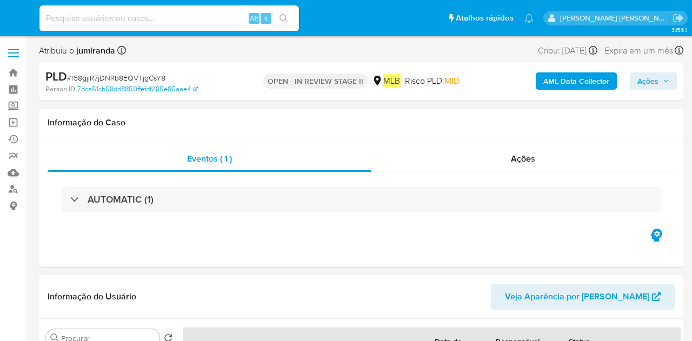
select select "10"
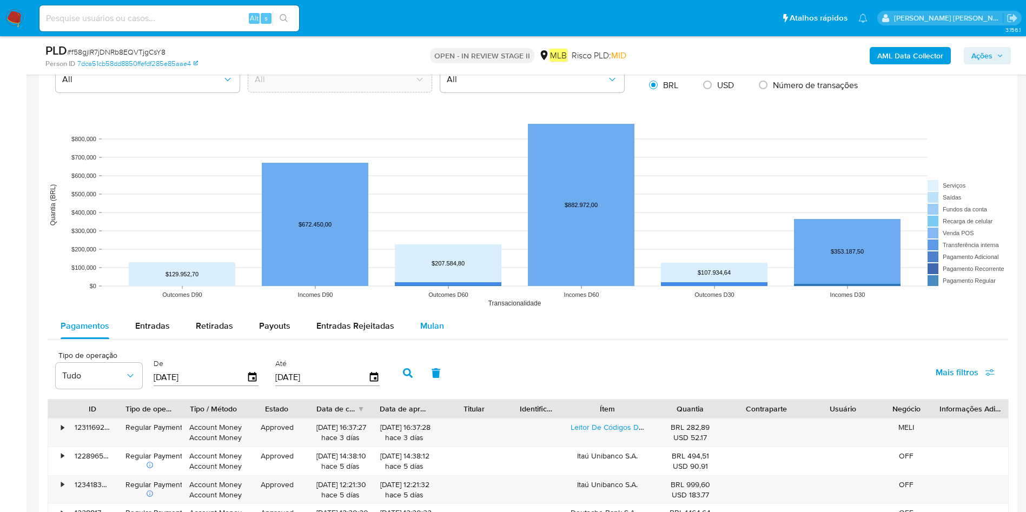
click at [442, 330] on button "Mulan" at bounding box center [432, 326] width 50 height 26
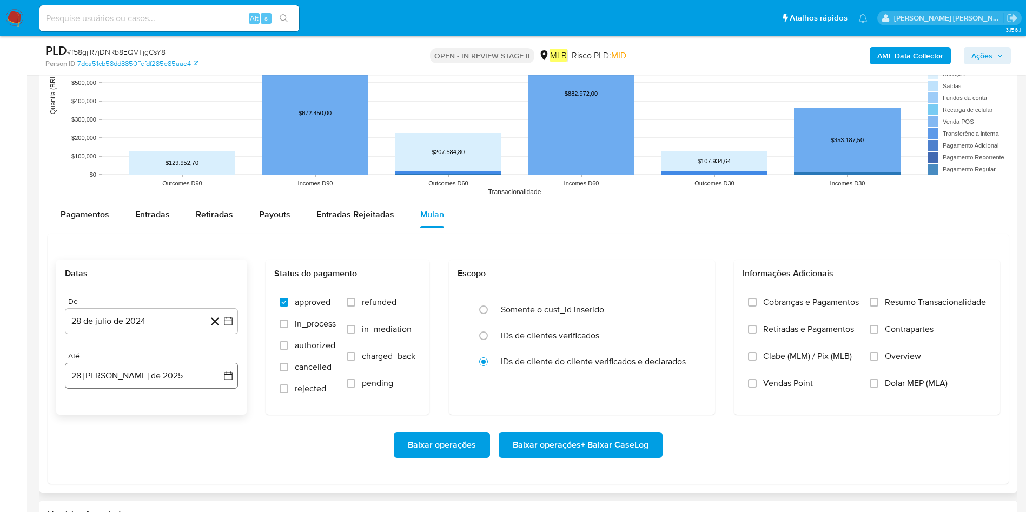
scroll to position [1055, 0]
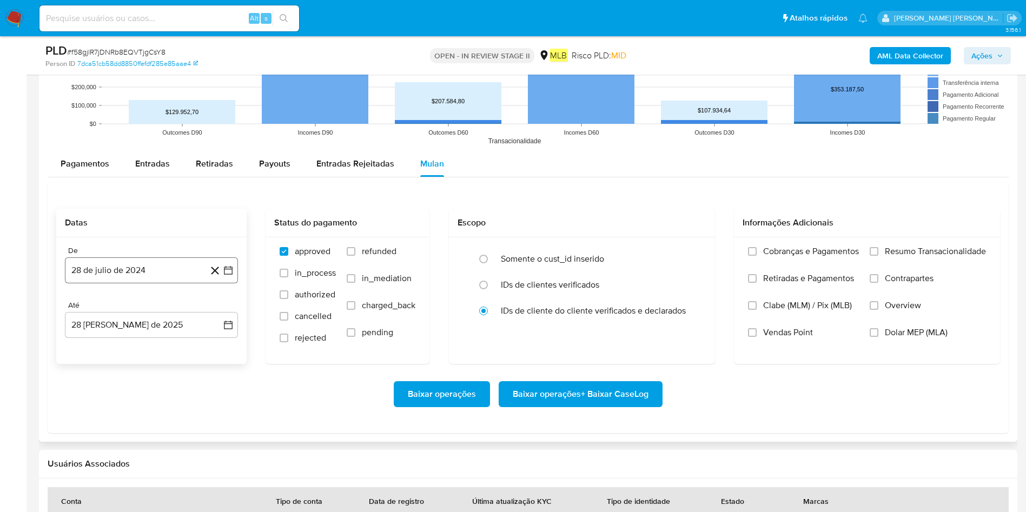
click at [171, 262] on button "28 de julio de 2024" at bounding box center [151, 270] width 173 height 26
click at [162, 306] on span "julio 2024" at bounding box center [146, 309] width 41 height 11
click at [219, 302] on div "2024 2024 ene feb mar abr may jun jul ago sep oct nov dic" at bounding box center [150, 378] width 171 height 183
click at [217, 310] on icon "Año siguiente" at bounding box center [217, 310] width 4 height 8
click at [104, 341] on span "[DATE]" at bounding box center [104, 409] width 24 height 9
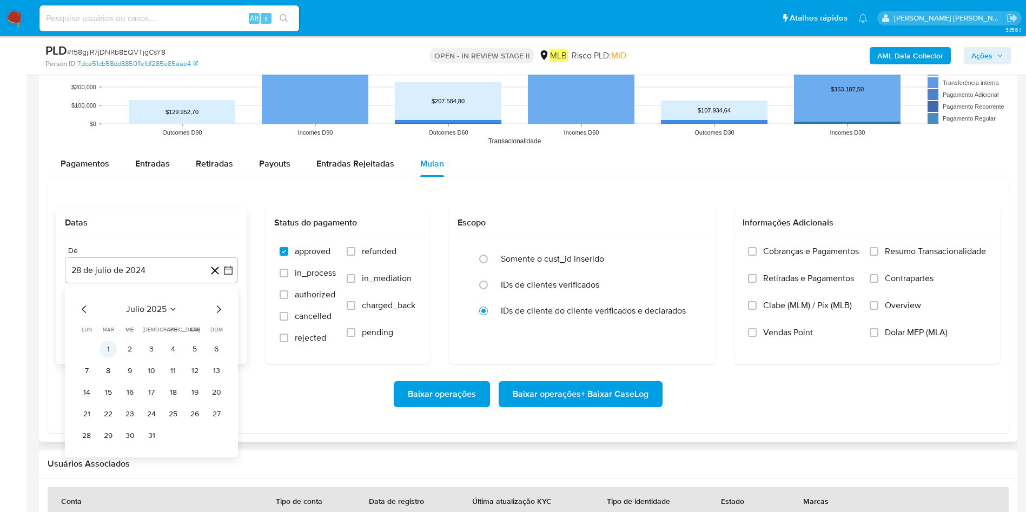
click at [107, 341] on button "1" at bounding box center [108, 349] width 17 height 17
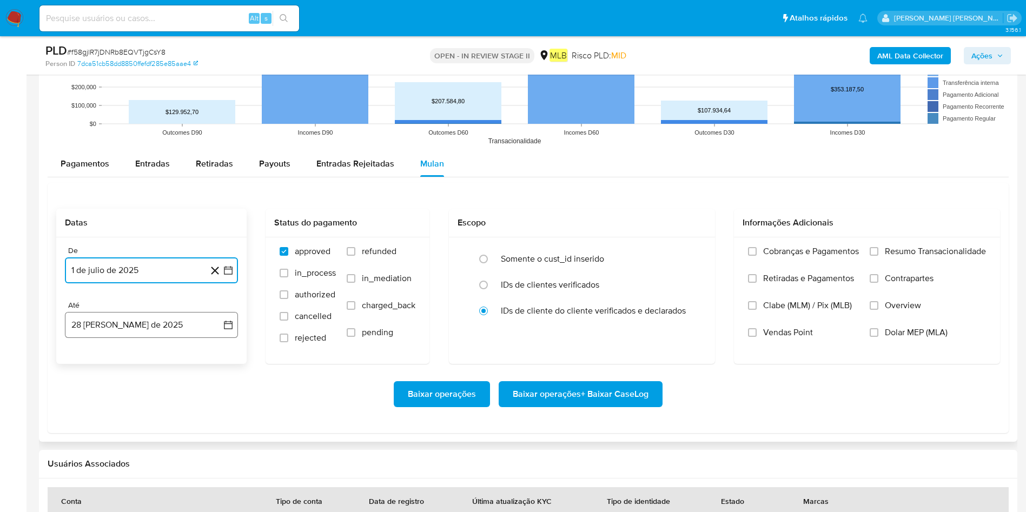
click at [131, 329] on button "[DATE]" at bounding box center [151, 325] width 173 height 26
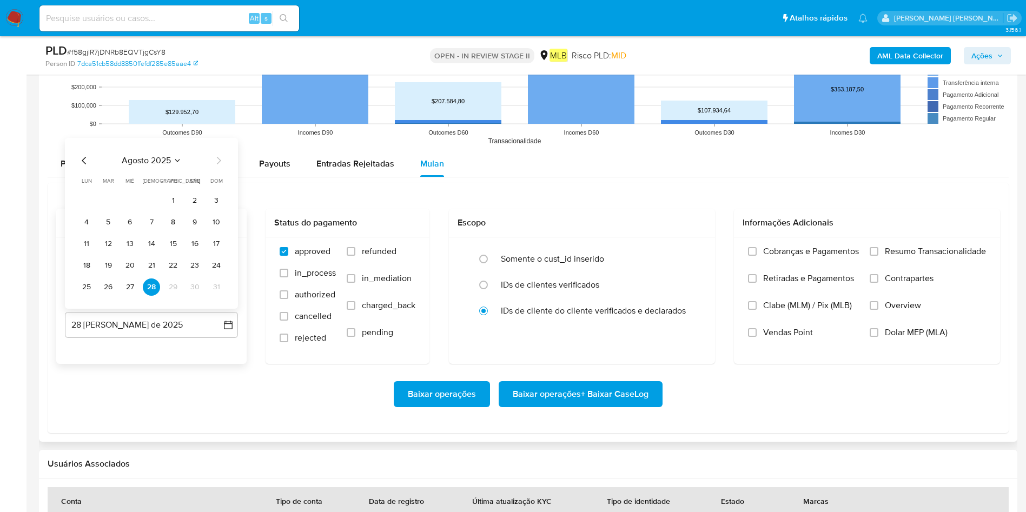
click at [130, 290] on button "27" at bounding box center [129, 287] width 17 height 17
click at [692, 249] on span "Resumo Transacionalidade" at bounding box center [935, 251] width 101 height 11
click at [692, 249] on input "Resumo Transacionalidade" at bounding box center [874, 251] width 9 height 9
click at [582, 341] on span "Baixar operações + Baixar CaseLog" at bounding box center [581, 394] width 136 height 24
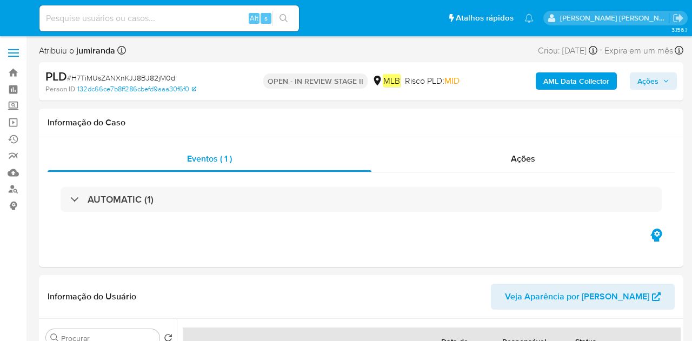
select select "10"
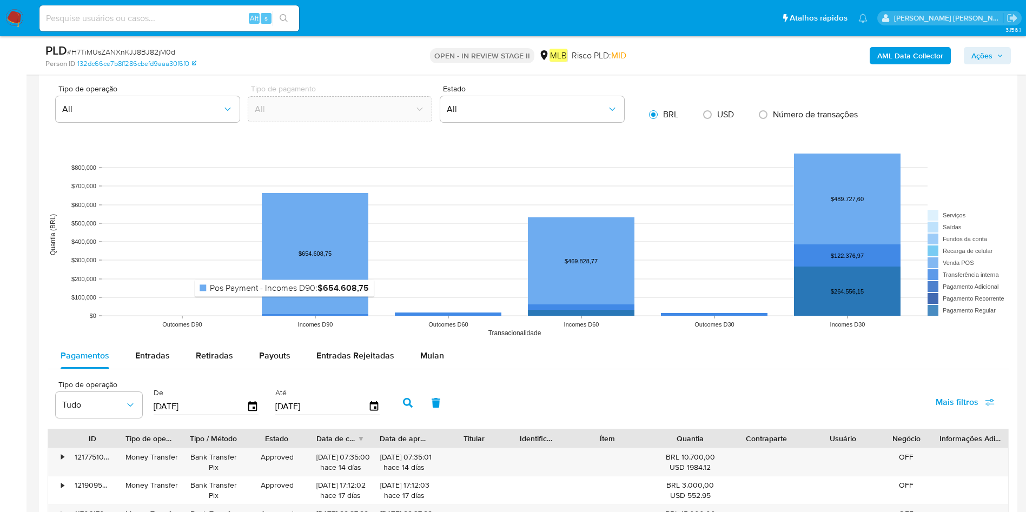
scroll to position [973, 0]
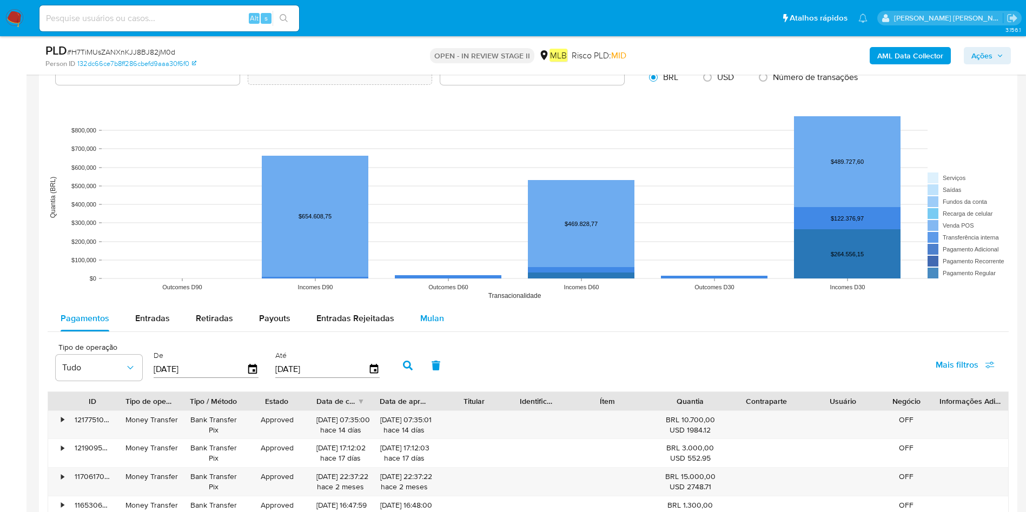
click at [431, 311] on div "Mulan" at bounding box center [432, 319] width 24 height 26
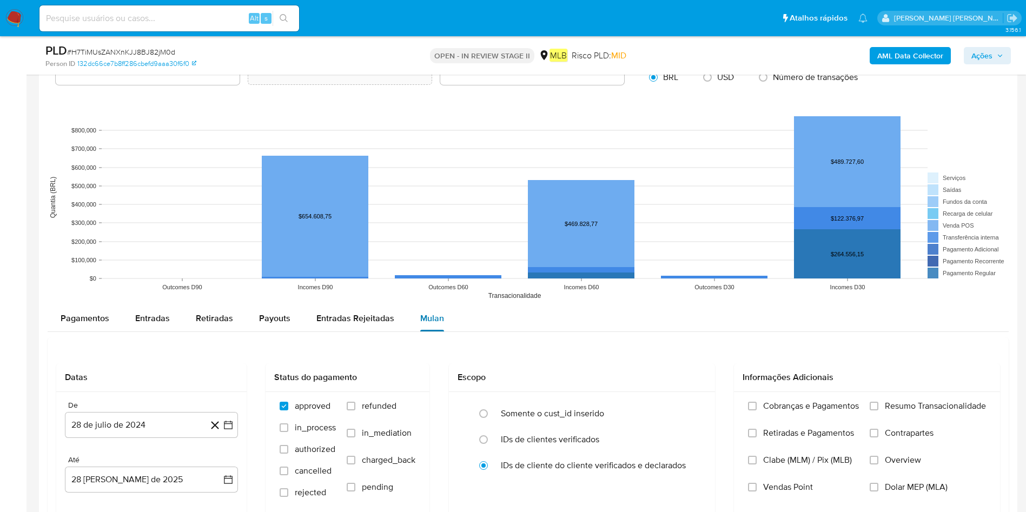
scroll to position [1136, 0]
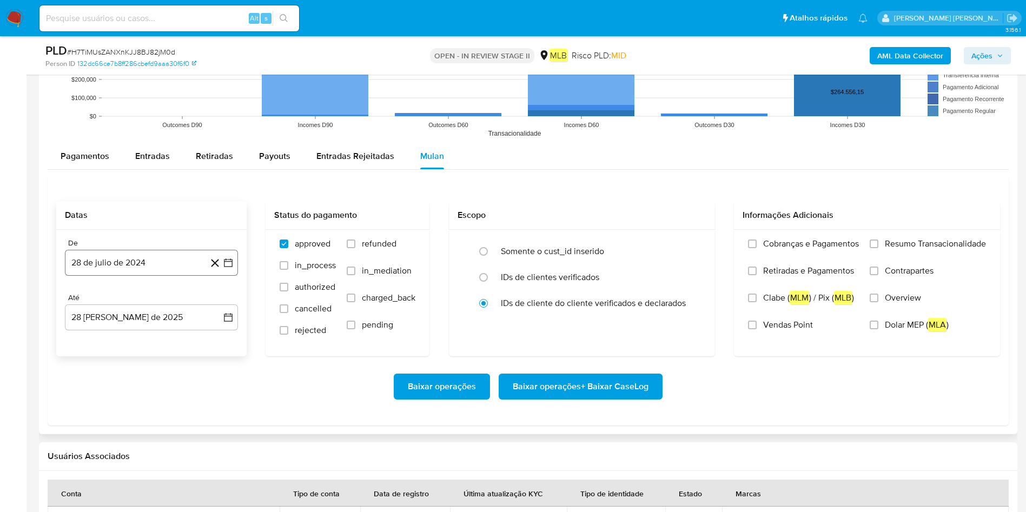
click at [159, 261] on button "28 de julio de 2024" at bounding box center [151, 263] width 173 height 26
click at [154, 301] on span "julio 2024" at bounding box center [146, 301] width 41 height 11
click at [215, 306] on icon "Año siguiente" at bounding box center [216, 301] width 13 height 13
click at [99, 341] on span "[DATE]" at bounding box center [104, 401] width 24 height 9
click at [110, 341] on button "1" at bounding box center [108, 341] width 17 height 17
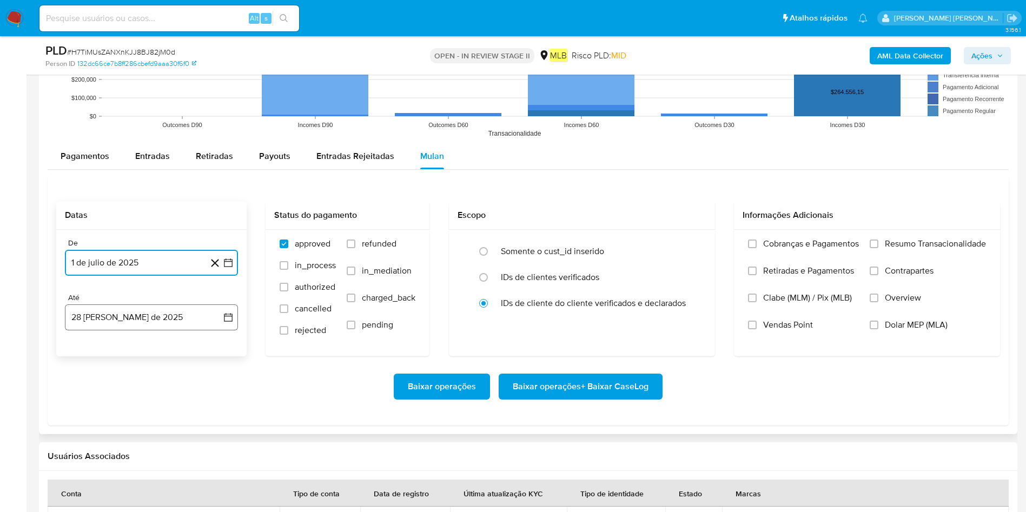
click at [145, 316] on button "28 [PERSON_NAME] de 2025" at bounding box center [151, 317] width 173 height 26
click at [128, 341] on button "27" at bounding box center [129, 482] width 17 height 17
click at [692, 246] on span "Resumo Transacionalidade" at bounding box center [935, 243] width 101 height 11
click at [692, 246] on input "Resumo Transacionalidade" at bounding box center [874, 244] width 9 height 9
click at [637, 341] on span "Baixar operações + Baixar CaseLog" at bounding box center [581, 387] width 136 height 24
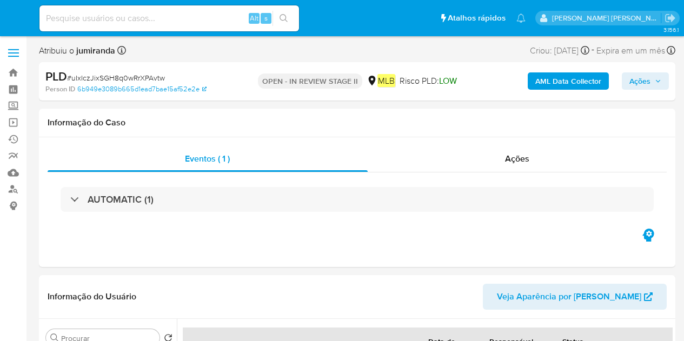
select select "10"
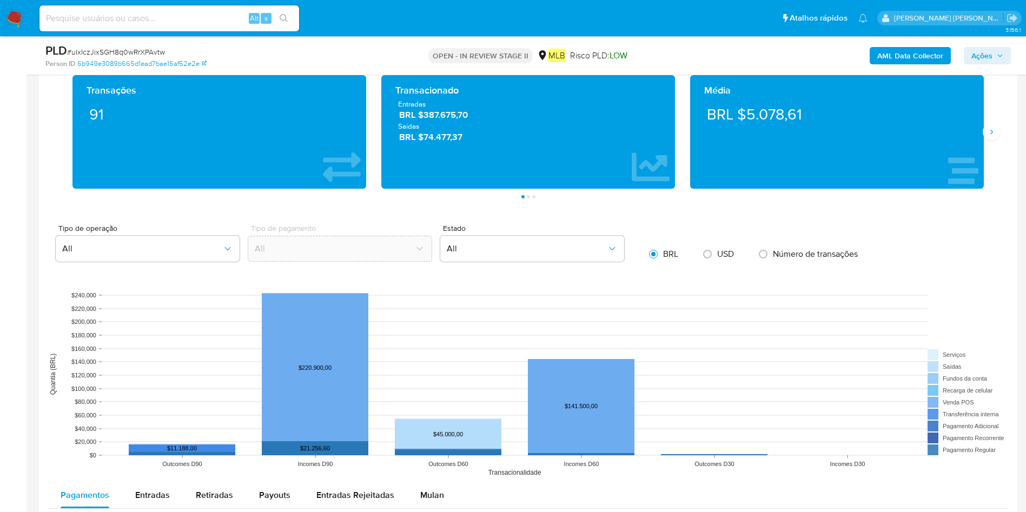
scroll to position [973, 0]
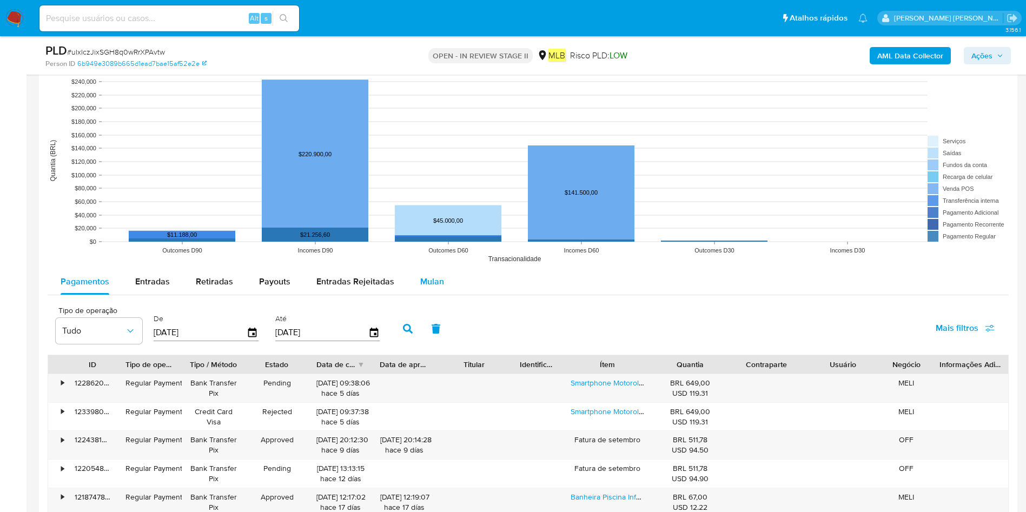
click at [420, 283] on span "Mulan" at bounding box center [432, 281] width 24 height 12
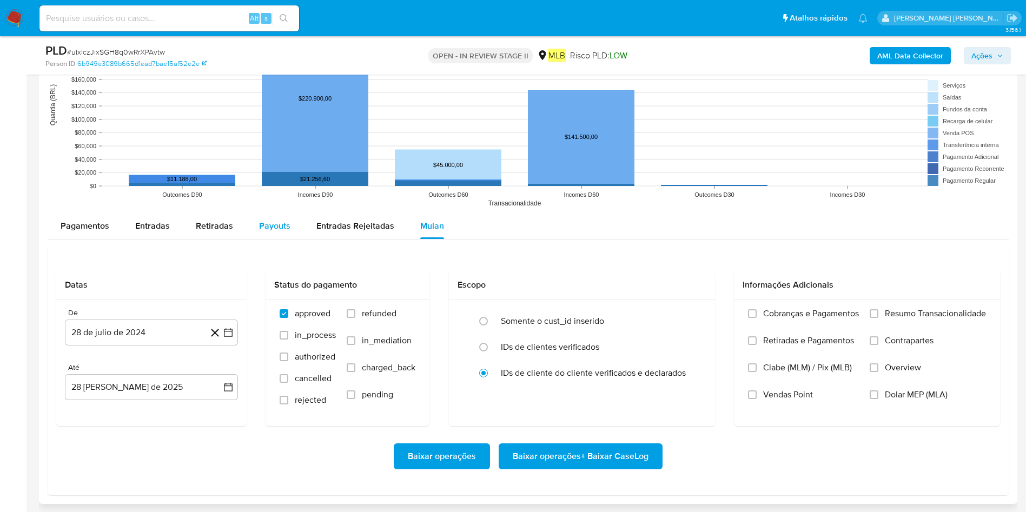
scroll to position [1055, 0]
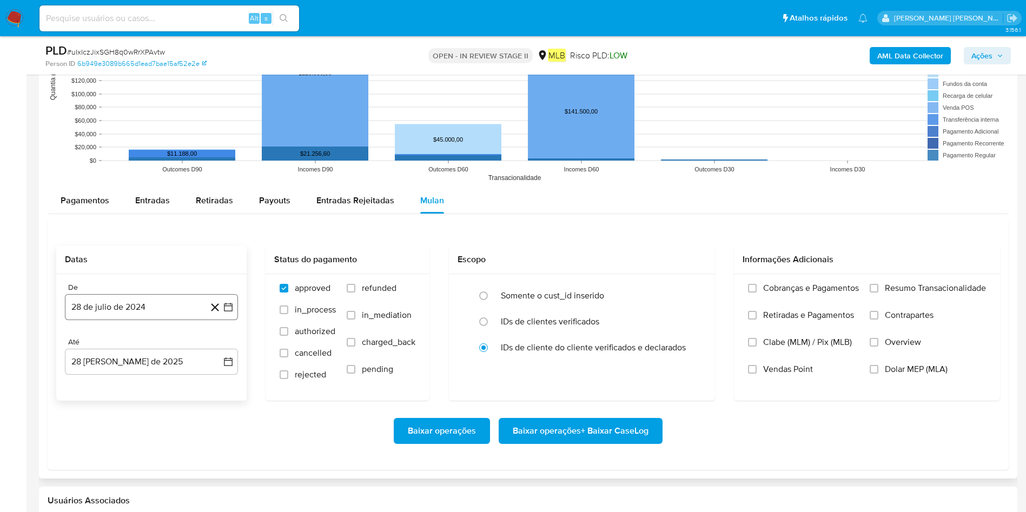
click at [116, 296] on button "28 de julio de 2024" at bounding box center [151, 307] width 173 height 26
click at [147, 341] on span "julio 2024" at bounding box center [146, 346] width 41 height 11
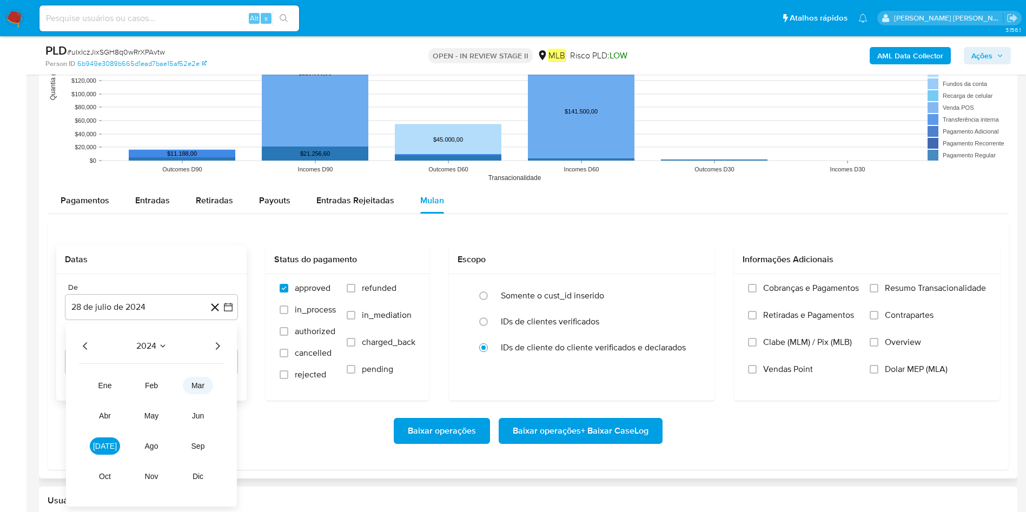
scroll to position [1136, 0]
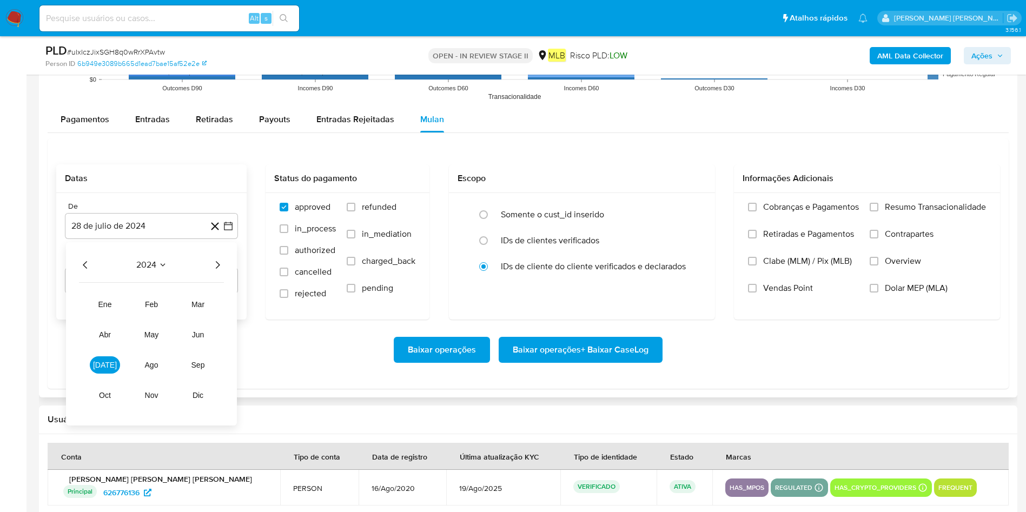
click at [221, 264] on icon "Año siguiente" at bounding box center [217, 265] width 13 height 13
click at [105, 341] on button "[DATE]" at bounding box center [105, 364] width 30 height 17
click at [106, 307] on button "1" at bounding box center [108, 304] width 17 height 17
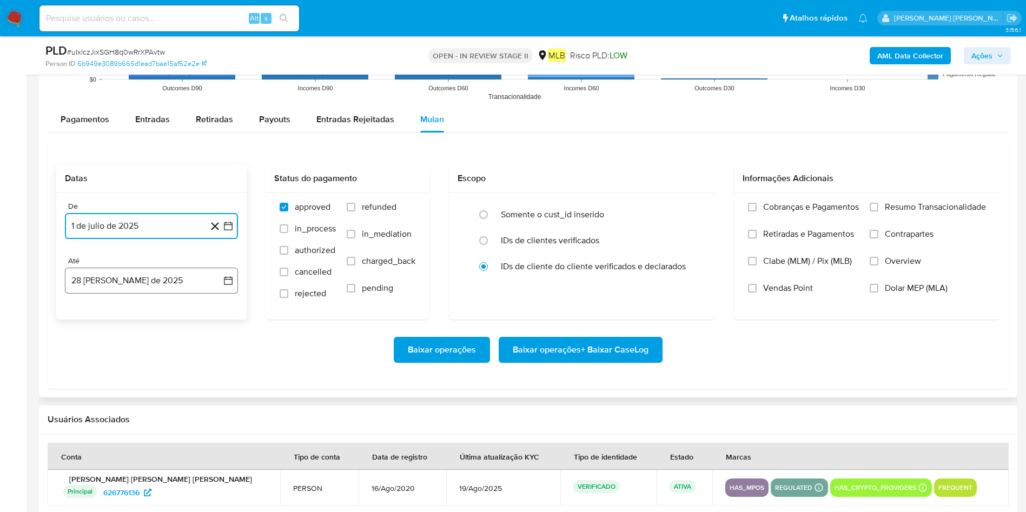
click at [145, 279] on button "28 [PERSON_NAME] de 2025" at bounding box center [151, 281] width 173 height 26
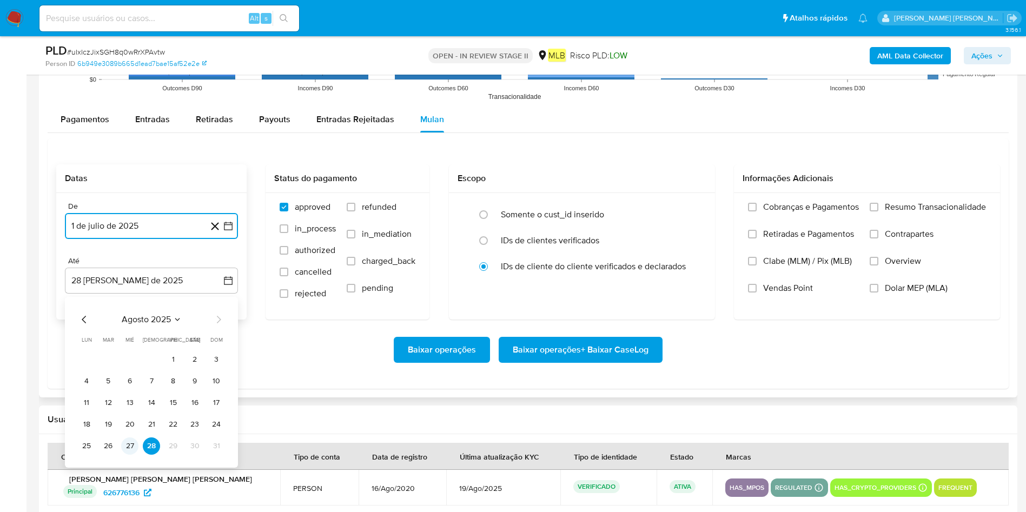
click at [137, 341] on button "27" at bounding box center [129, 446] width 17 height 17
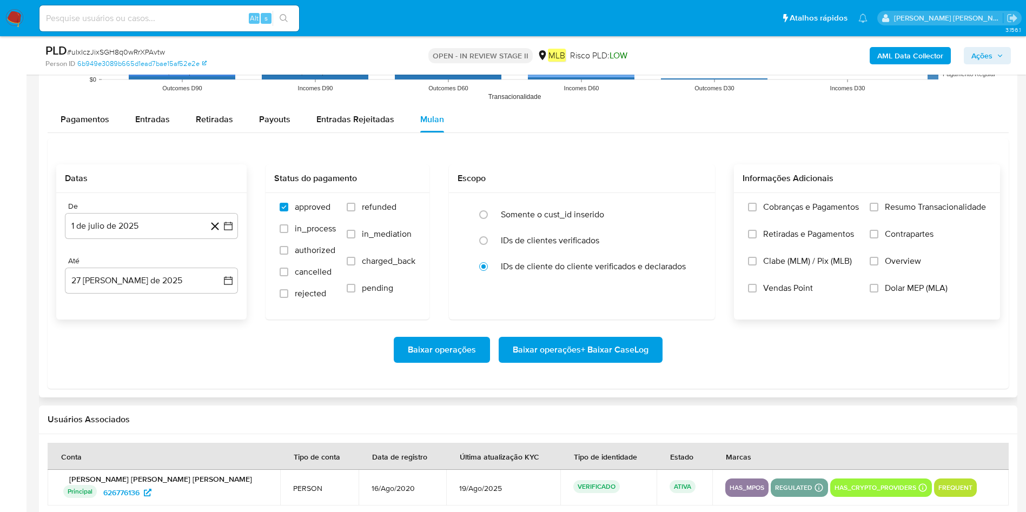
click at [684, 218] on label "Resumo Transacionalidade" at bounding box center [928, 215] width 116 height 27
click at [684, 211] on input "Resumo Transacionalidade" at bounding box center [874, 207] width 9 height 9
click at [580, 341] on span "Baixar operações + Baixar CaseLog" at bounding box center [581, 350] width 136 height 24
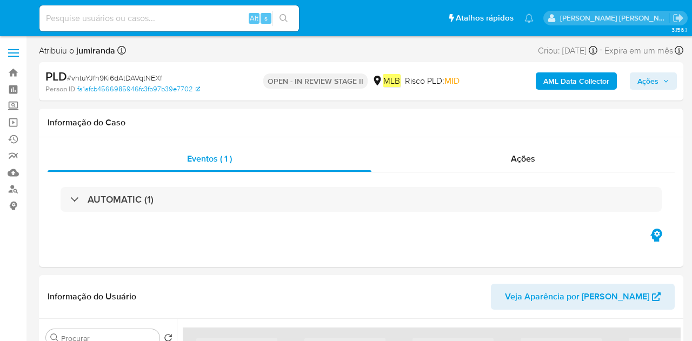
select select "10"
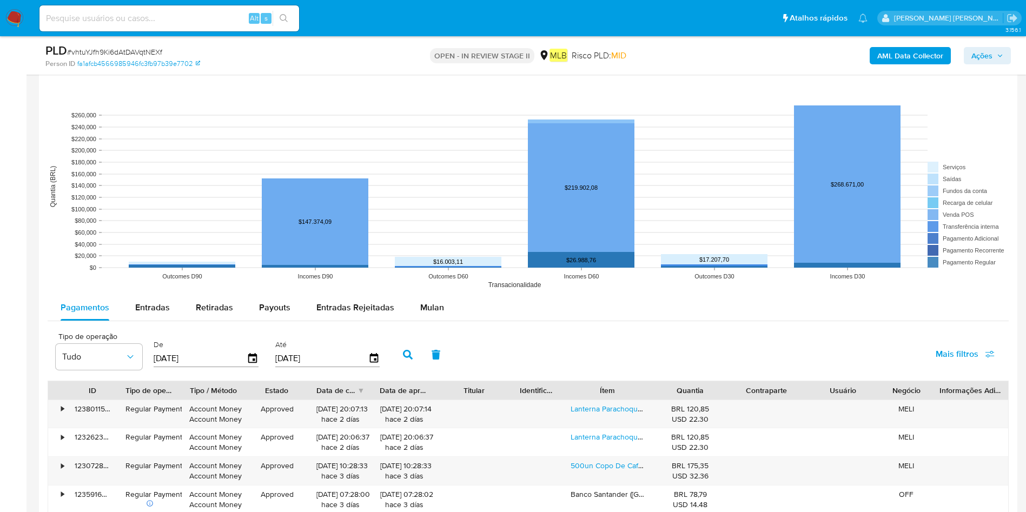
scroll to position [1055, 0]
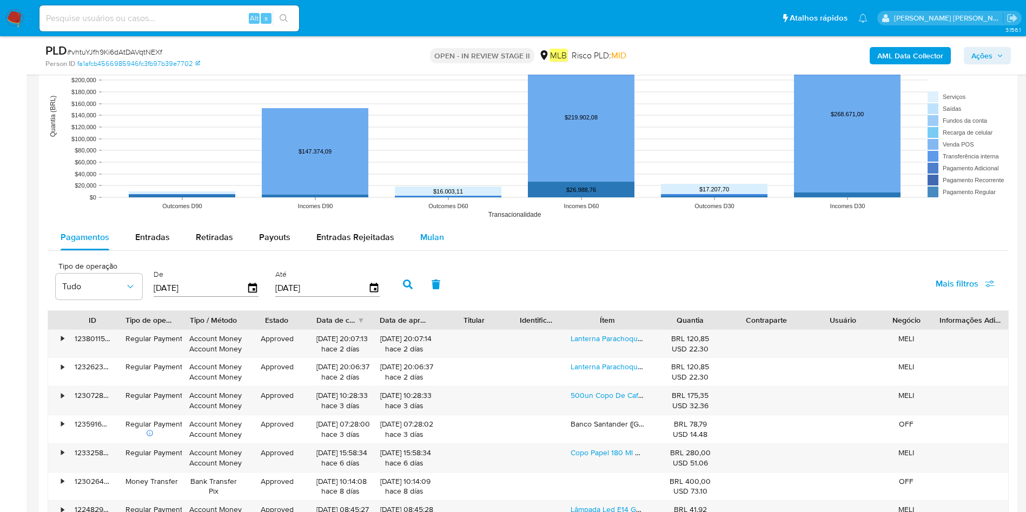
click at [432, 231] on span "Mulan" at bounding box center [432, 237] width 24 height 12
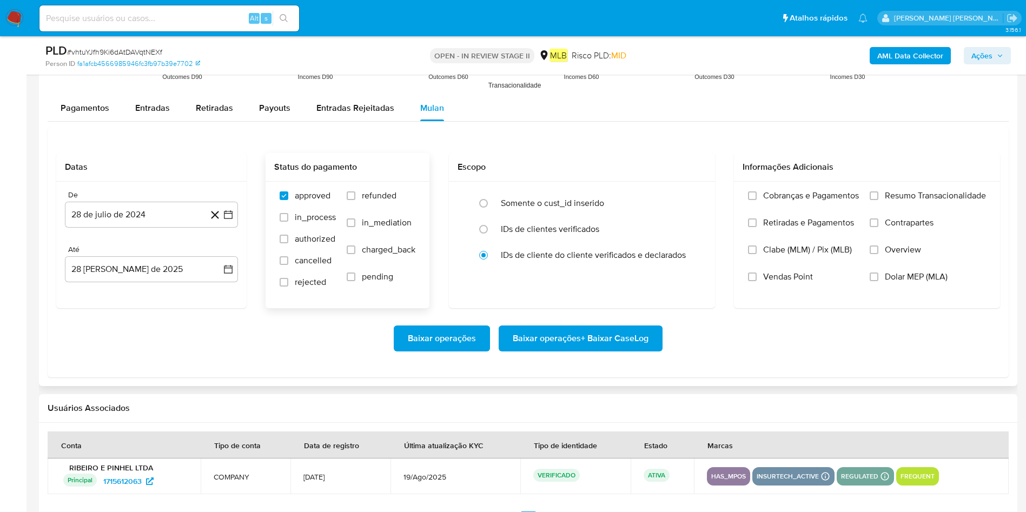
scroll to position [1217, 0]
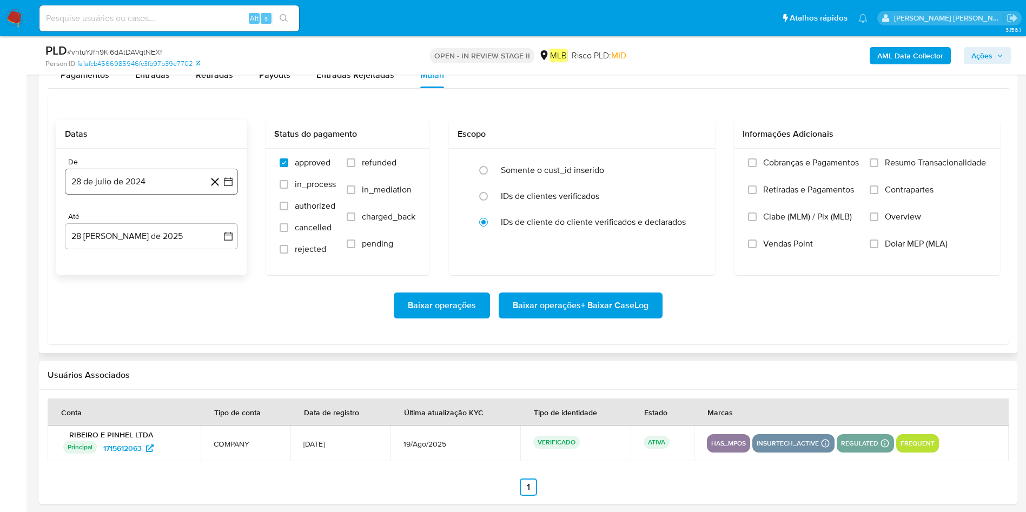
click at [155, 191] on button "28 de julio de 2024" at bounding box center [151, 182] width 173 height 26
click at [163, 216] on span "julio 2024" at bounding box center [146, 220] width 41 height 11
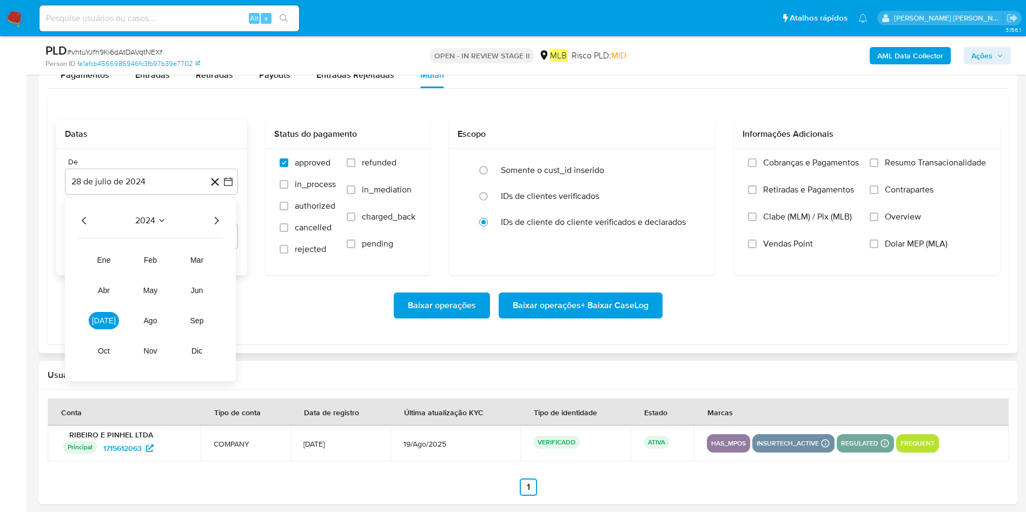
click at [218, 219] on icon "Año siguiente" at bounding box center [216, 220] width 13 height 13
click at [102, 321] on span "[DATE]" at bounding box center [104, 320] width 24 height 9
click at [109, 259] on button "1" at bounding box center [108, 260] width 17 height 17
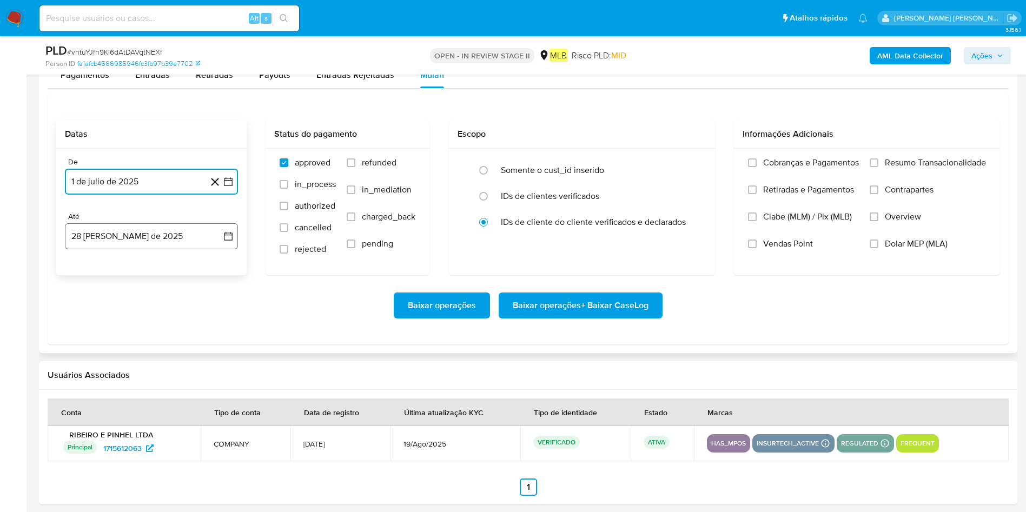
click at [113, 247] on button "28 [PERSON_NAME] de 2025" at bounding box center [151, 236] width 173 height 26
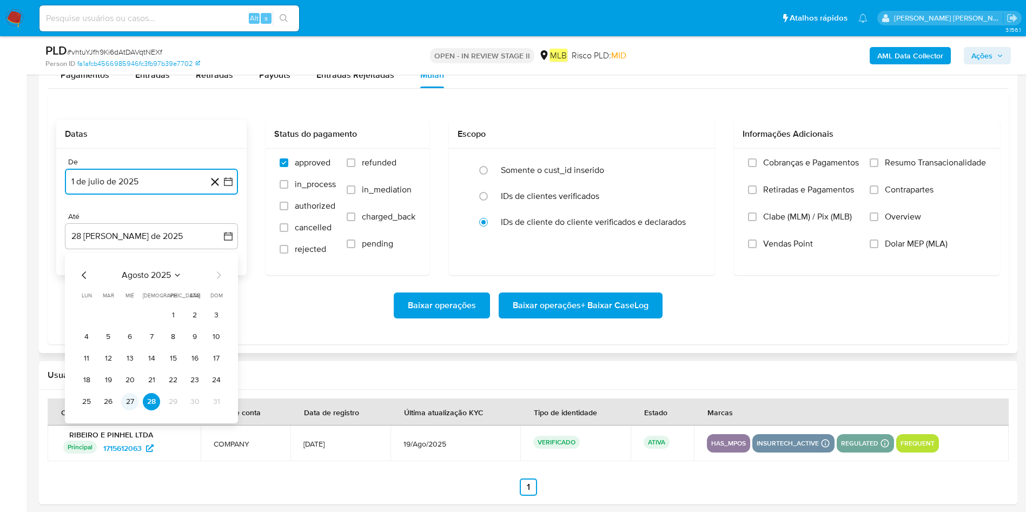
click at [132, 341] on button "27" at bounding box center [129, 401] width 17 height 17
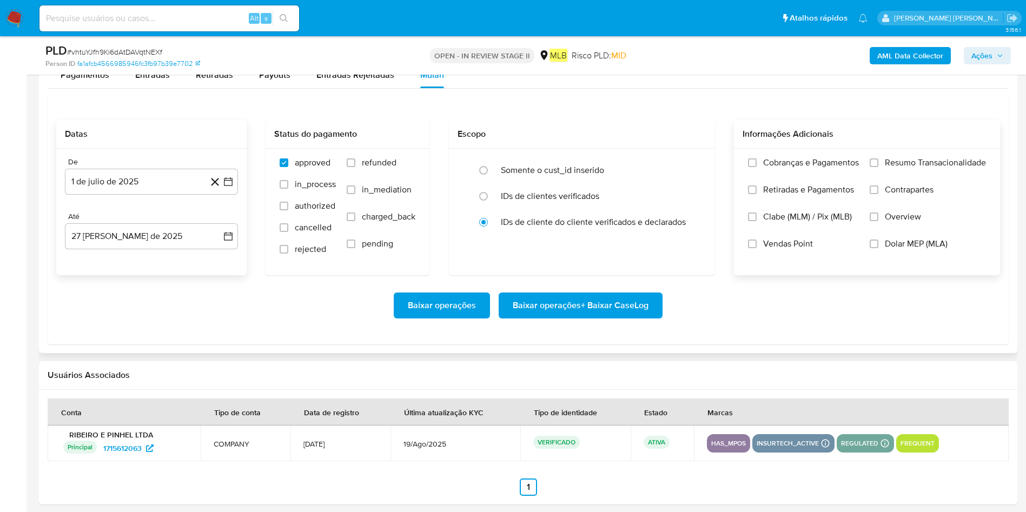
click at [692, 165] on span "Resumo Transacionalidade" at bounding box center [935, 162] width 101 height 11
click at [692, 165] on input "Resumo Transacionalidade" at bounding box center [874, 162] width 9 height 9
click at [572, 313] on span "Baixar operações + Baixar CaseLog" at bounding box center [581, 306] width 136 height 24
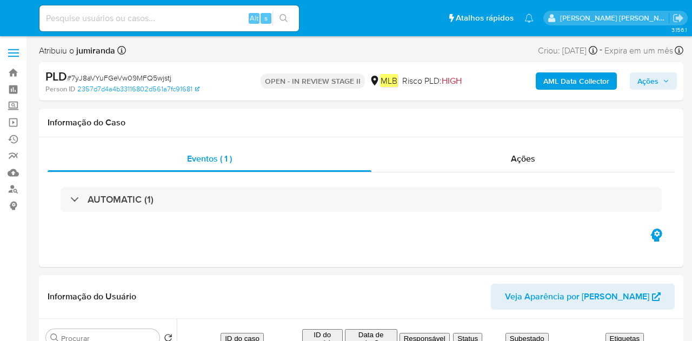
select select "10"
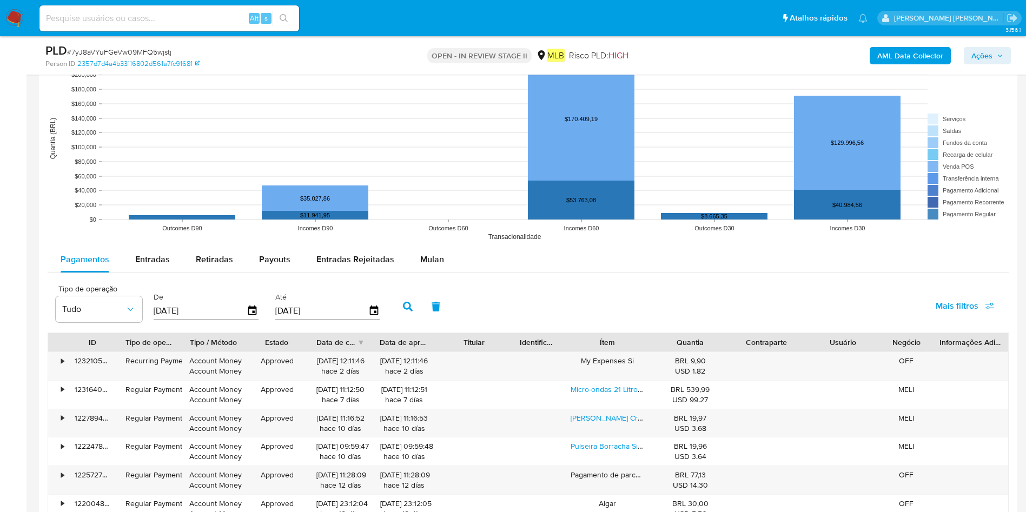
scroll to position [1055, 0]
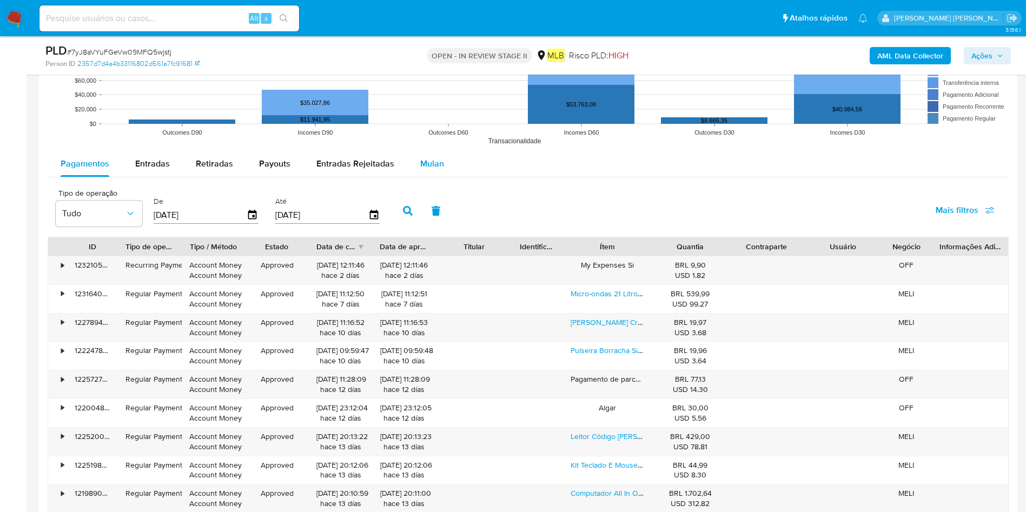
click at [437, 169] on span "Mulan" at bounding box center [432, 163] width 24 height 12
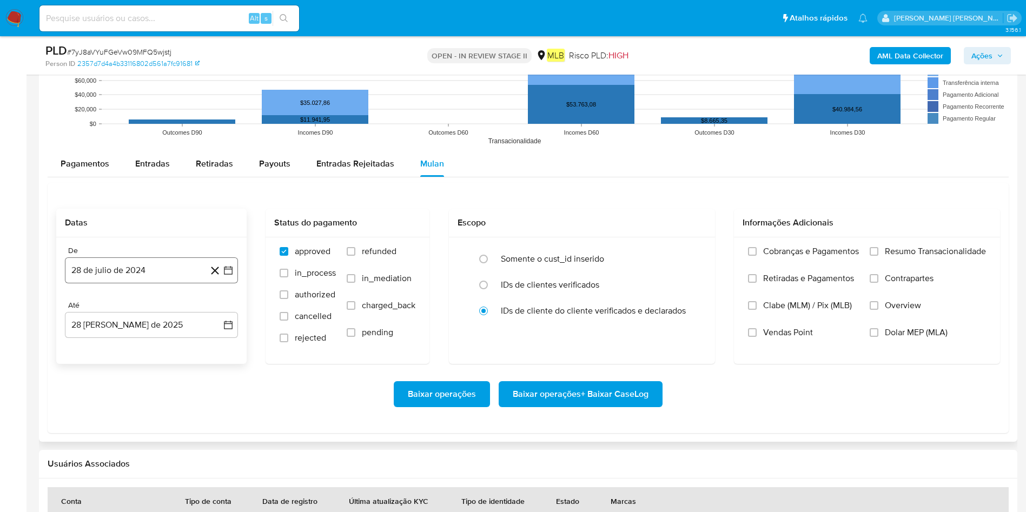
click at [136, 267] on button "28 de julio de 2024" at bounding box center [151, 270] width 173 height 26
click at [164, 317] on div "julio 2024 julio 2024 lun lunes mar martes mié miércoles jue jueves vie viernes…" at bounding box center [151, 374] width 147 height 142
click at [170, 308] on icon "Seleccionar mes y año" at bounding box center [172, 309] width 5 height 3
click at [158, 309] on icon "Seleccionar mes y año" at bounding box center [161, 309] width 9 height 9
click at [163, 311] on span "julio 2024" at bounding box center [146, 309] width 41 height 11
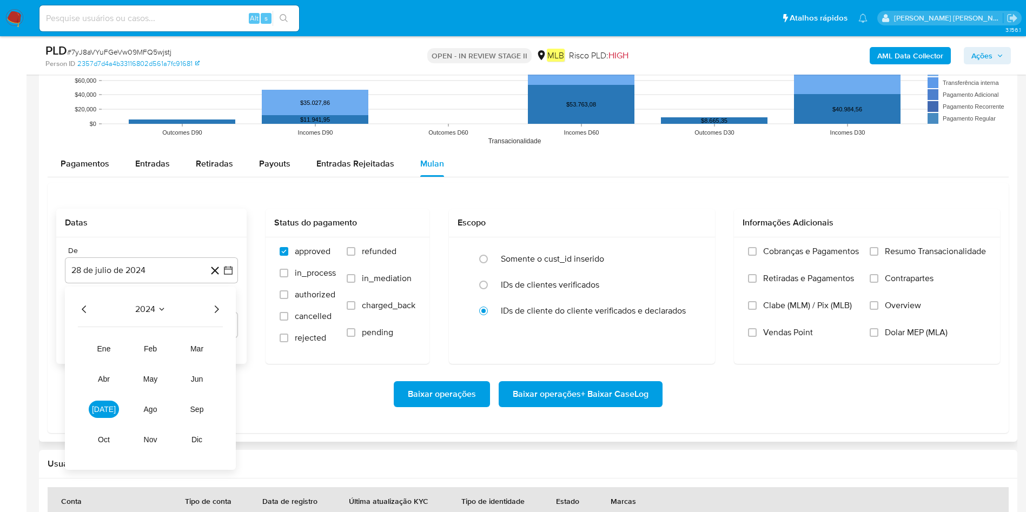
click at [220, 312] on icon "Año siguiente" at bounding box center [216, 309] width 13 height 13
click at [109, 341] on button "[DATE]" at bounding box center [104, 409] width 30 height 17
click at [115, 341] on button "1" at bounding box center [108, 349] width 17 height 17
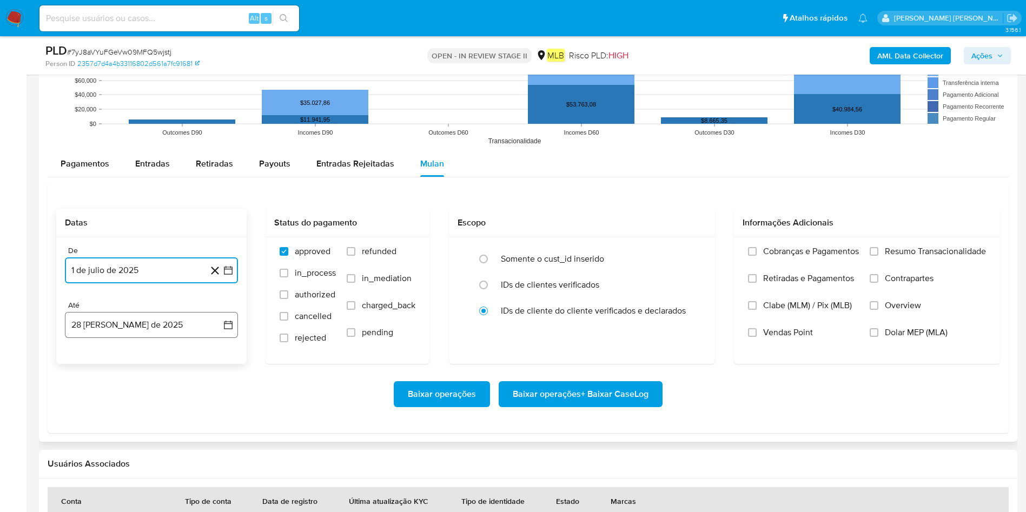
click at [129, 330] on button "28 [PERSON_NAME] de 2025" at bounding box center [151, 325] width 173 height 26
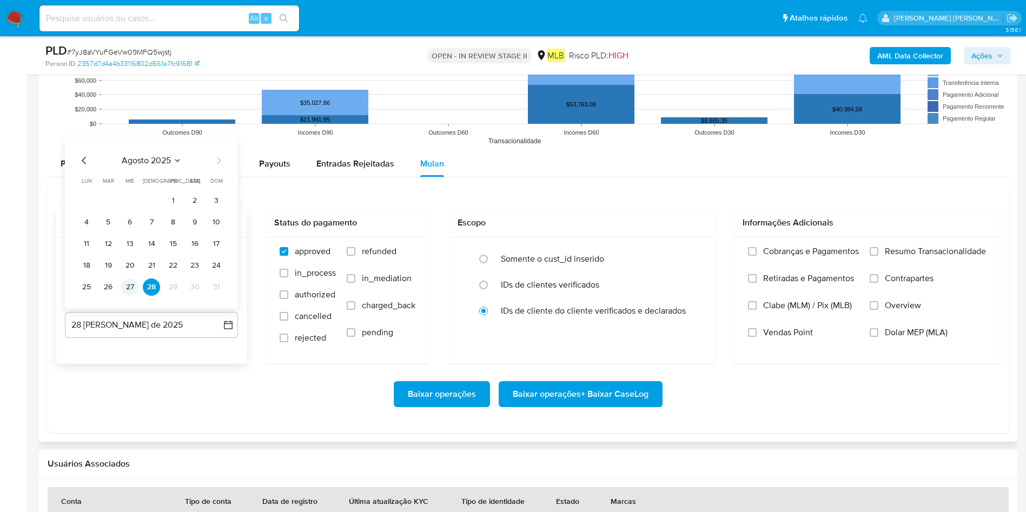
click at [131, 294] on button "27" at bounding box center [129, 287] width 17 height 17
click at [692, 253] on span "Resumo Transacionalidade" at bounding box center [935, 251] width 101 height 11
click at [692, 253] on input "Resumo Transacionalidade" at bounding box center [874, 251] width 9 height 9
click at [555, 341] on span "Baixar operações + Baixar CaseLog" at bounding box center [581, 394] width 136 height 24
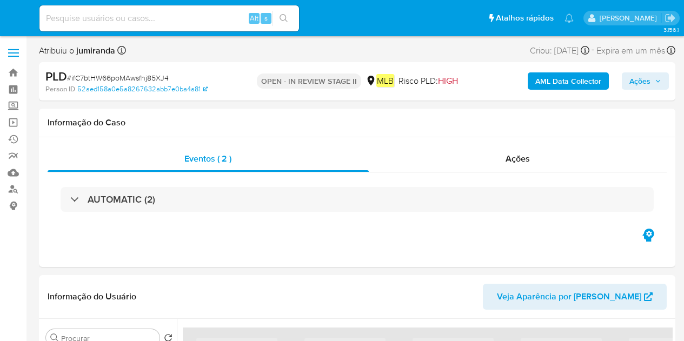
select select "10"
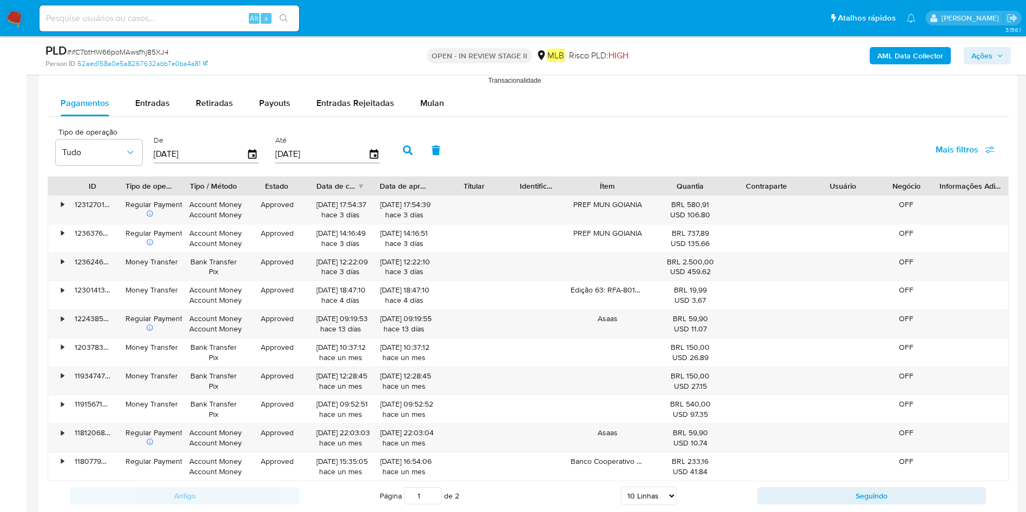
scroll to position [1136, 0]
click at [439, 109] on div "Mulan" at bounding box center [432, 101] width 24 height 26
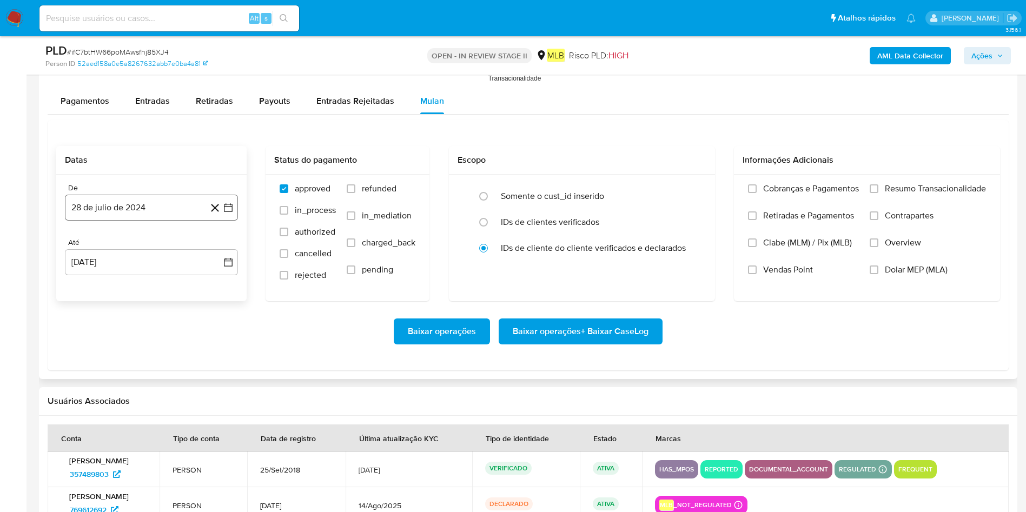
click at [169, 220] on button "28 de julio de 2024" at bounding box center [151, 208] width 173 height 26
click at [166, 244] on span "julio 2024" at bounding box center [146, 246] width 41 height 11
click at [217, 242] on icon "Año siguiente" at bounding box center [216, 246] width 13 height 13
click at [105, 341] on span "[DATE]" at bounding box center [104, 346] width 24 height 9
click at [111, 290] on button "1" at bounding box center [108, 286] width 17 height 17
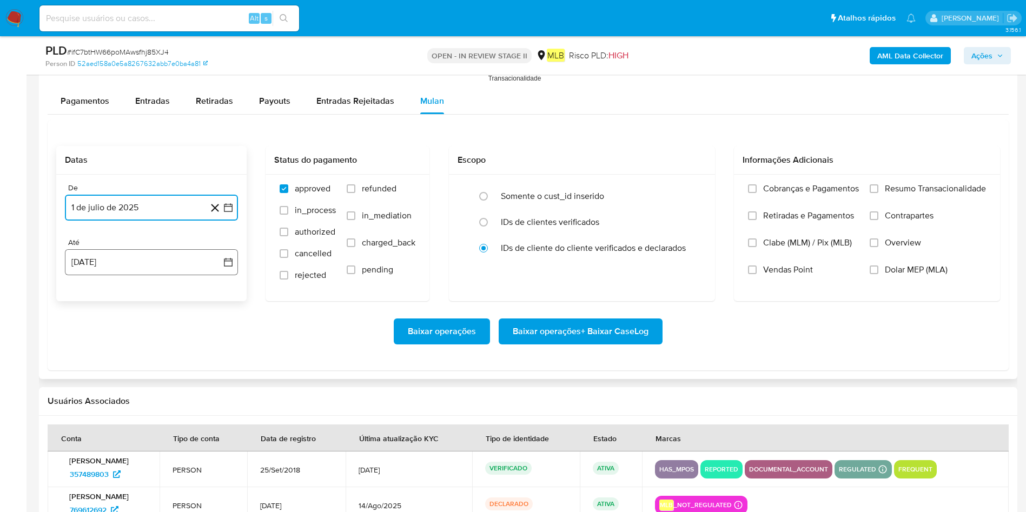
click at [114, 262] on button "[DATE]" at bounding box center [151, 262] width 173 height 26
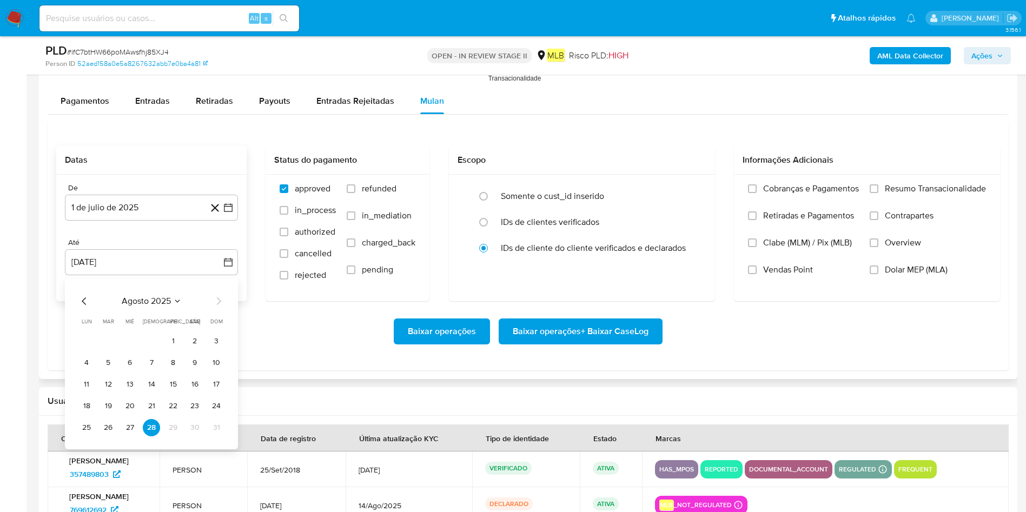
click at [128, 341] on div "[DATE] [DATE] lun lunes mar martes mié miércoles jue jueves vie viernes sáb sáb…" at bounding box center [151, 364] width 173 height 171
click at [134, 341] on button "27" at bounding box center [129, 427] width 17 height 17
click at [684, 186] on span "Resumo Transacionalidade" at bounding box center [935, 188] width 101 height 11
click at [684, 186] on input "Resumo Transacionalidade" at bounding box center [874, 188] width 9 height 9
click at [624, 333] on span "Baixar operações + Baixar CaseLog" at bounding box center [581, 332] width 136 height 24
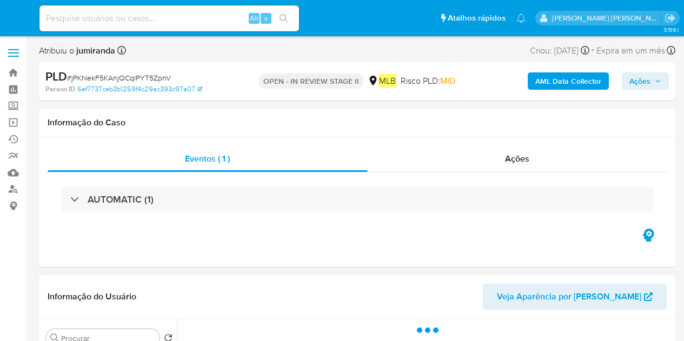
select select "10"
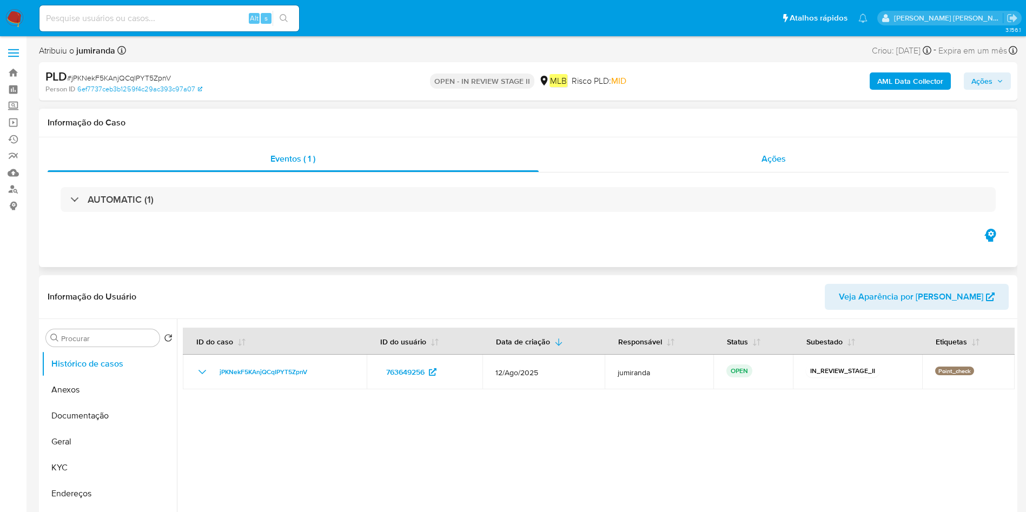
click at [684, 167] on div "Ações" at bounding box center [774, 159] width 470 height 26
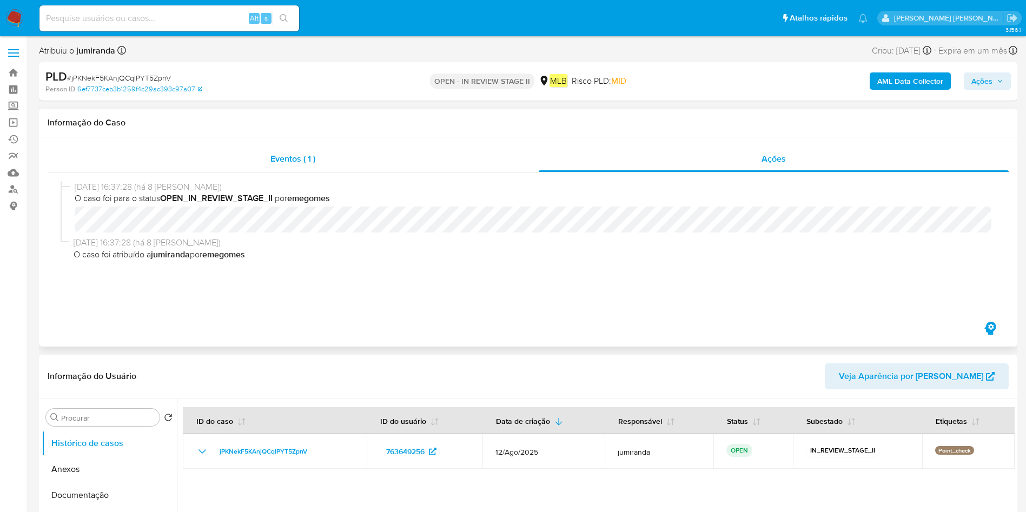
click at [313, 164] on span "Eventos ( 1 )" at bounding box center [292, 159] width 45 height 12
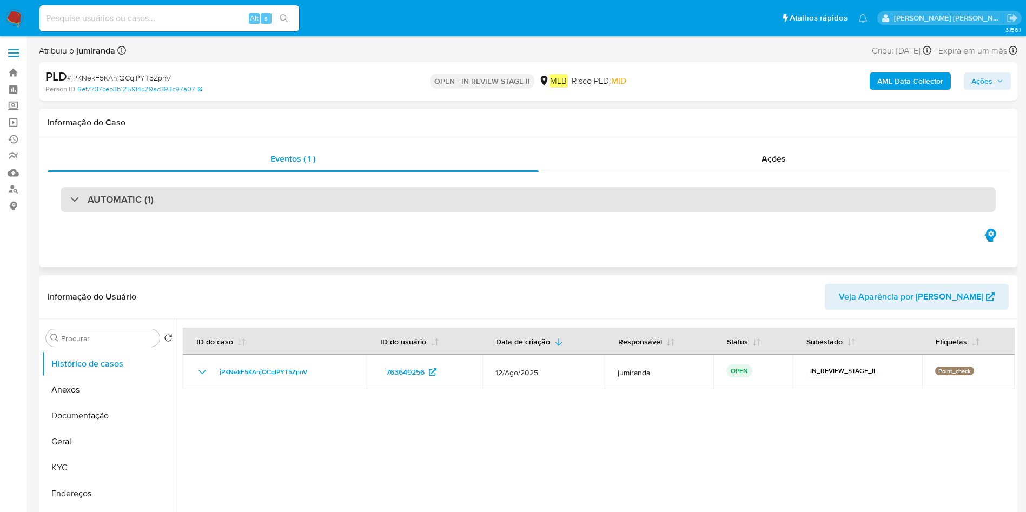
click at [684, 207] on div "AUTOMATIC (1)" at bounding box center [528, 199] width 935 height 25
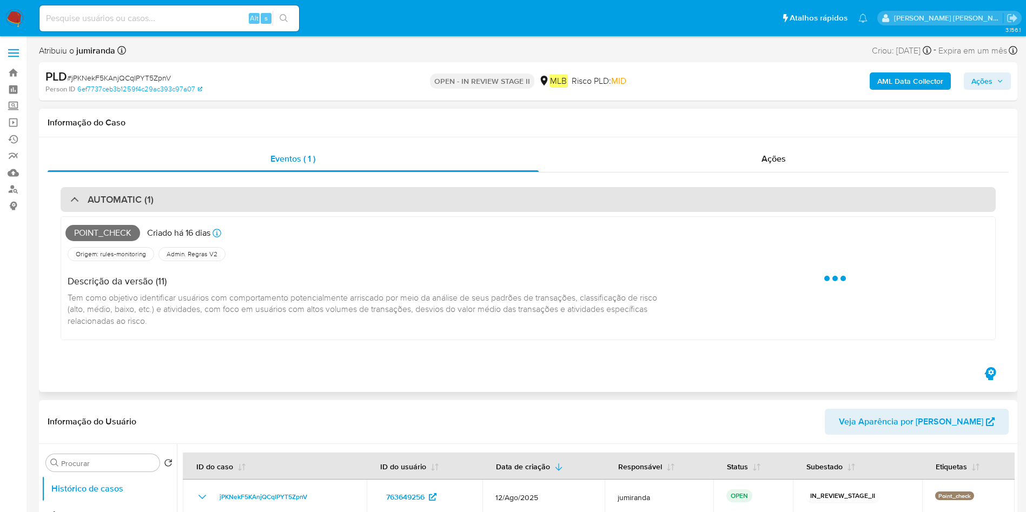
click at [684, 207] on div "AUTOMATIC (1)" at bounding box center [528, 199] width 935 height 25
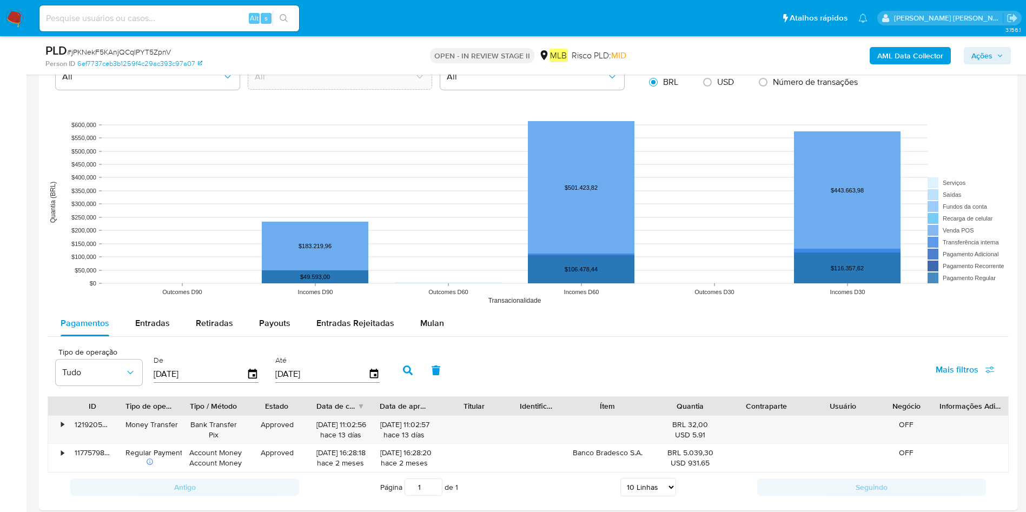
scroll to position [1055, 0]
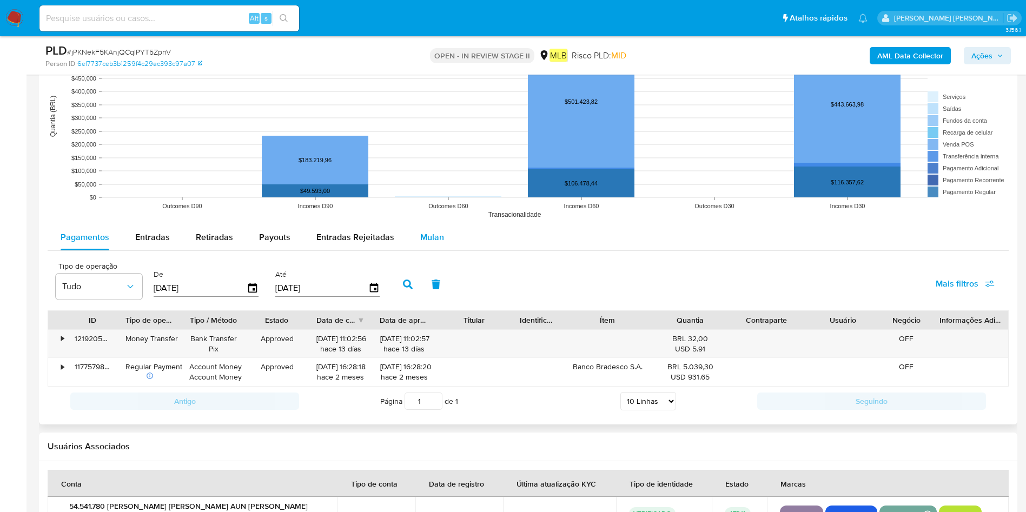
click at [441, 246] on button "Mulan" at bounding box center [432, 237] width 50 height 26
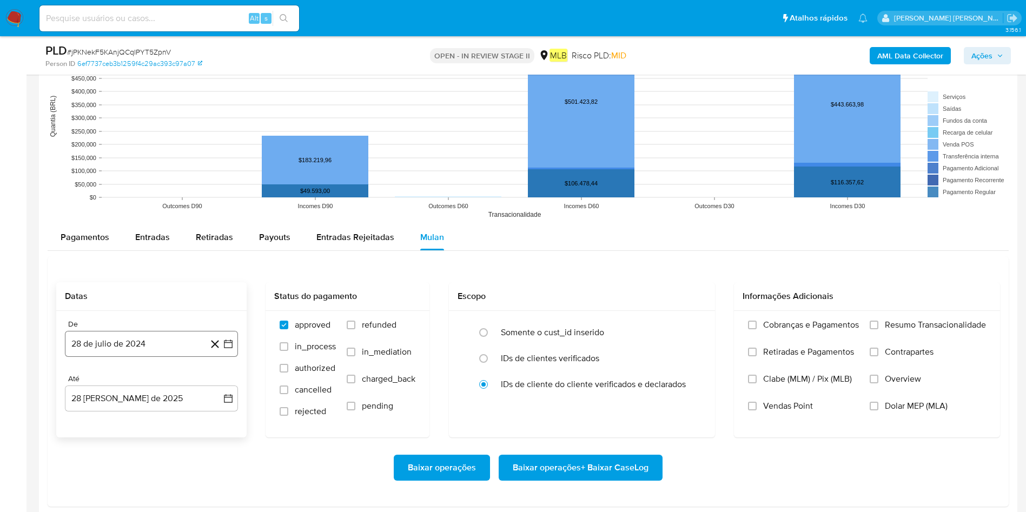
click at [143, 341] on button "28 de julio de 2024" at bounding box center [151, 344] width 173 height 26
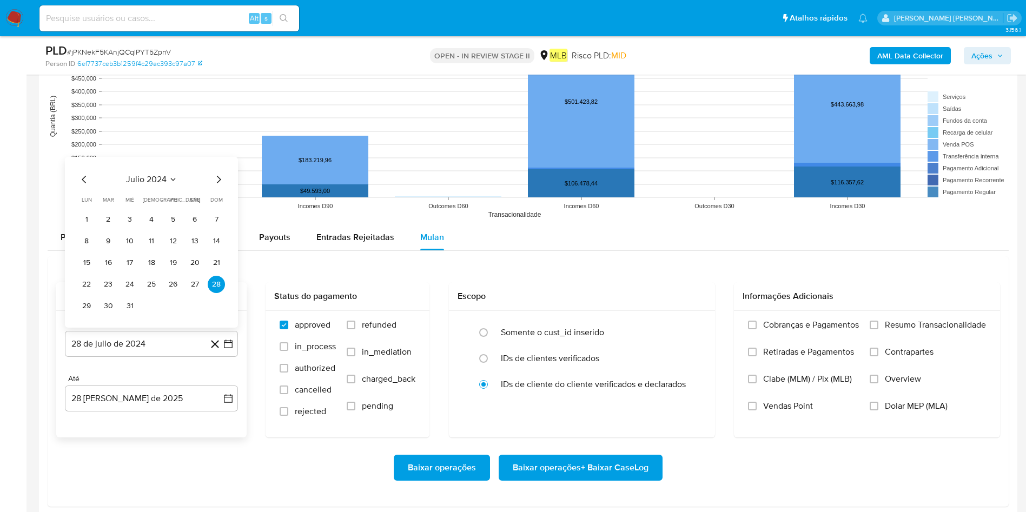
click at [170, 171] on div "julio 2024 julio 2024 lun lunes mar martes mié miércoles jue jueves vie viernes…" at bounding box center [151, 242] width 173 height 171
click at [169, 182] on icon "Seleccionar mes y año" at bounding box center [173, 179] width 9 height 9
click at [218, 168] on icon "Año siguiente" at bounding box center [216, 167] width 13 height 13
click at [100, 264] on span "[DATE]" at bounding box center [104, 267] width 24 height 9
click at [104, 213] on button "1" at bounding box center [108, 219] width 17 height 17
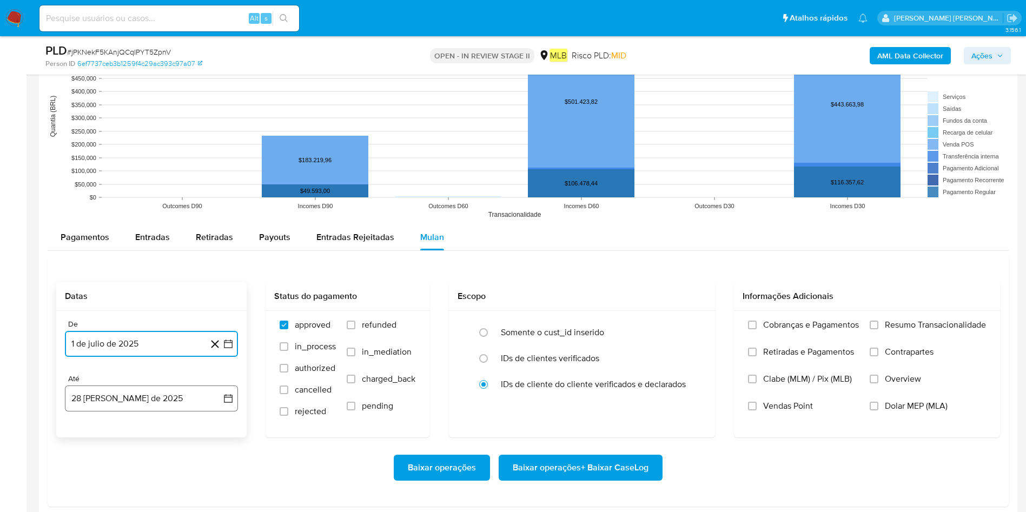
click at [130, 341] on button "28 [PERSON_NAME] de 2025" at bounding box center [151, 399] width 173 height 26
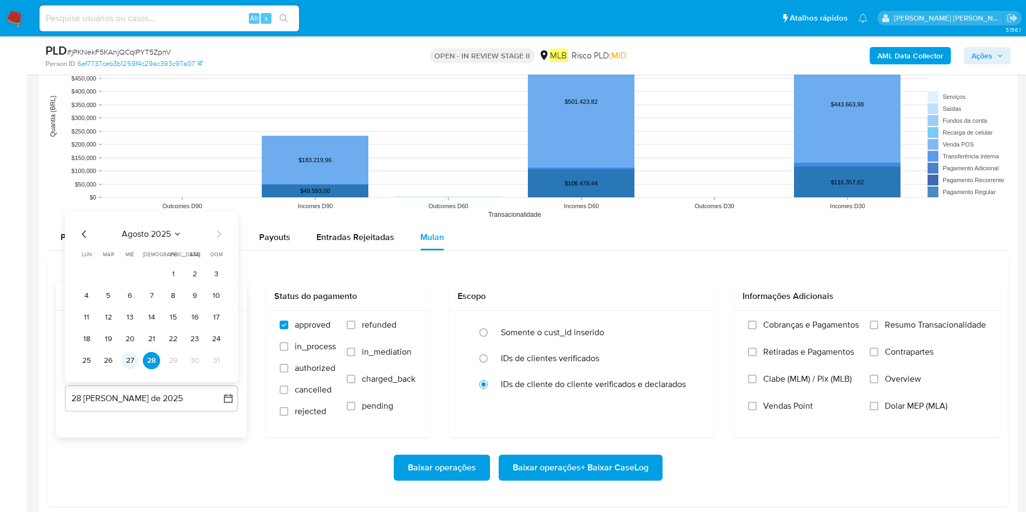
click at [134, 341] on button "27" at bounding box center [129, 360] width 17 height 17
click at [684, 320] on span "Resumo Transacionalidade" at bounding box center [935, 325] width 101 height 11
click at [684, 321] on input "Resumo Transacionalidade" at bounding box center [874, 325] width 9 height 9
click at [564, 341] on span "Baixar operações + Baixar CaseLog" at bounding box center [581, 468] width 136 height 24
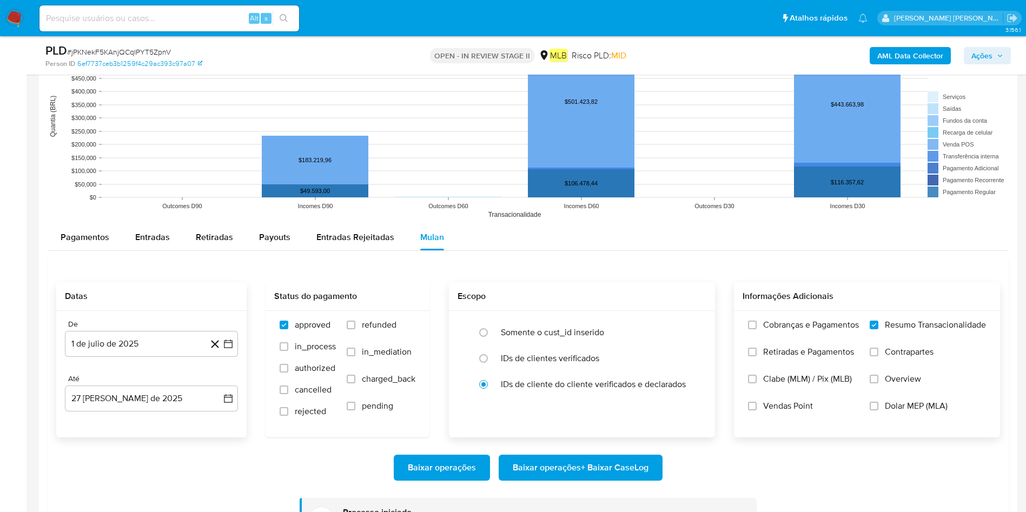
scroll to position [1217, 0]
